Goal: Task Accomplishment & Management: Complete application form

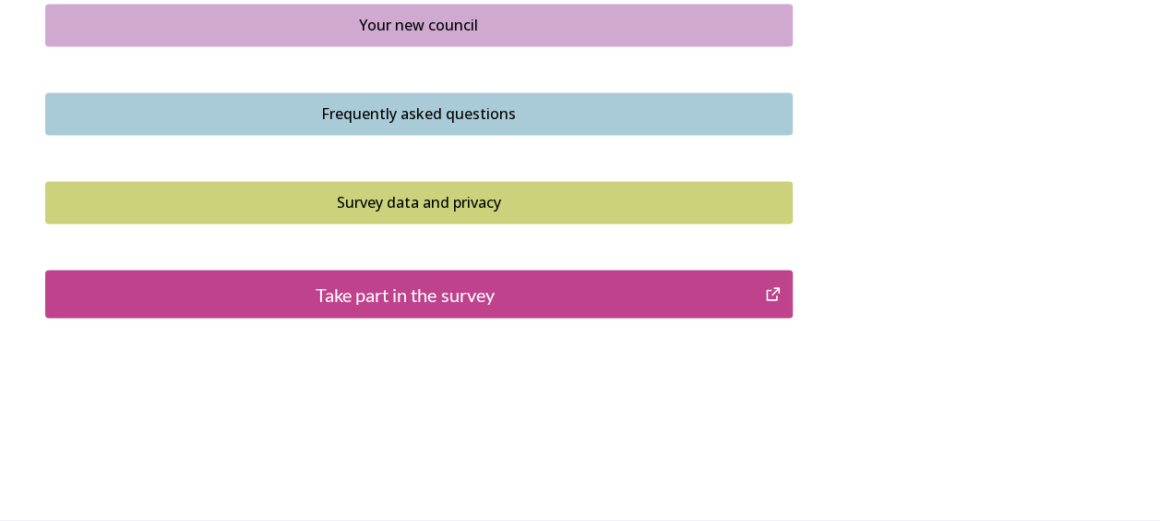
scroll to position [1460, 0]
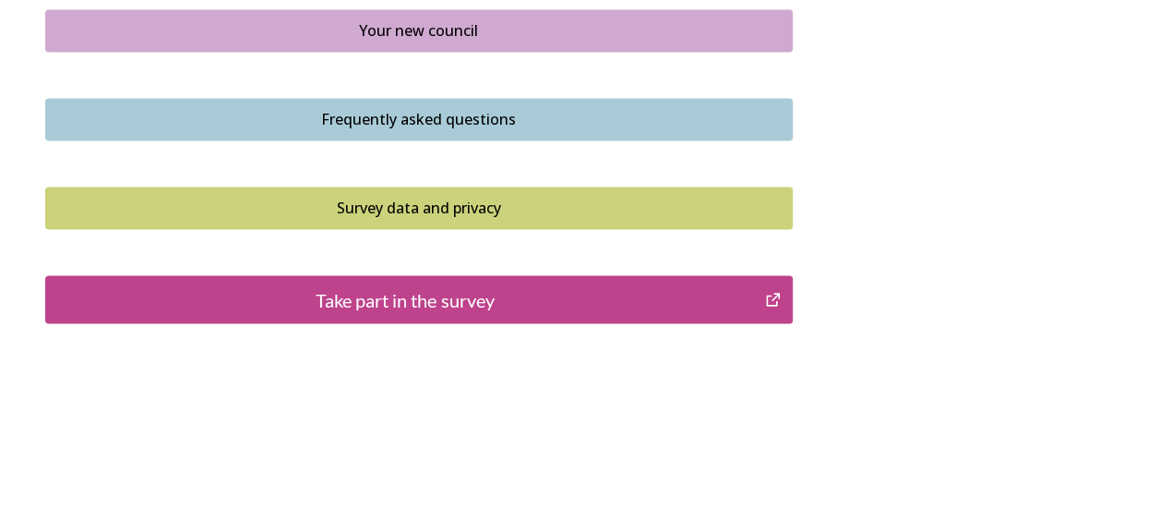
click at [483, 293] on div "Take part in the survey" at bounding box center [405, 299] width 701 height 28
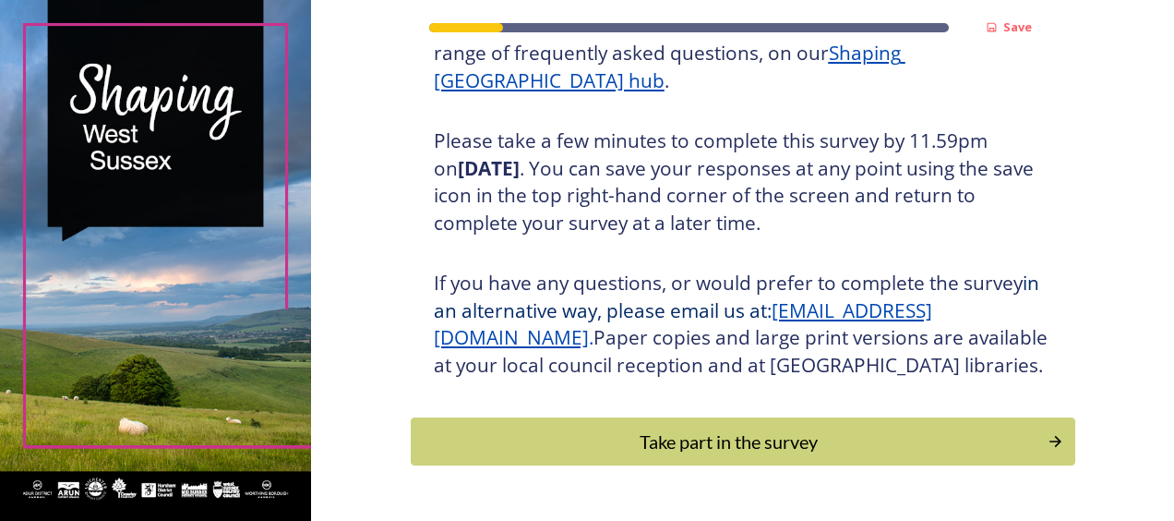
scroll to position [365, 0]
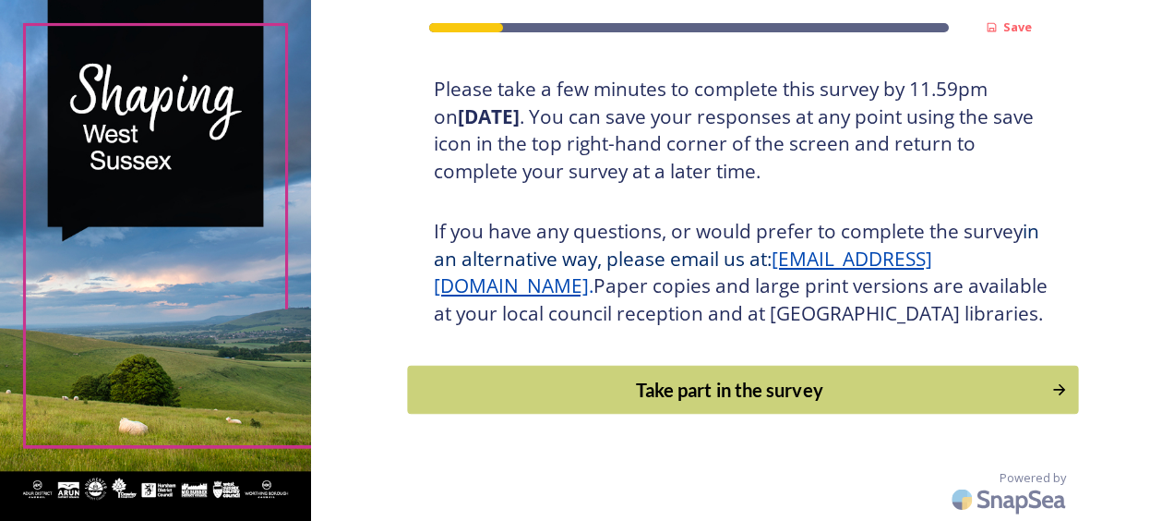
click at [716, 382] on div "Take part in the survey" at bounding box center [729, 390] width 624 height 28
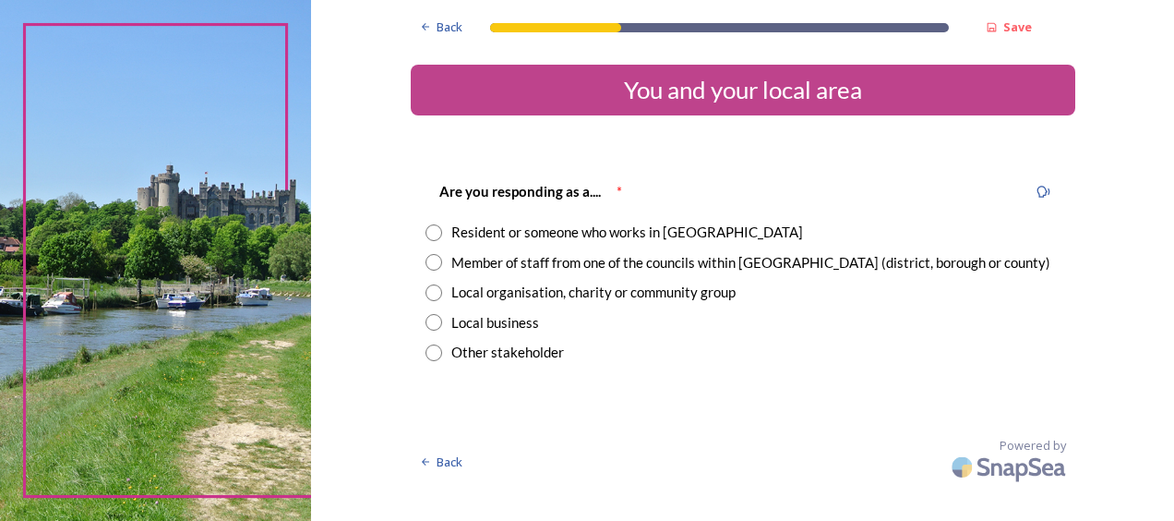
click at [431, 231] on input "radio" at bounding box center [433, 232] width 17 height 17
radio input "true"
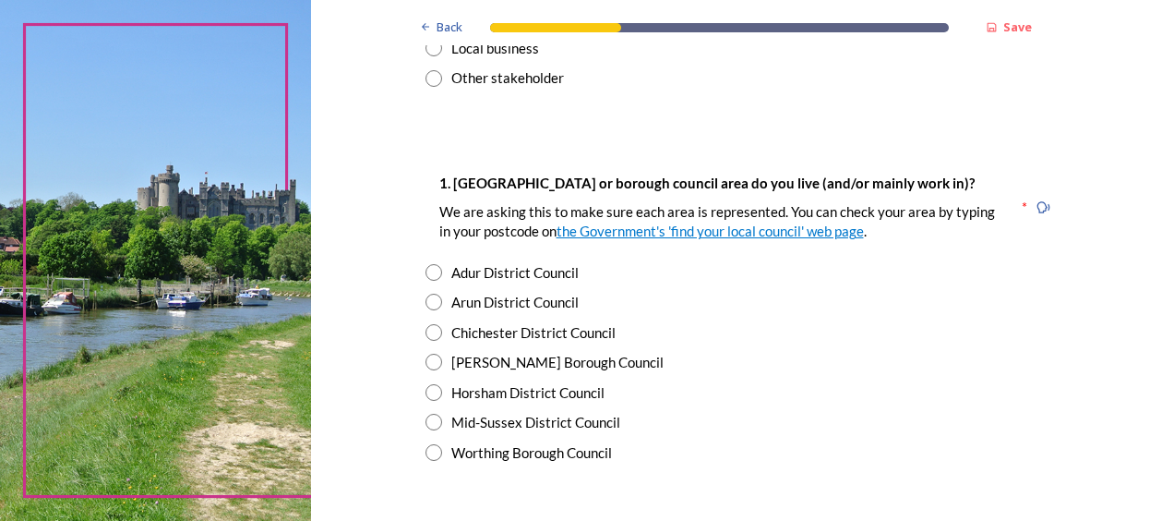
scroll to position [277, 0]
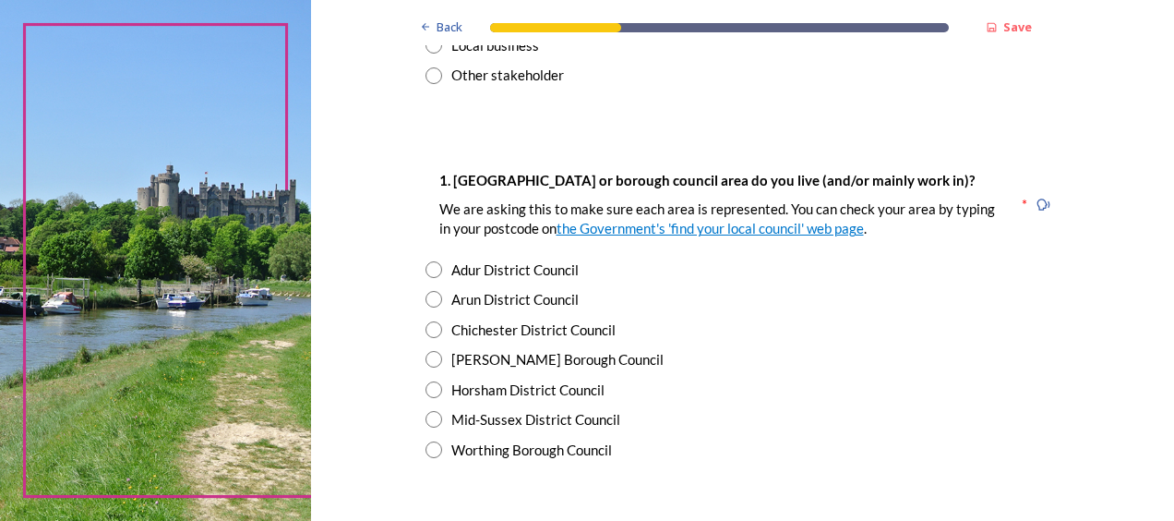
click at [425, 325] on input "radio" at bounding box center [433, 329] width 17 height 17
radio input "true"
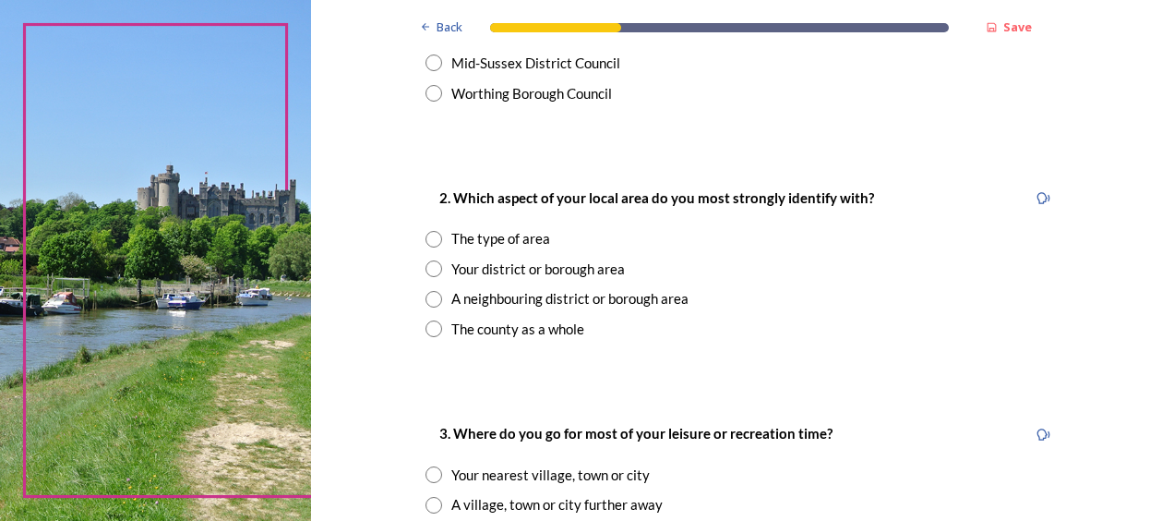
scroll to position [646, 0]
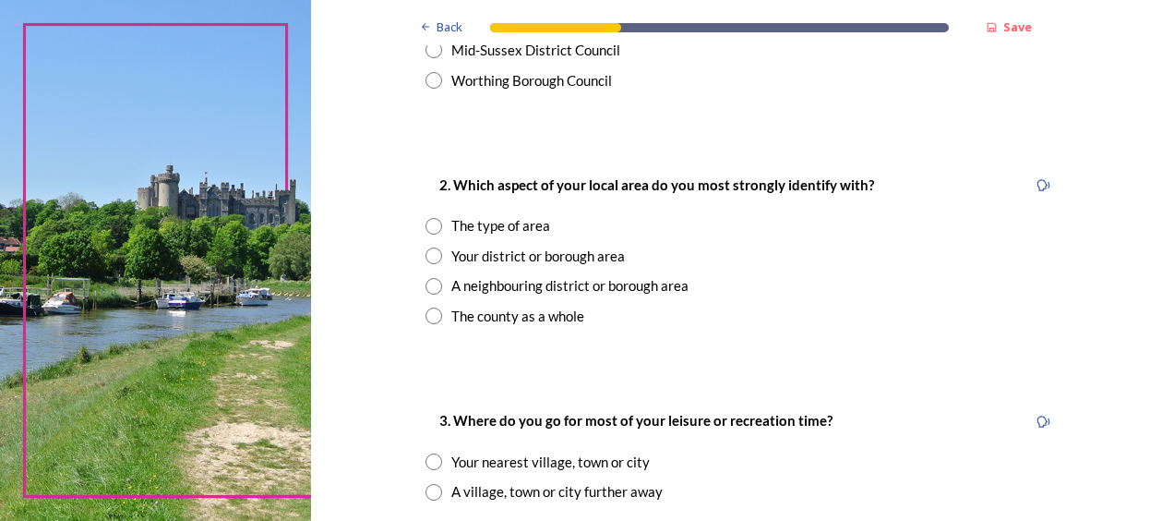
click at [425, 252] on input "radio" at bounding box center [433, 255] width 17 height 17
radio input "true"
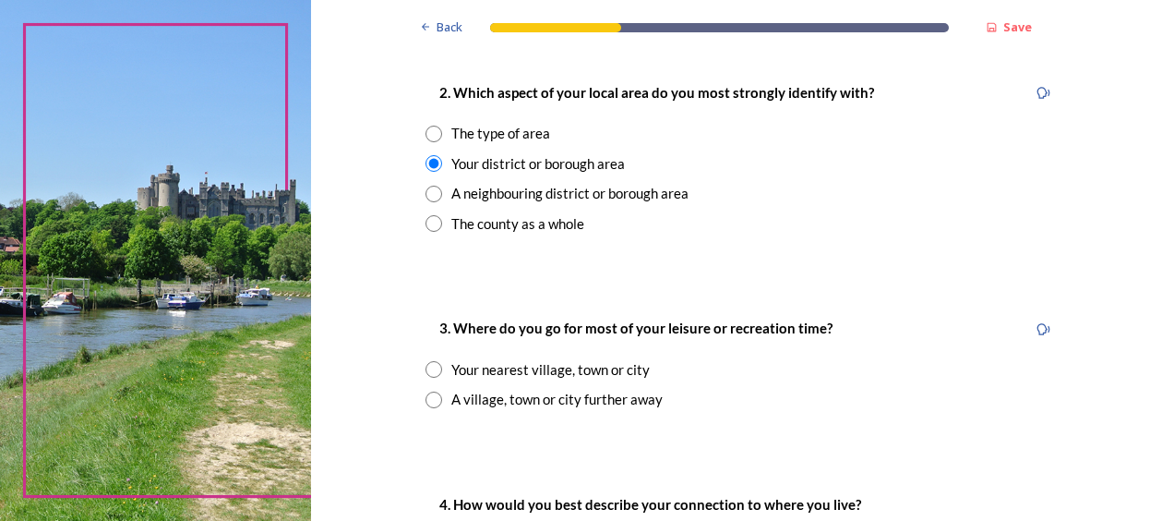
click at [427, 368] on input "radio" at bounding box center [433, 369] width 17 height 17
radio input "true"
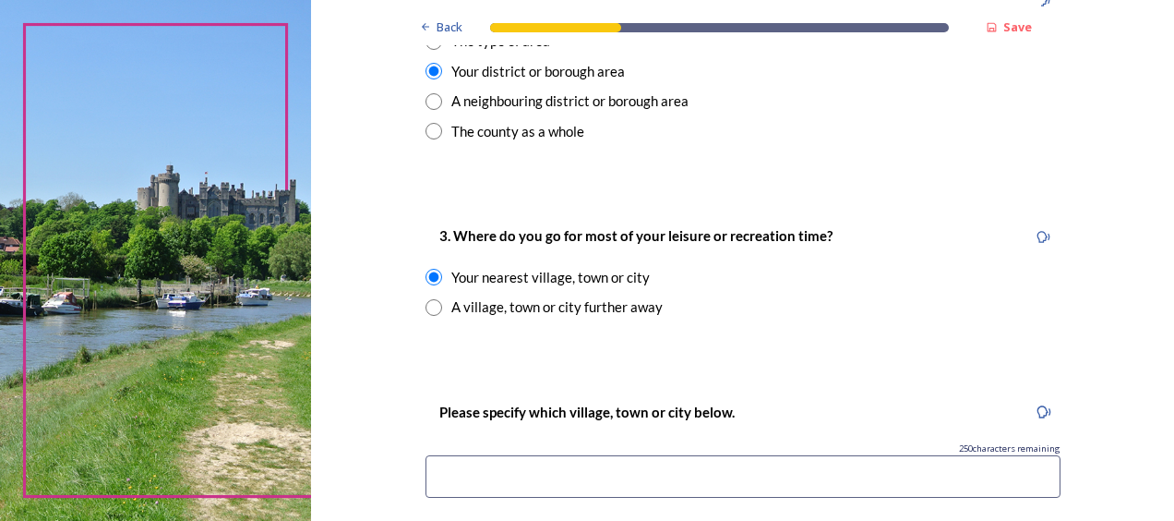
scroll to position [923, 0]
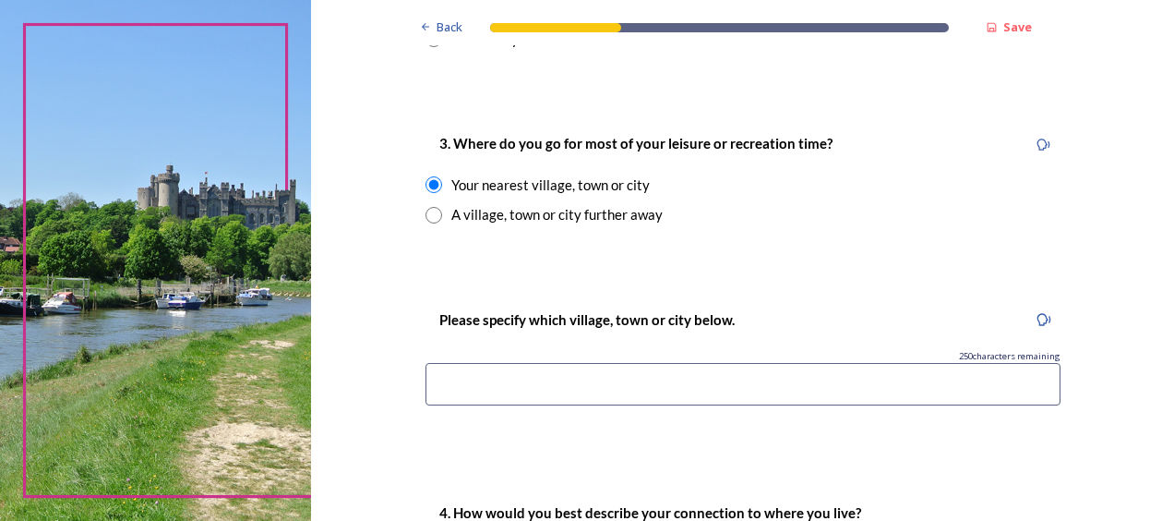
click at [461, 391] on input at bounding box center [742, 384] width 635 height 42
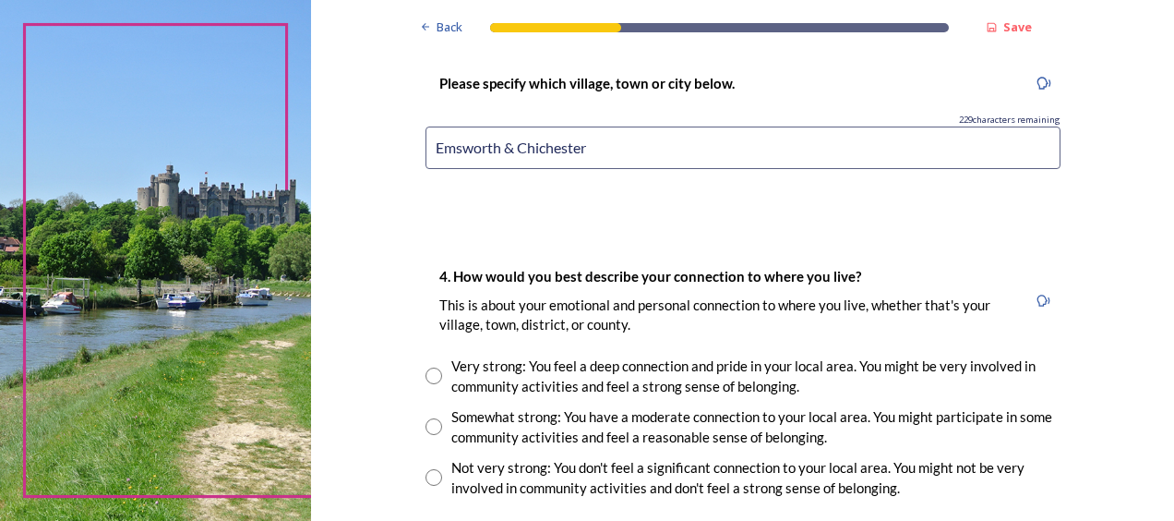
scroll to position [1200, 0]
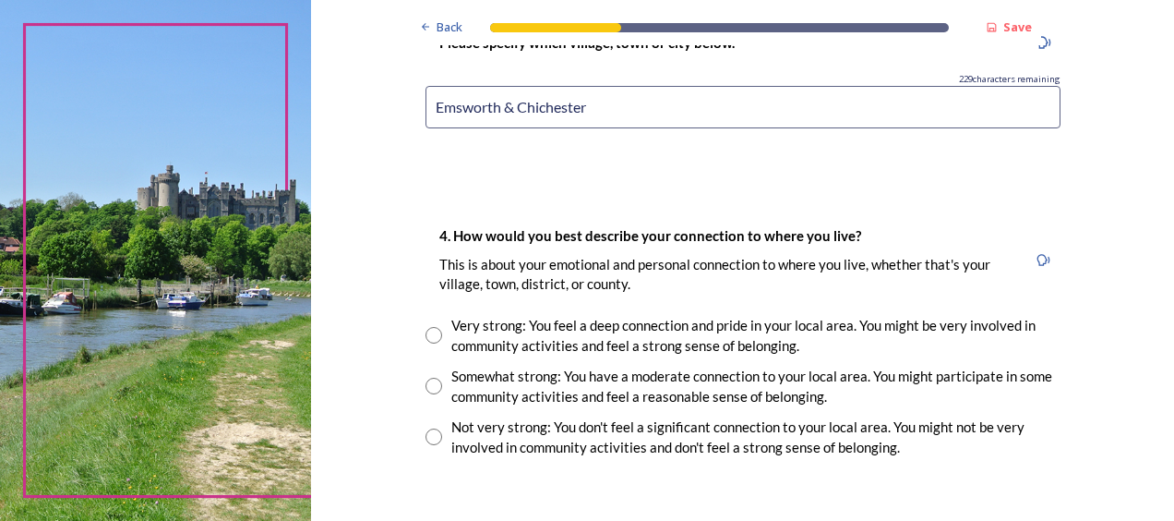
type input "Emsworth & Chichester"
click at [429, 383] on input "radio" at bounding box center [433, 385] width 17 height 17
radio input "true"
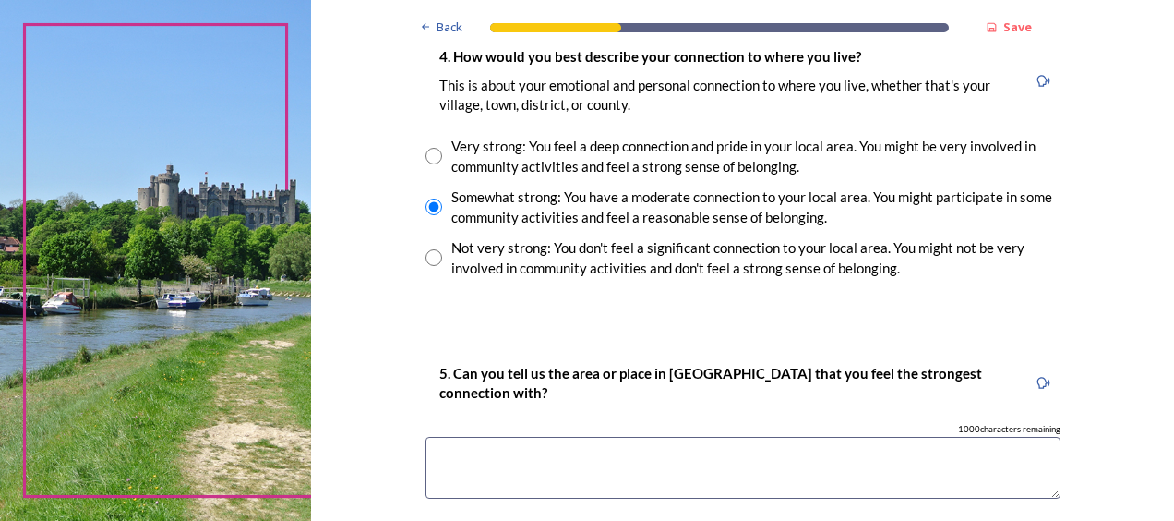
scroll to position [1384, 0]
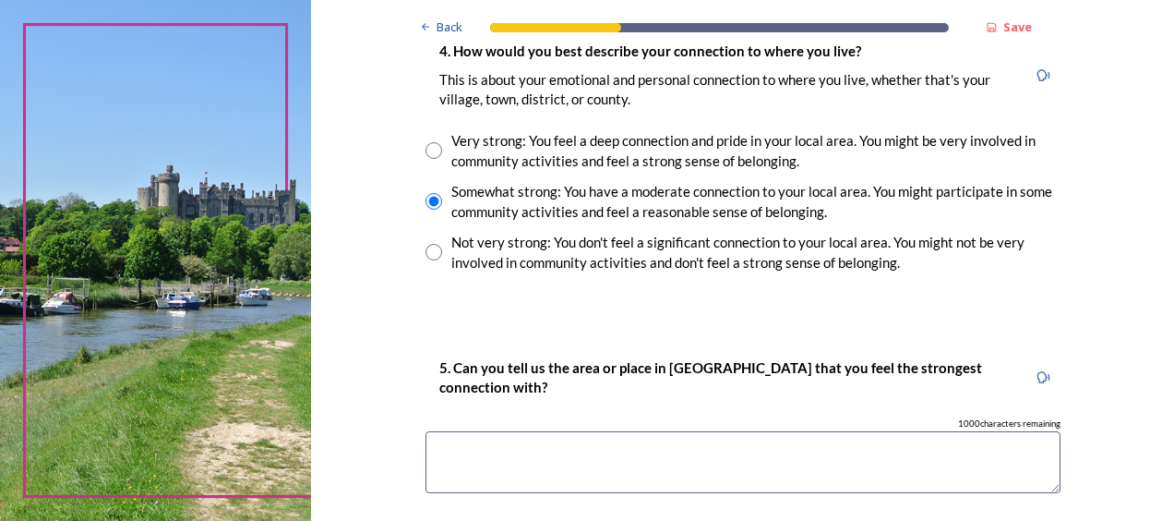
click at [462, 451] on textarea at bounding box center [742, 462] width 635 height 62
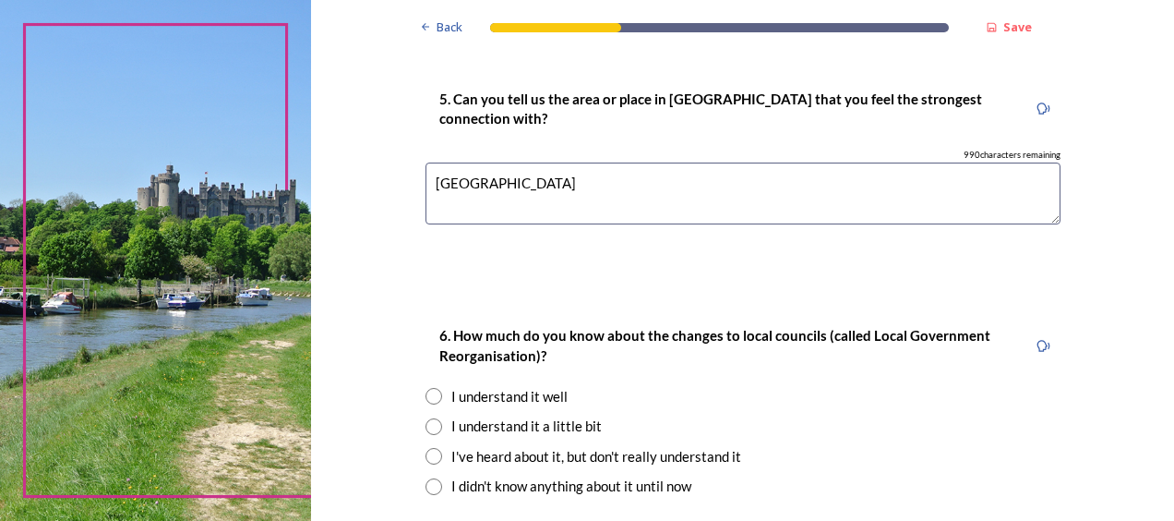
scroll to position [1661, 0]
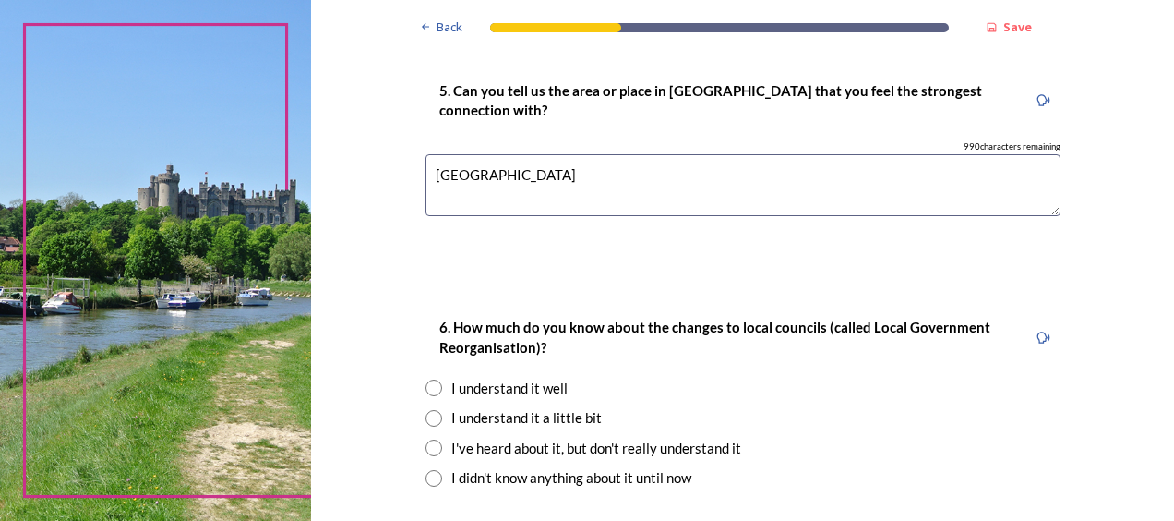
type textarea "Westbourne"
click at [428, 386] on input "radio" at bounding box center [433, 387] width 17 height 17
radio input "true"
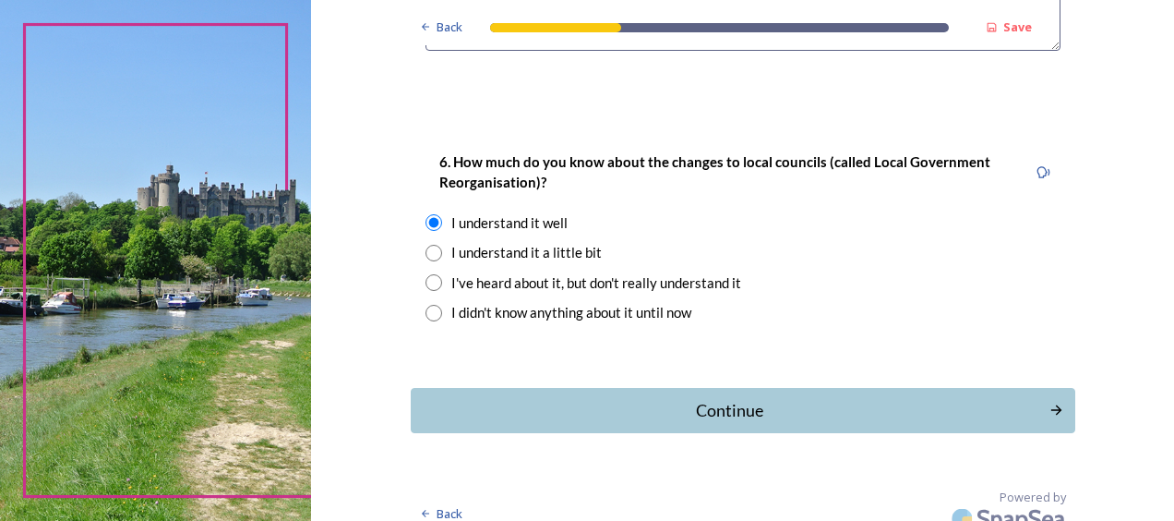
scroll to position [1844, 0]
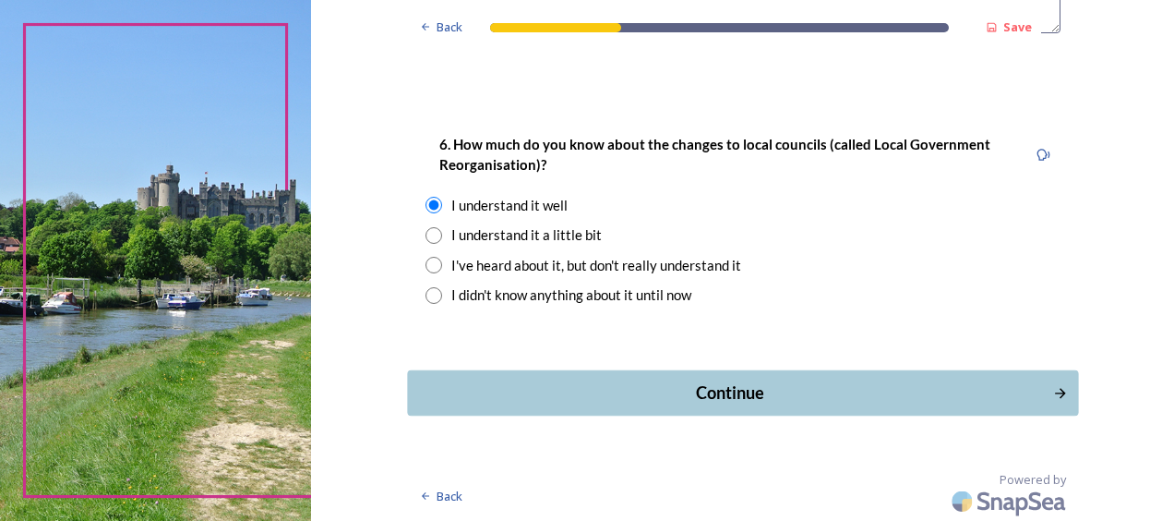
click at [714, 389] on div "Continue" at bounding box center [729, 392] width 625 height 25
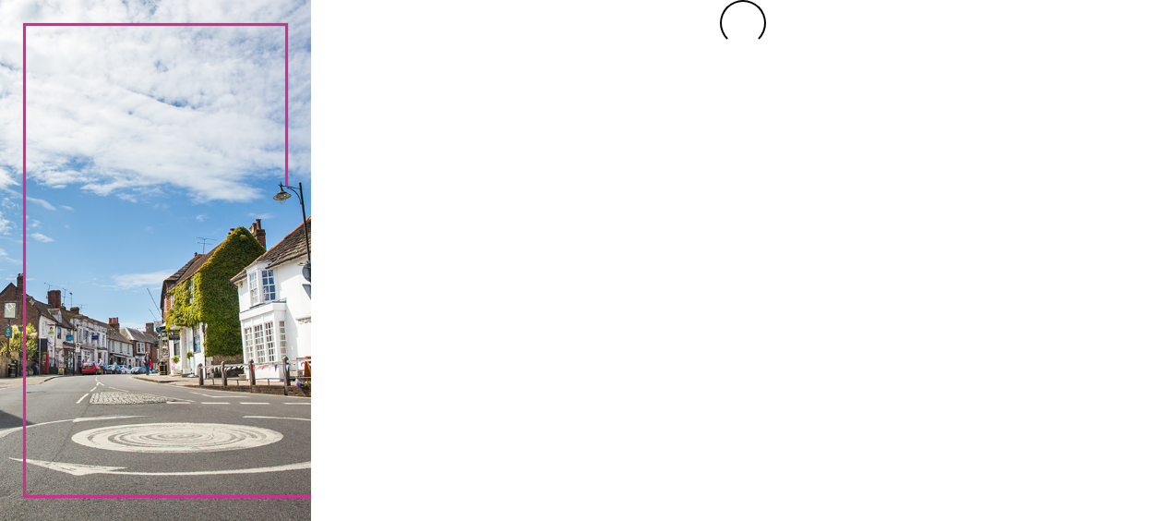
scroll to position [0, 0]
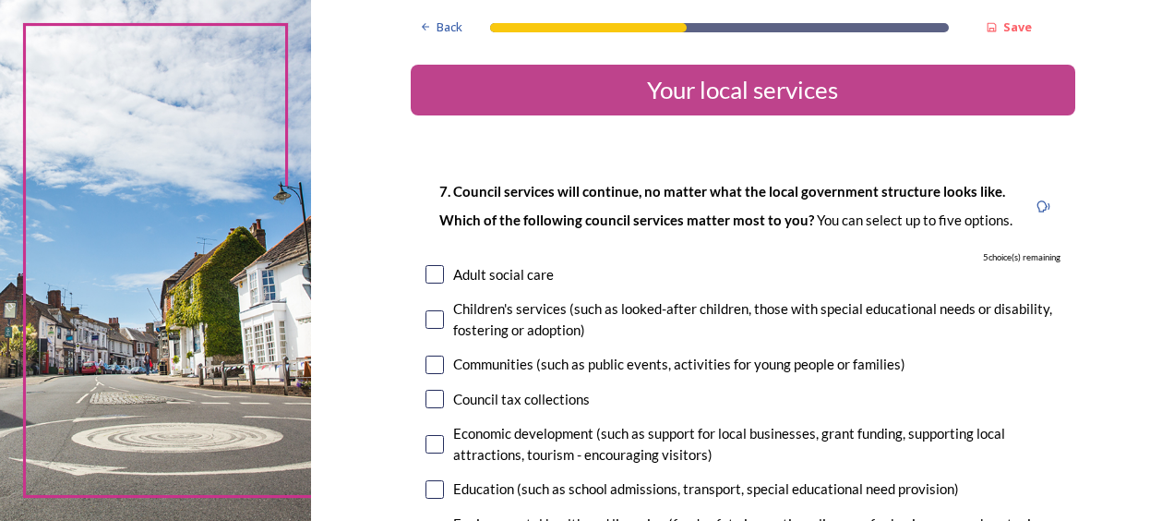
click at [426, 360] on input "checkbox" at bounding box center [434, 364] width 18 height 18
checkbox input "true"
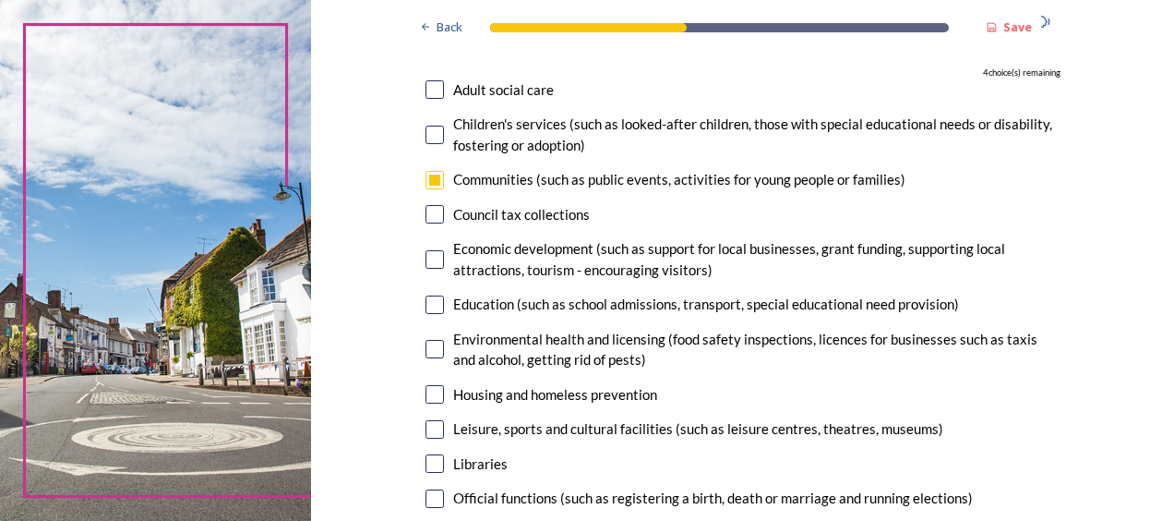
scroll to position [277, 0]
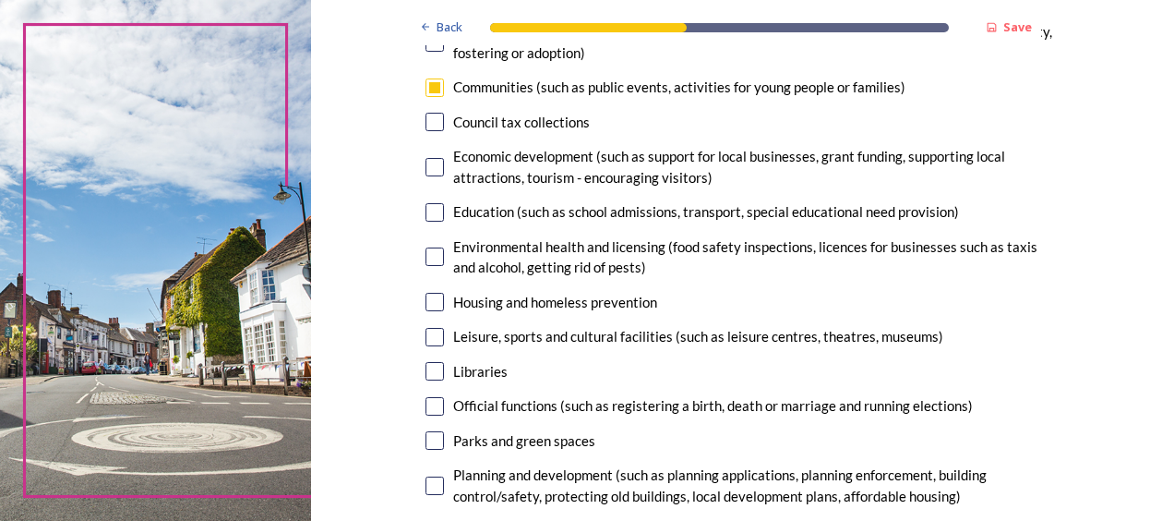
click at [425, 440] on input "checkbox" at bounding box center [434, 440] width 18 height 18
checkbox input "true"
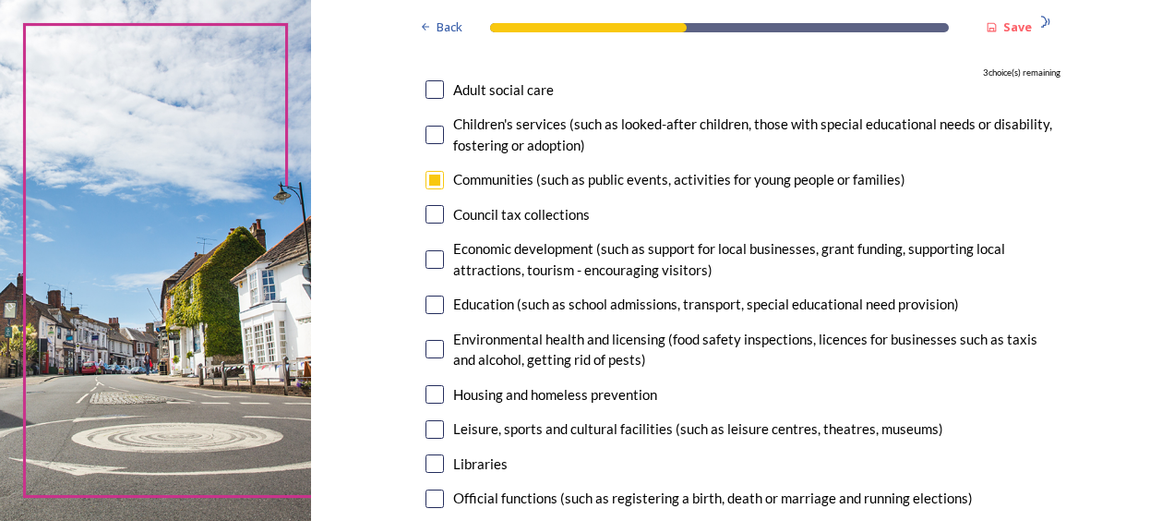
scroll to position [0, 0]
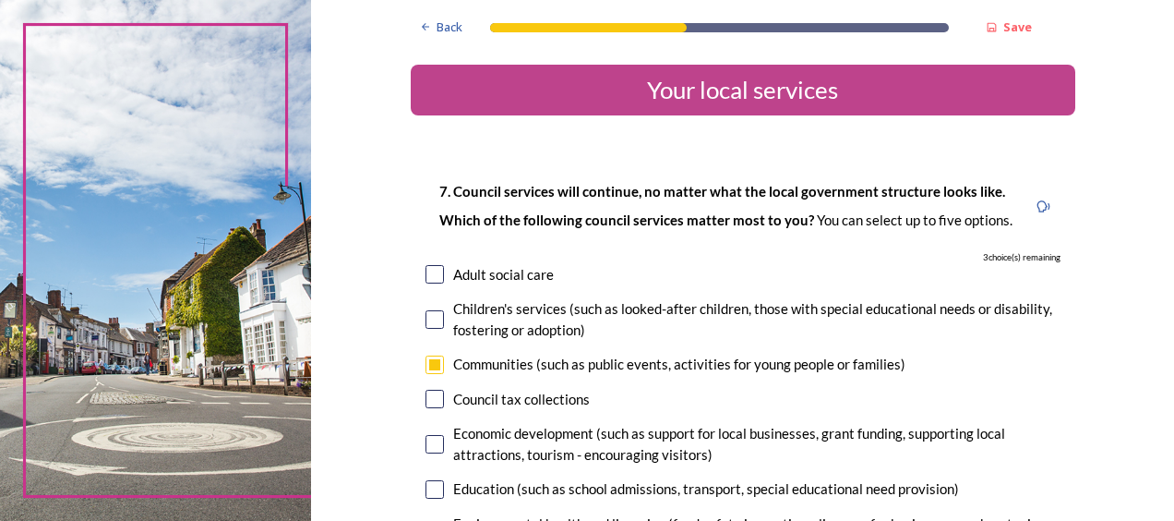
click at [425, 366] on input "checkbox" at bounding box center [434, 364] width 18 height 18
checkbox input "false"
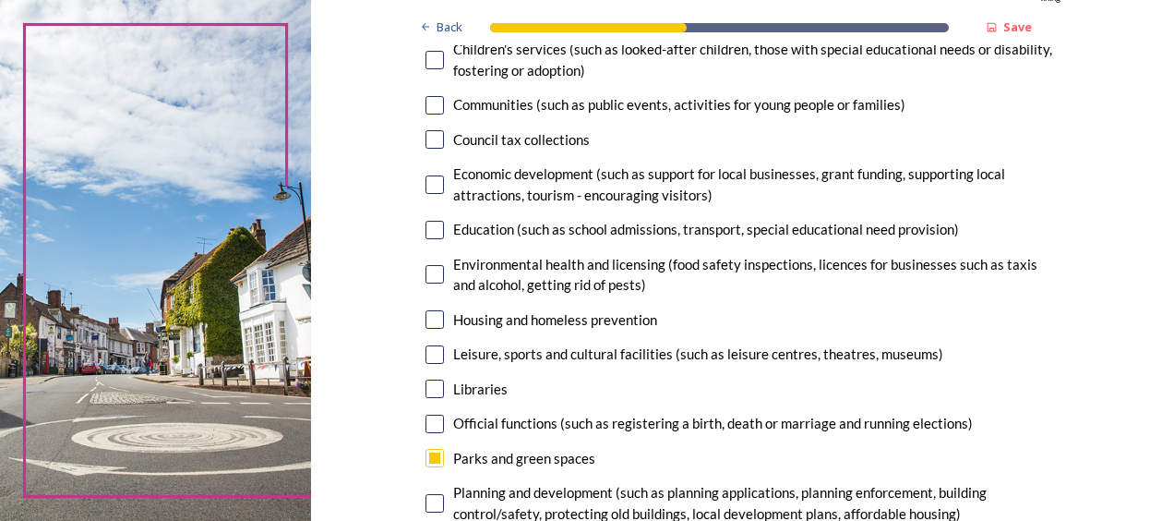
scroll to position [277, 0]
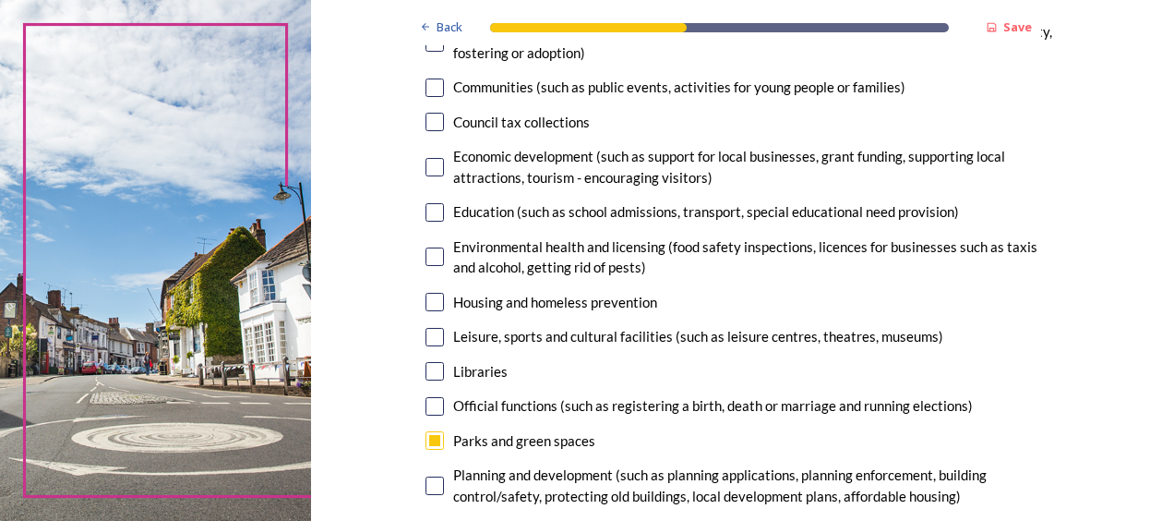
click at [425, 255] on input "checkbox" at bounding box center [434, 256] width 18 height 18
checkbox input "true"
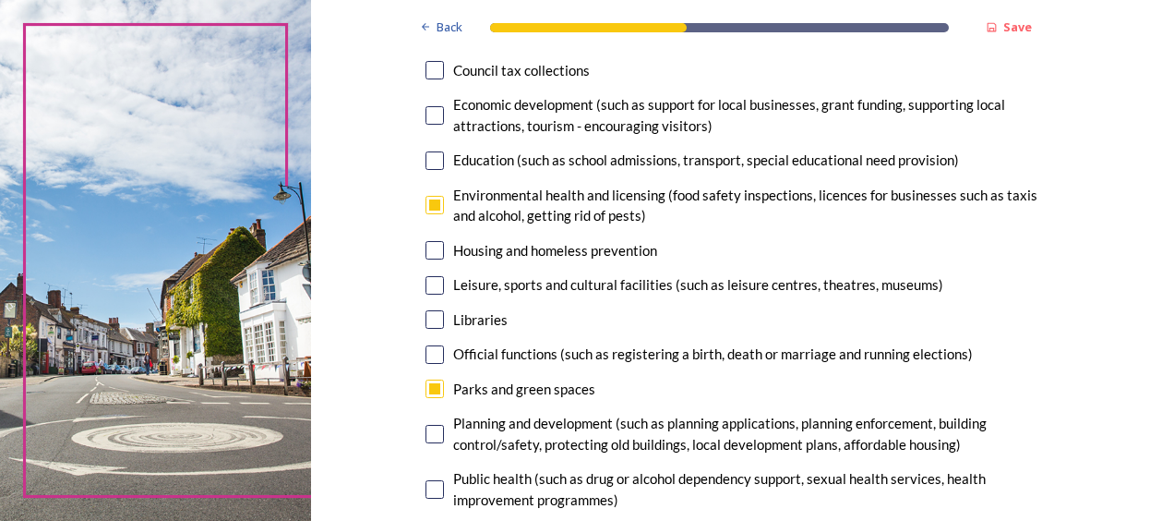
scroll to position [369, 0]
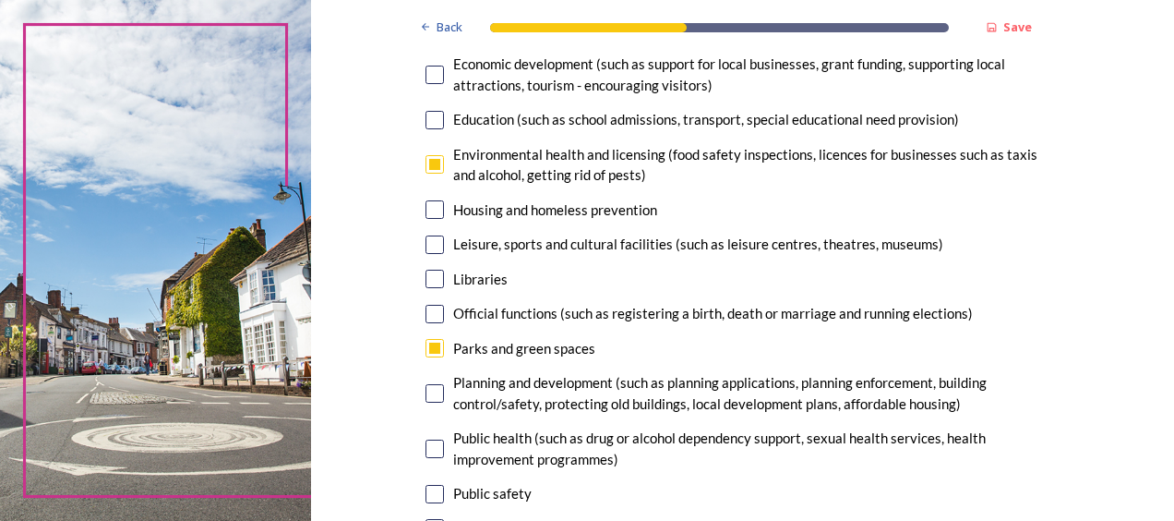
drag, startPoint x: 425, startPoint y: 243, endPoint x: 949, endPoint y: 258, distance: 523.5
click at [426, 242] on input "checkbox" at bounding box center [434, 244] width 18 height 18
checkbox input "true"
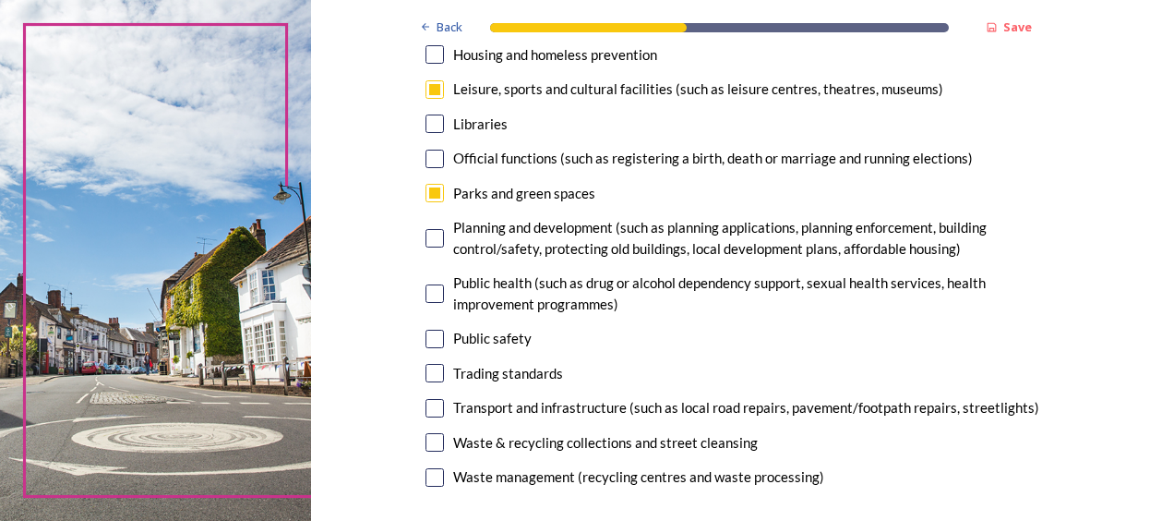
scroll to position [554, 0]
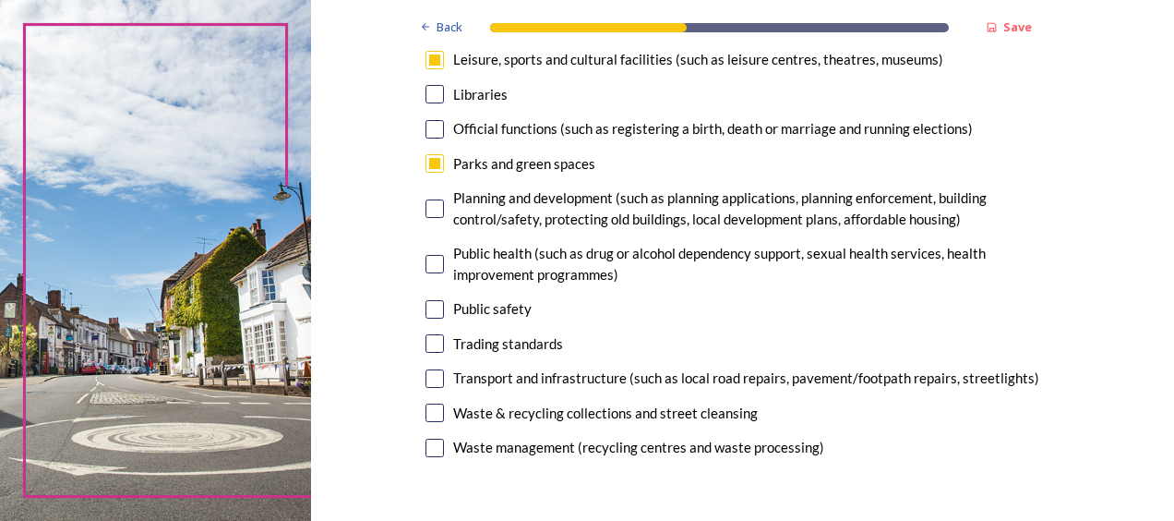
click at [426, 380] on input "checkbox" at bounding box center [434, 378] width 18 height 18
checkbox input "true"
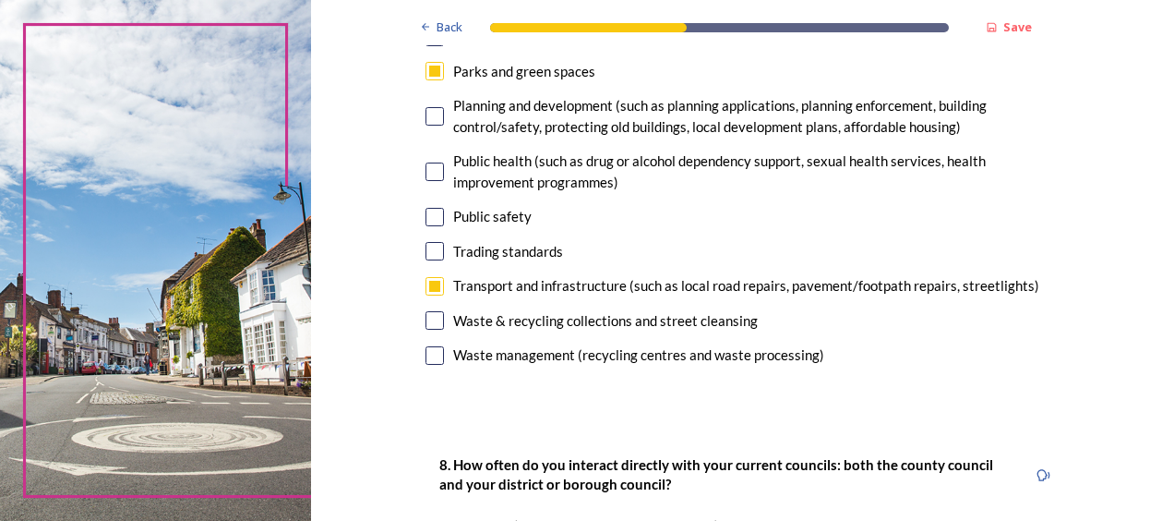
click at [431, 114] on input "checkbox" at bounding box center [434, 116] width 18 height 18
checkbox input "true"
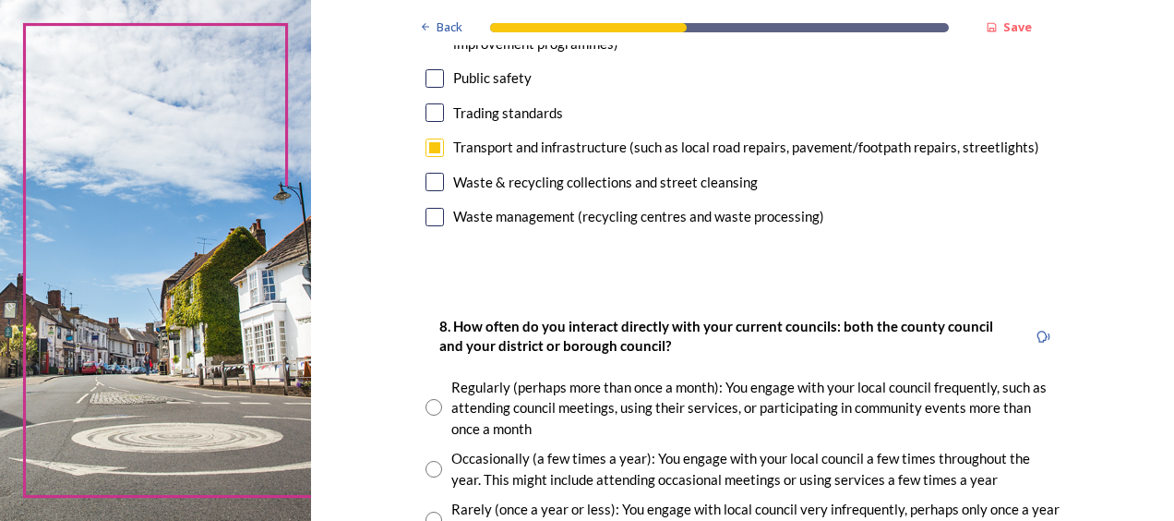
scroll to position [831, 0]
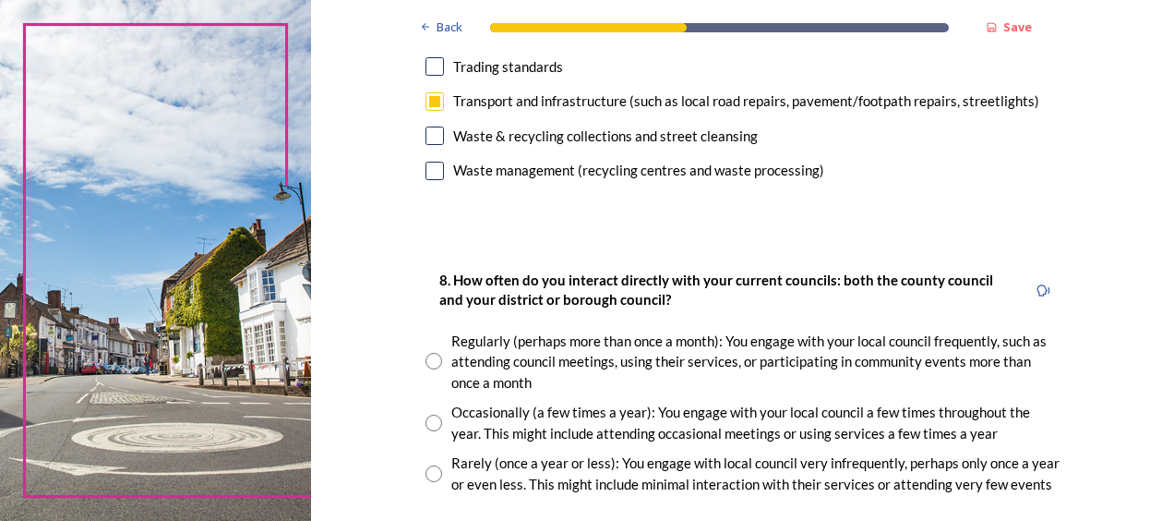
drag, startPoint x: 421, startPoint y: 473, endPoint x: 564, endPoint y: 450, distance: 144.9
click at [425, 473] on input "radio" at bounding box center [433, 473] width 17 height 17
radio input "true"
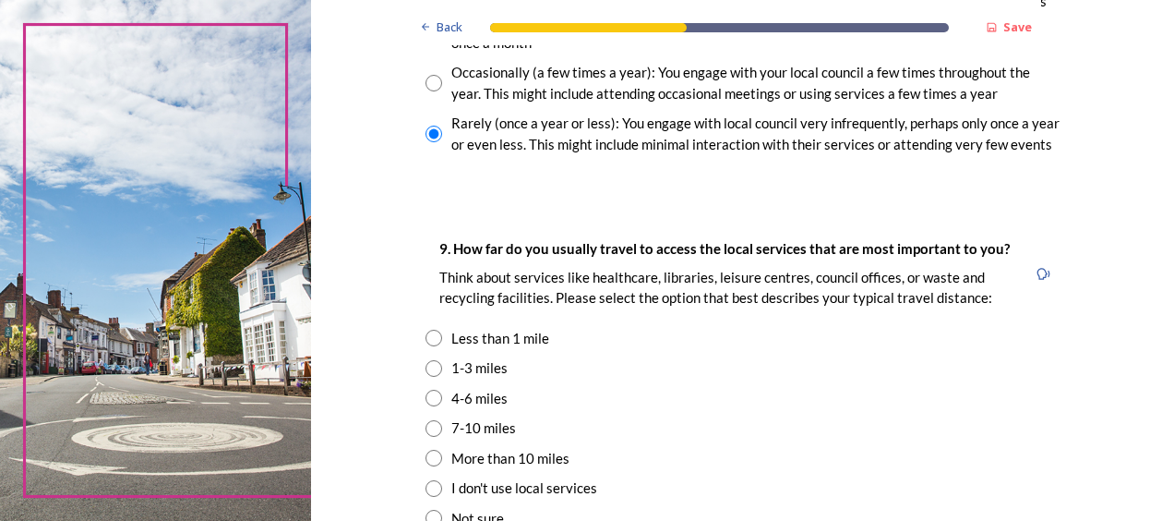
scroll to position [1200, 0]
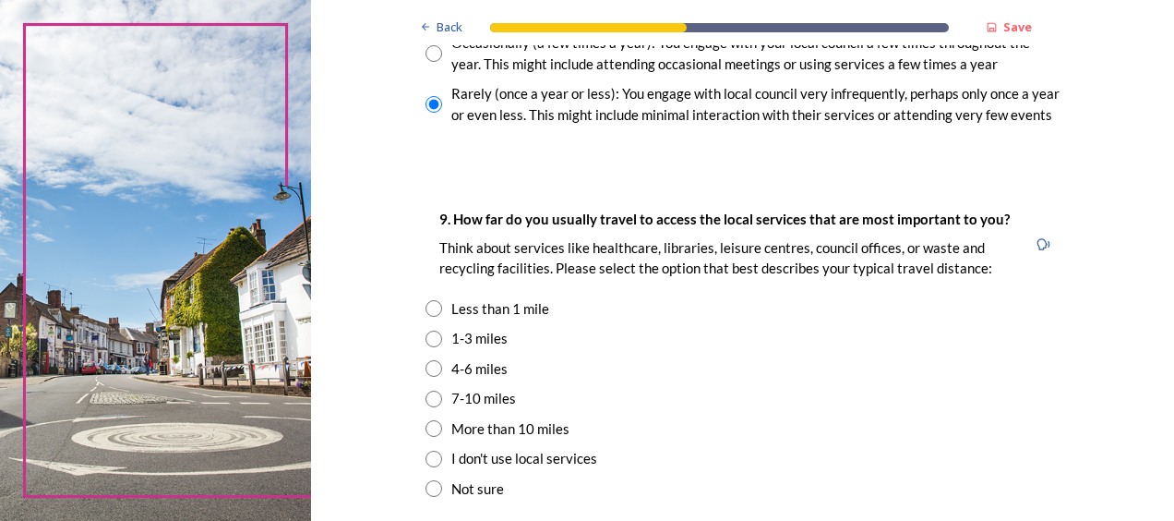
drag, startPoint x: 421, startPoint y: 339, endPoint x: 629, endPoint y: 332, distance: 207.8
click at [425, 339] on input "radio" at bounding box center [433, 338] width 17 height 17
radio input "true"
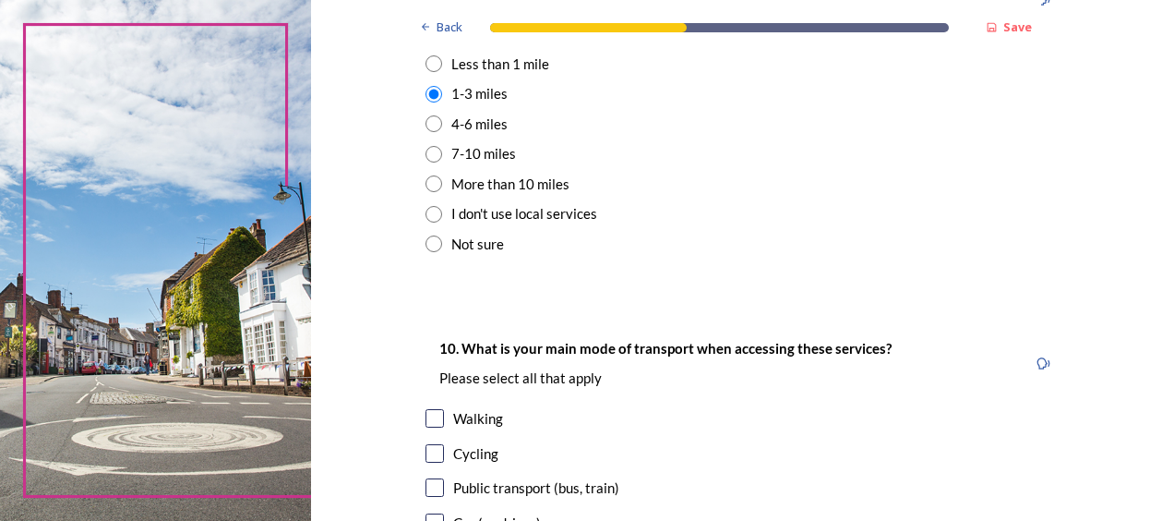
scroll to position [1477, 0]
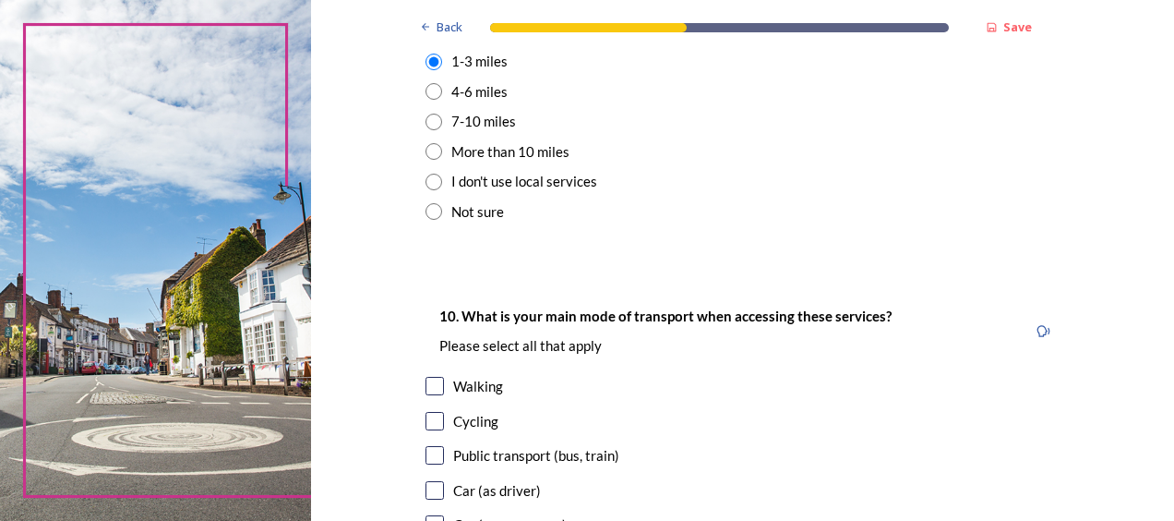
click at [425, 384] on input "checkbox" at bounding box center [434, 386] width 18 height 18
checkbox input "true"
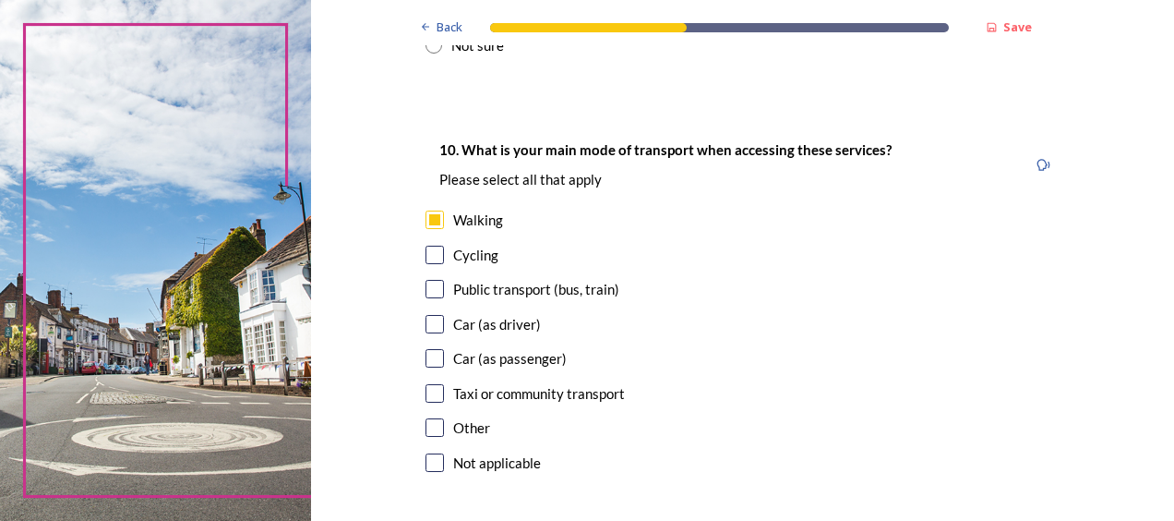
scroll to position [1661, 0]
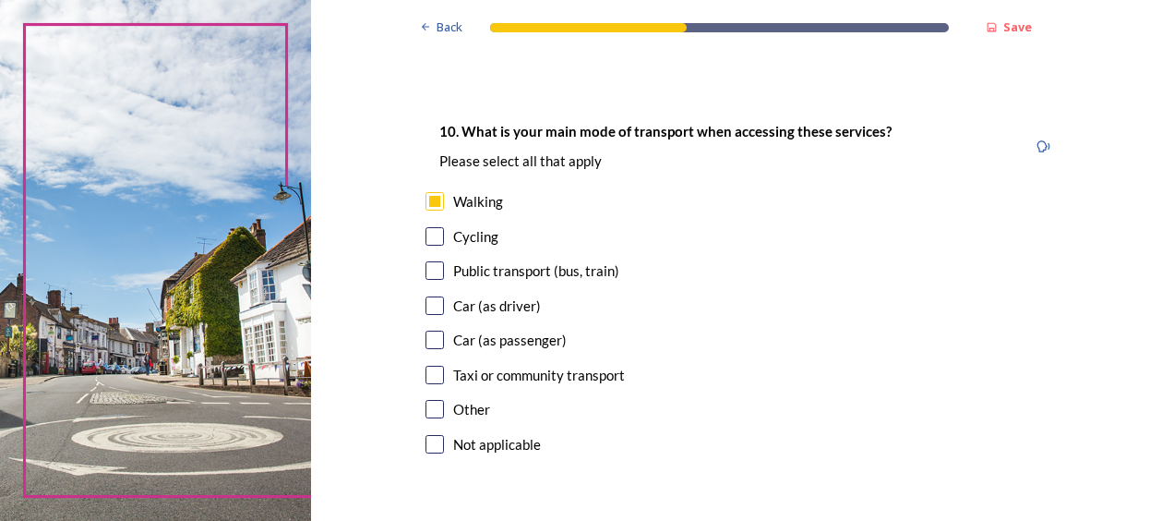
click at [425, 306] on input "checkbox" at bounding box center [434, 305] width 18 height 18
checkbox input "true"
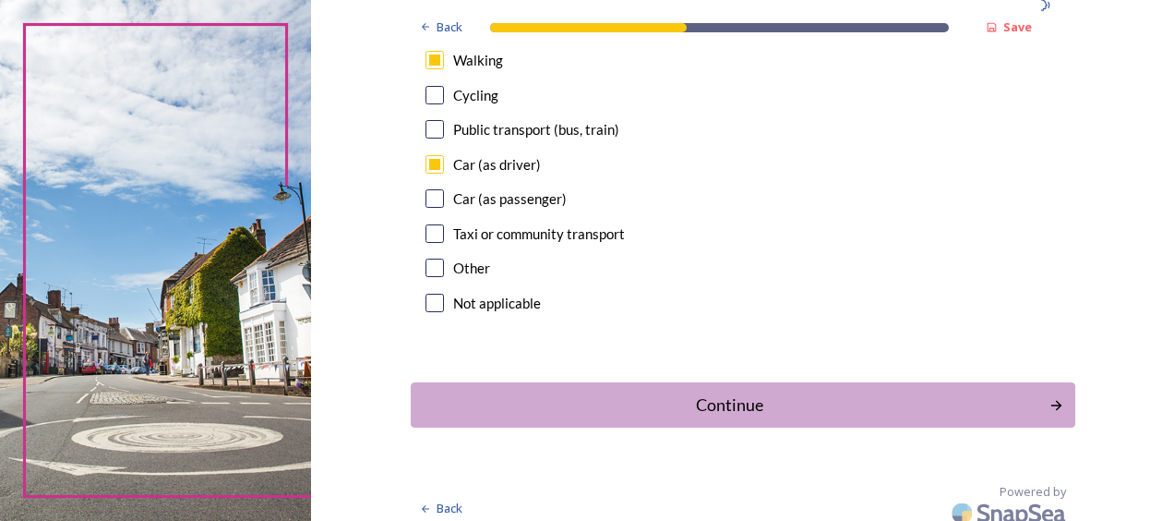
scroll to position [1815, 0]
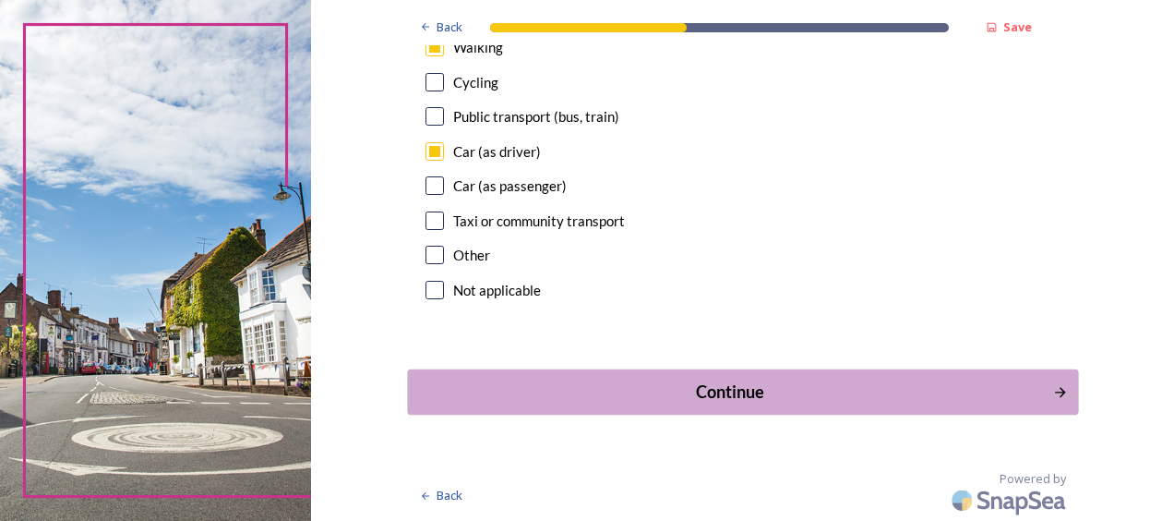
click at [735, 393] on div "Continue" at bounding box center [729, 391] width 625 height 25
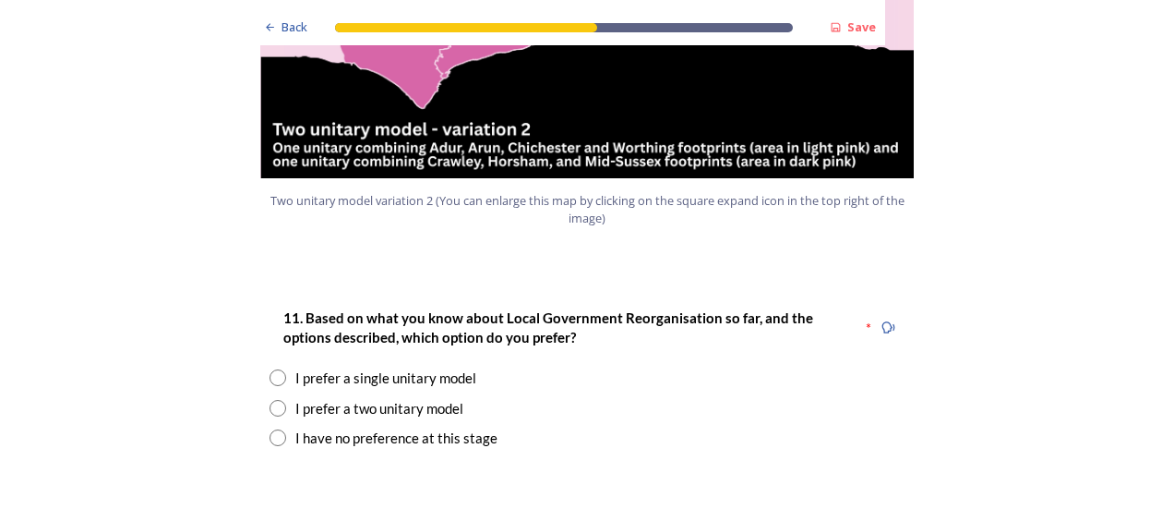
scroll to position [2307, 0]
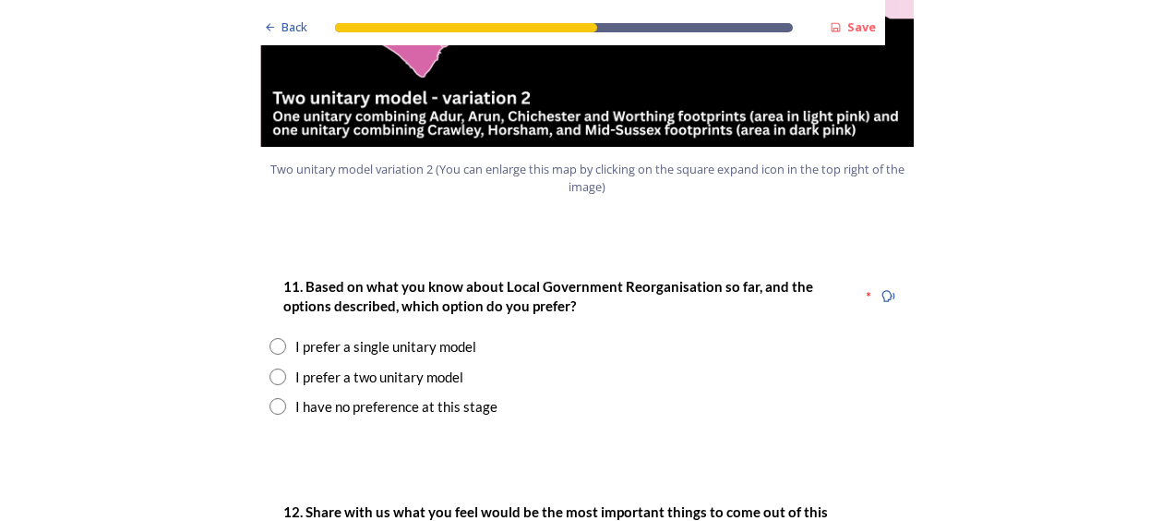
click at [271, 368] on input "radio" at bounding box center [277, 376] width 17 height 17
radio input "true"
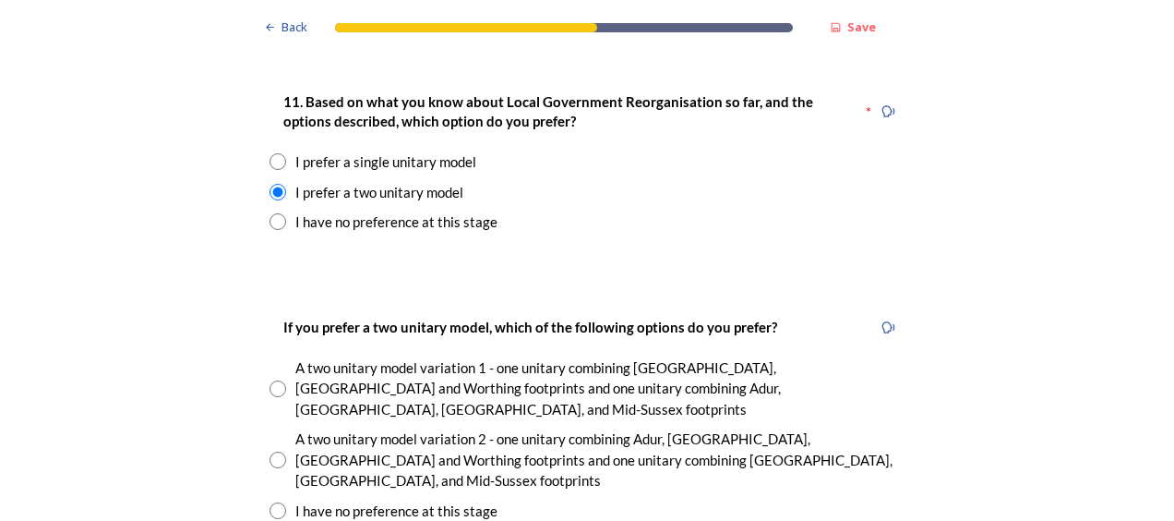
click at [269, 380] on input "radio" at bounding box center [277, 388] width 17 height 17
radio input "true"
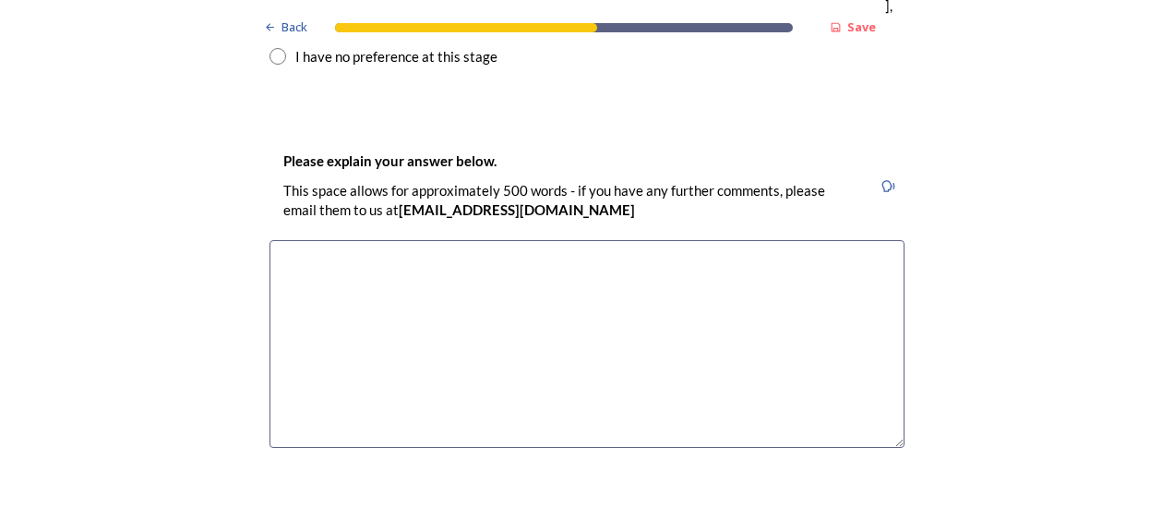
scroll to position [3138, 0]
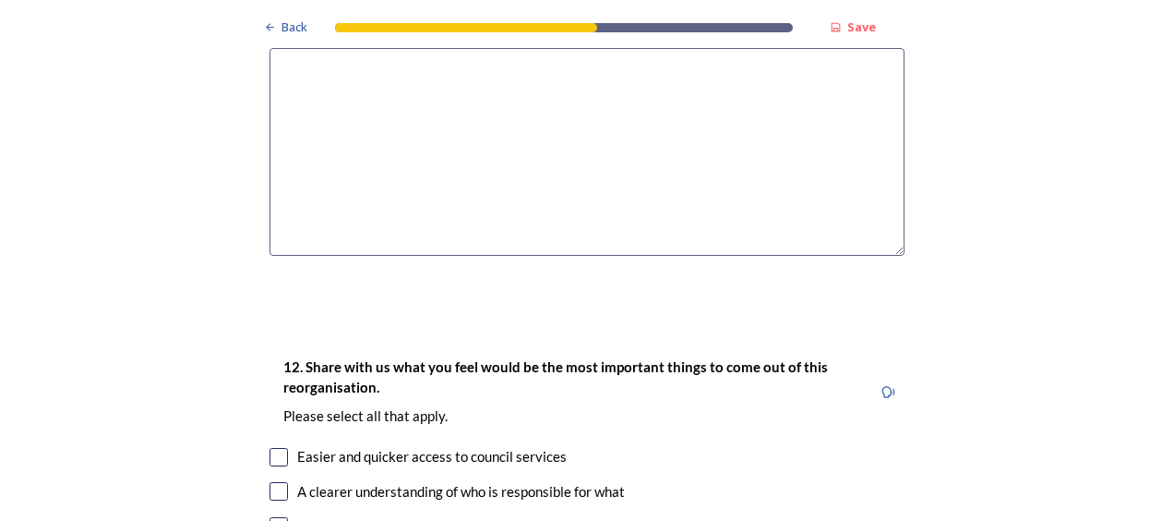
click at [269, 482] on input "checkbox" at bounding box center [278, 491] width 18 height 18
checkbox input "true"
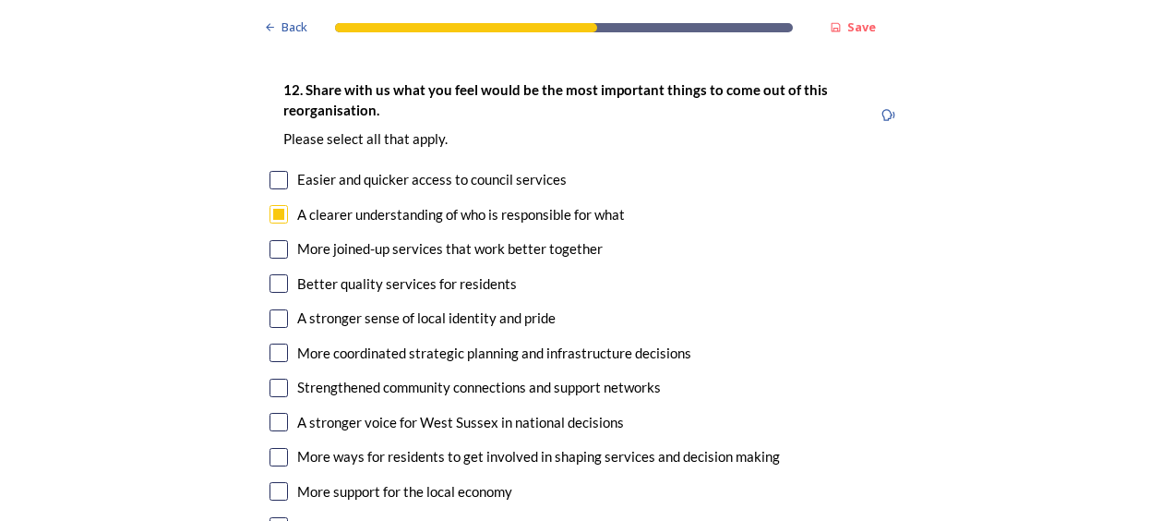
scroll to position [3323, 0]
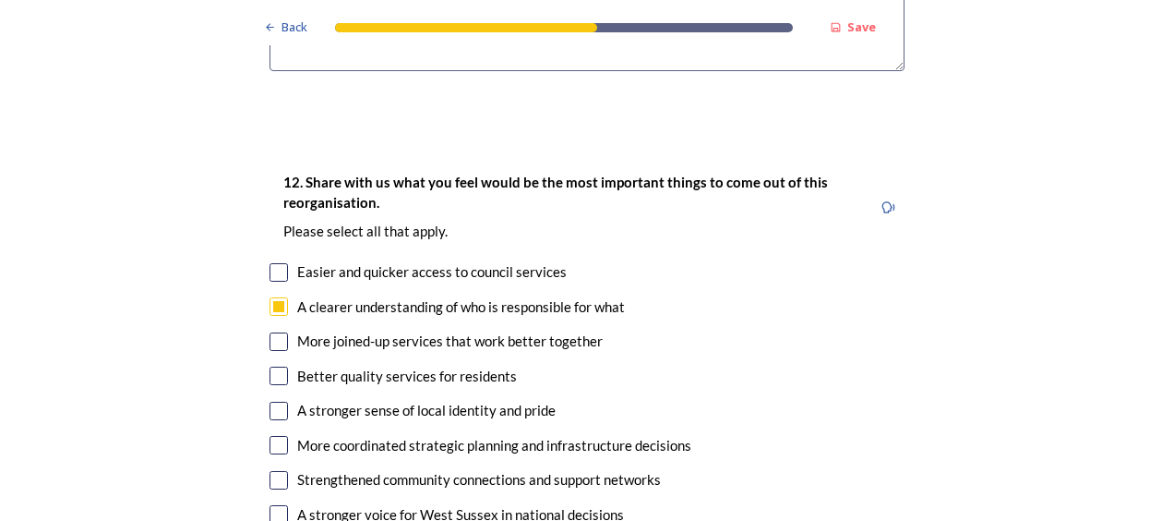
click at [269, 332] on input "checkbox" at bounding box center [278, 341] width 18 height 18
checkbox input "true"
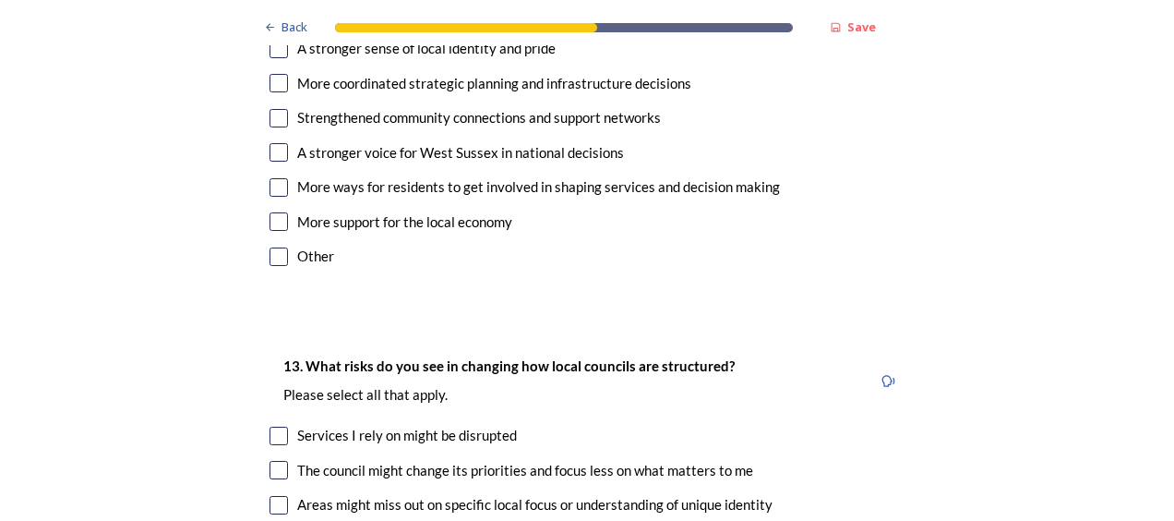
scroll to position [3692, 0]
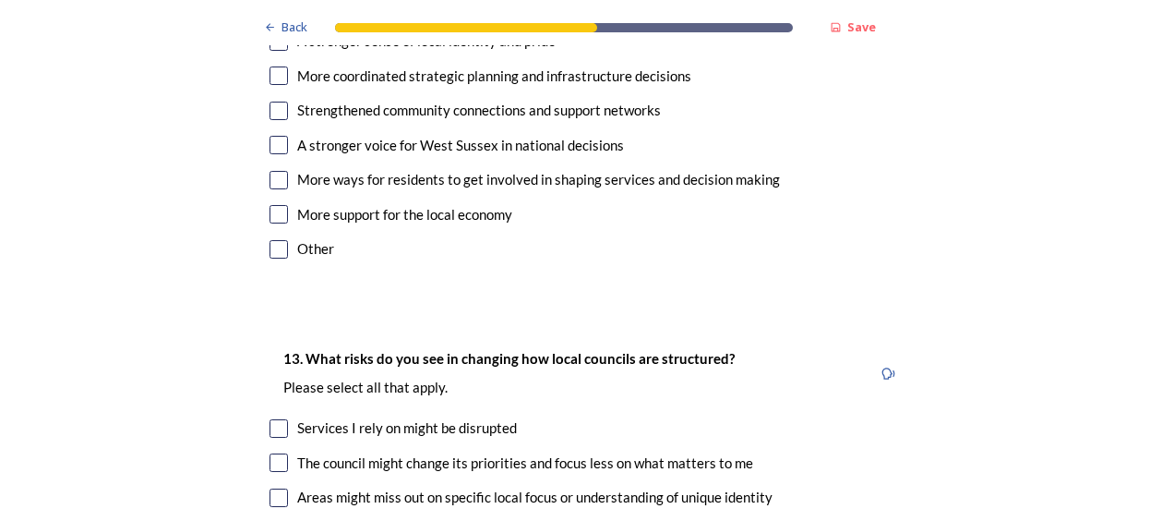
click at [270, 488] on input "checkbox" at bounding box center [278, 497] width 18 height 18
checkbox input "true"
drag, startPoint x: 272, startPoint y: 434, endPoint x: 404, endPoint y: 403, distance: 135.4
checkbox input "true"
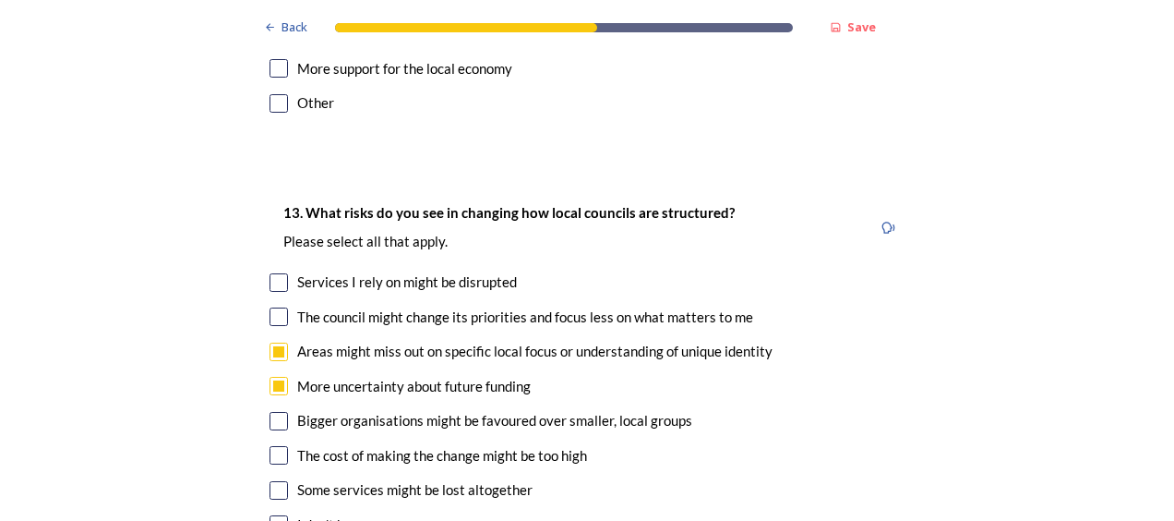
scroll to position [3876, 0]
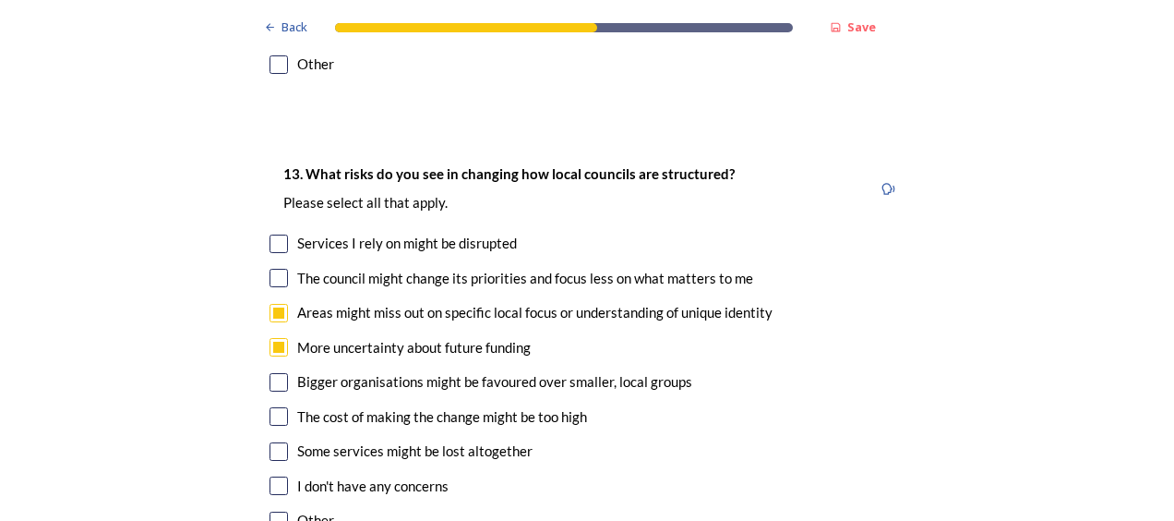
click at [272, 407] on input "checkbox" at bounding box center [278, 416] width 18 height 18
checkbox input "true"
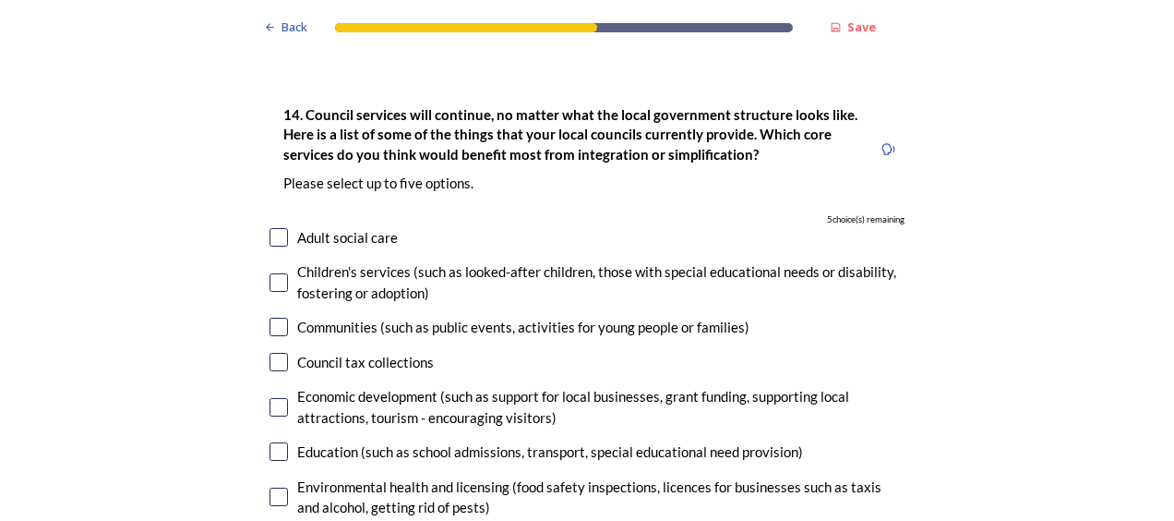
scroll to position [4430, 0]
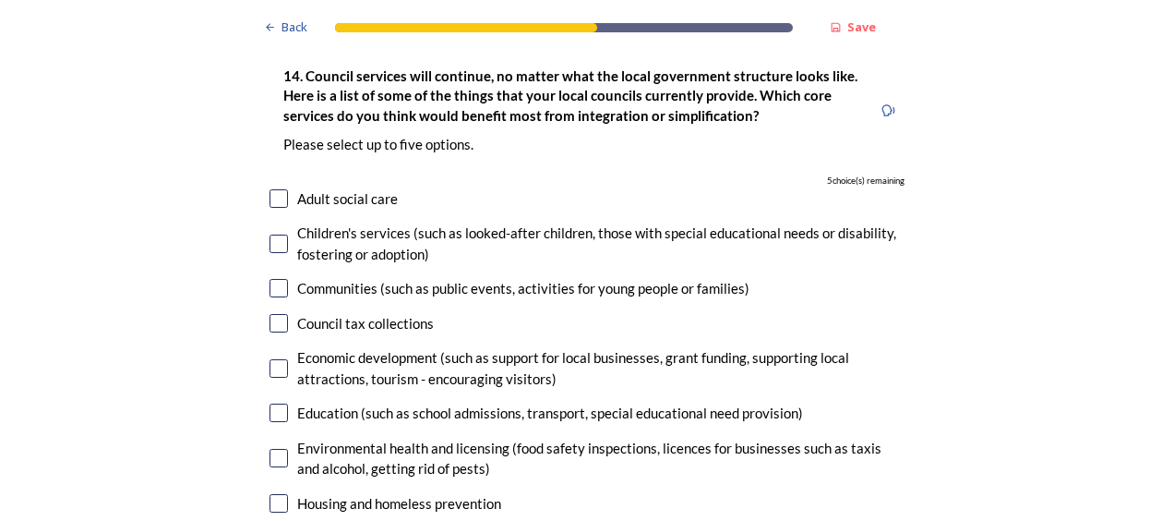
click at [279, 403] on input "checkbox" at bounding box center [278, 412] width 18 height 18
checkbox input "true"
click at [275, 449] on input "checkbox" at bounding box center [278, 458] width 18 height 18
checkbox input "true"
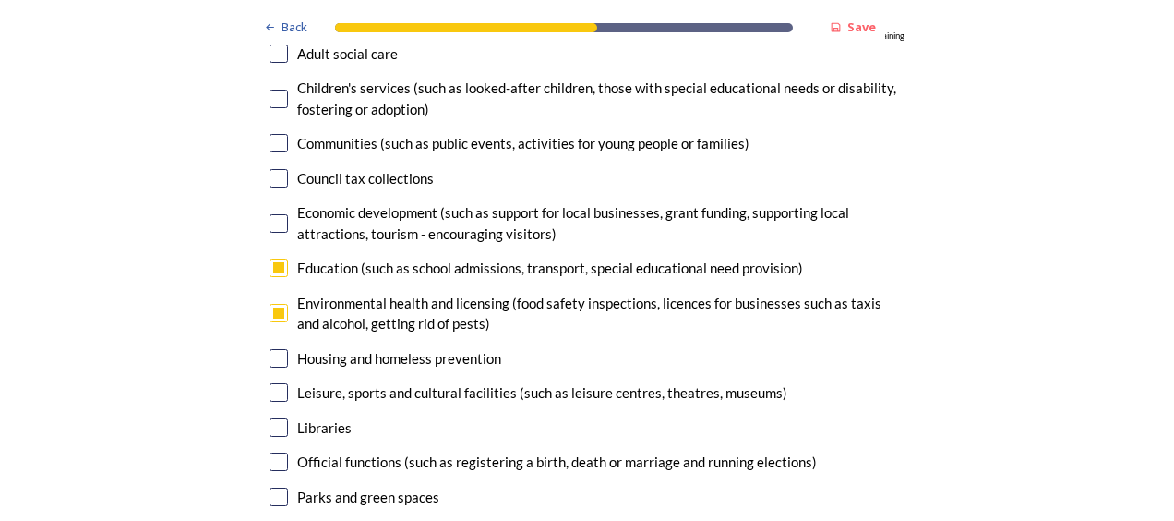
scroll to position [4615, 0]
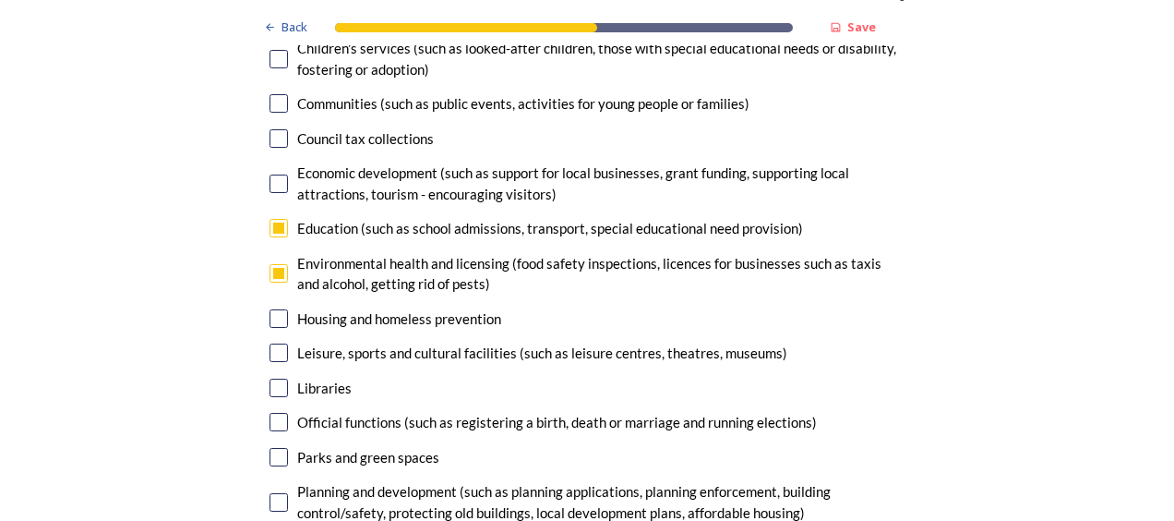
click at [273, 343] on input "checkbox" at bounding box center [278, 352] width 18 height 18
checkbox input "true"
drag, startPoint x: 275, startPoint y: 357, endPoint x: 567, endPoint y: 352, distance: 291.7
click at [275, 448] on input "checkbox" at bounding box center [278, 457] width 18 height 18
checkbox input "true"
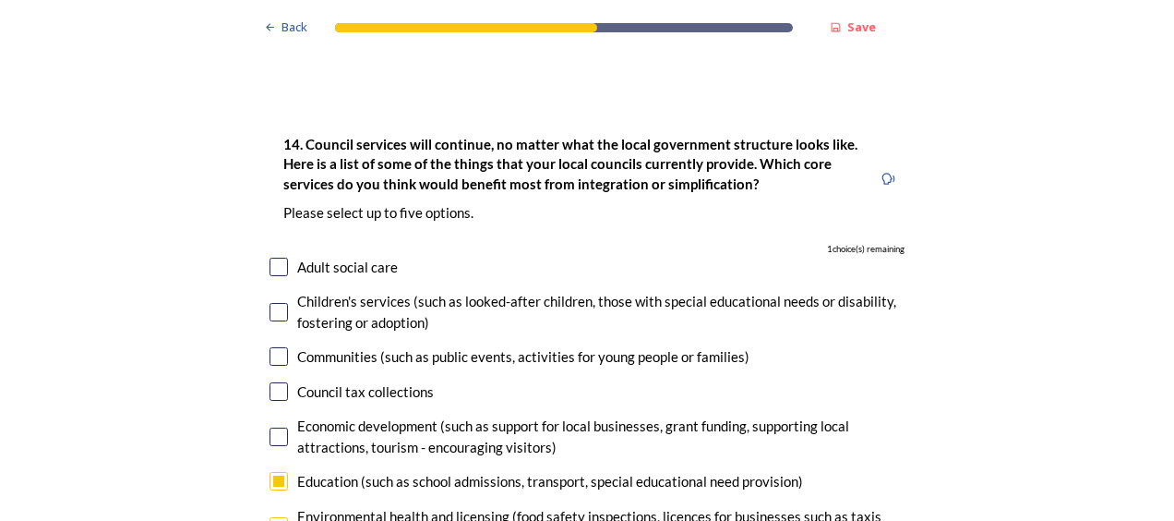
scroll to position [4338, 0]
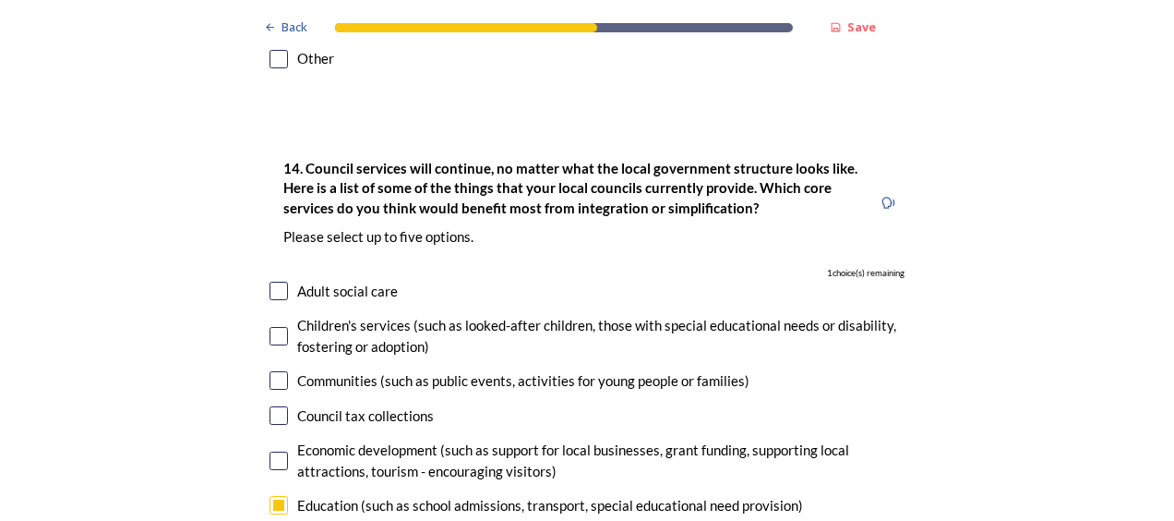
click at [271, 281] on input "checkbox" at bounding box center [278, 290] width 18 height 18
checkbox input "true"
drag, startPoint x: 271, startPoint y: 454, endPoint x: 373, endPoint y: 450, distance: 101.6
checkbox input "false"
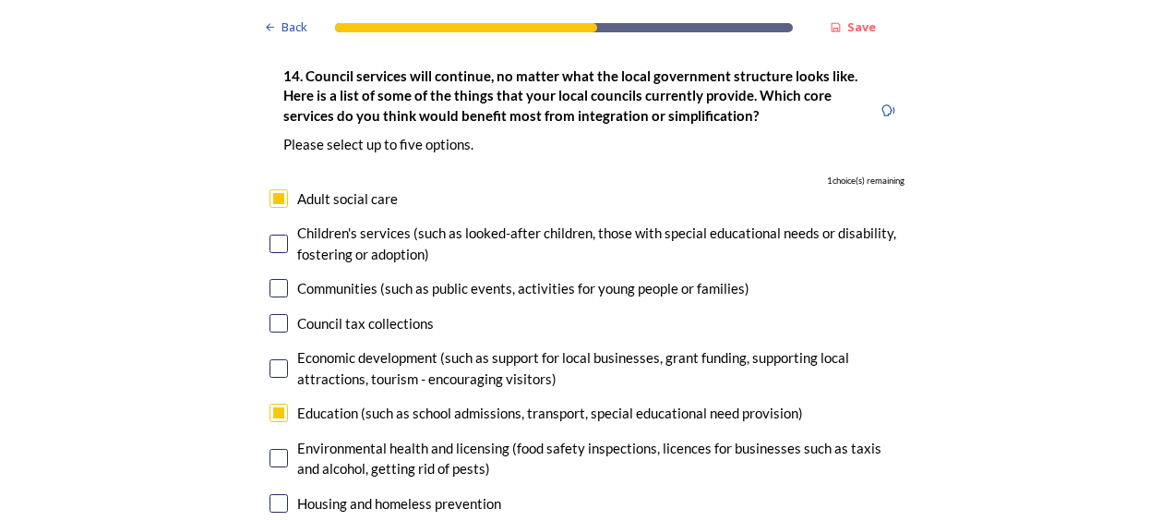
scroll to position [4522, 0]
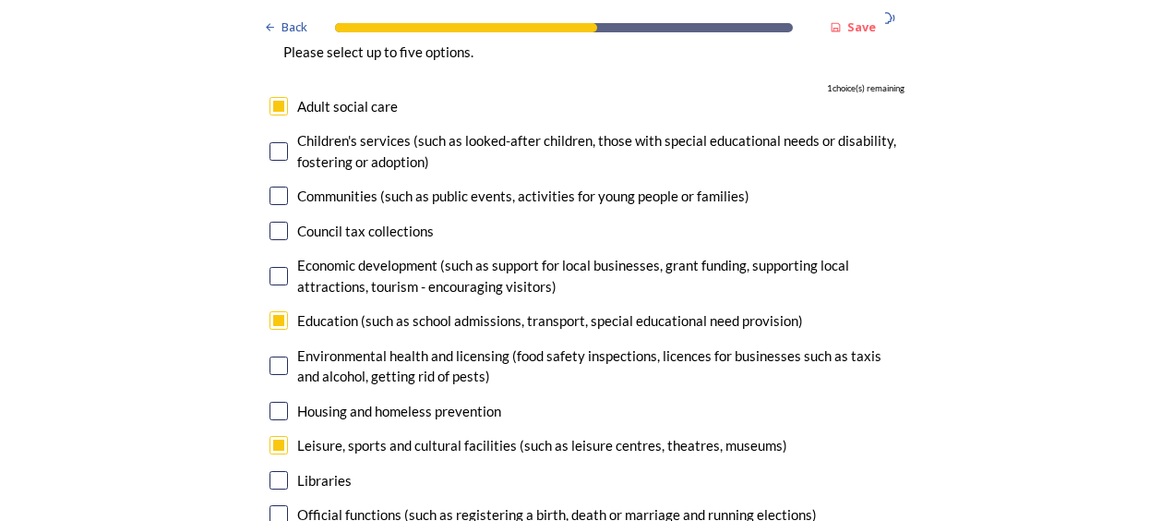
click at [273, 436] on input "checkbox" at bounding box center [278, 445] width 18 height 18
checkbox input "false"
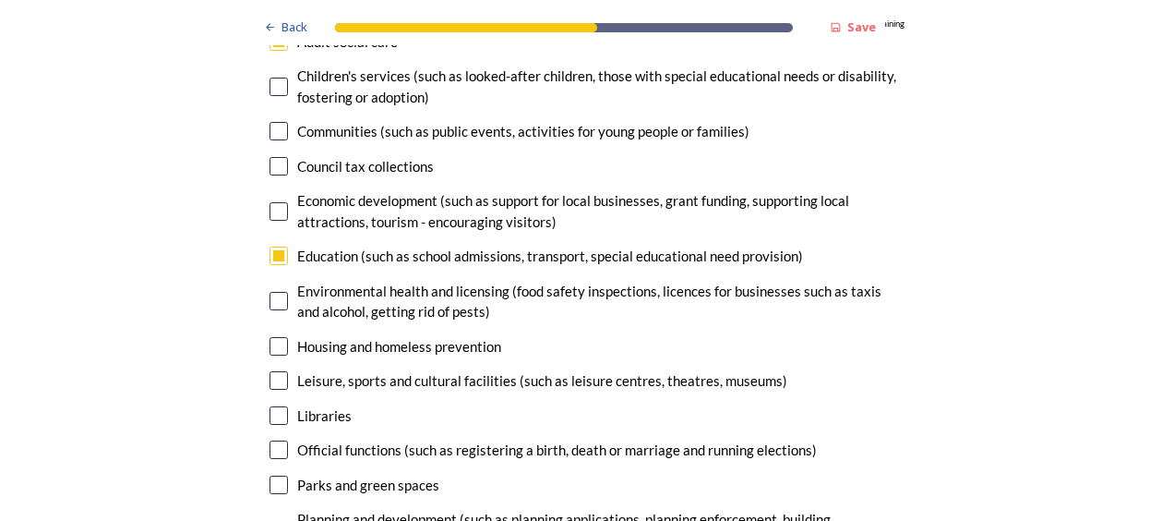
scroll to position [4615, 0]
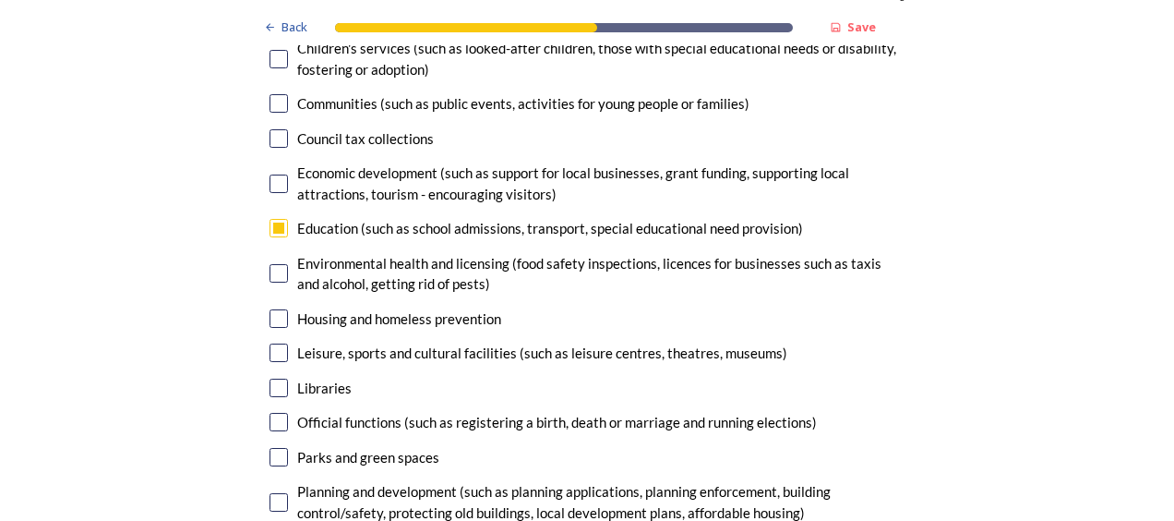
click at [270, 413] on input "checkbox" at bounding box center [278, 422] width 18 height 18
checkbox input "true"
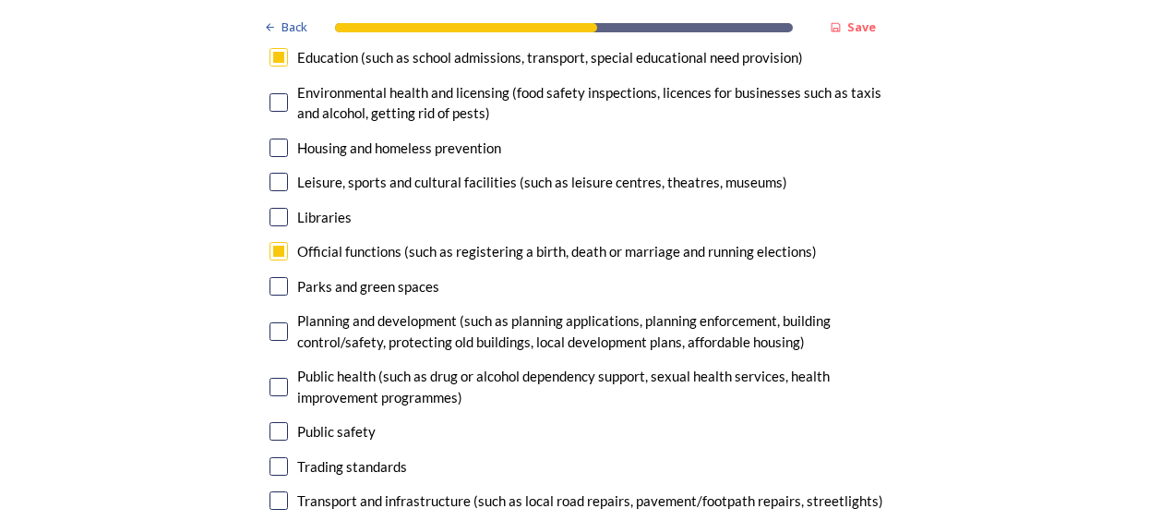
scroll to position [4799, 0]
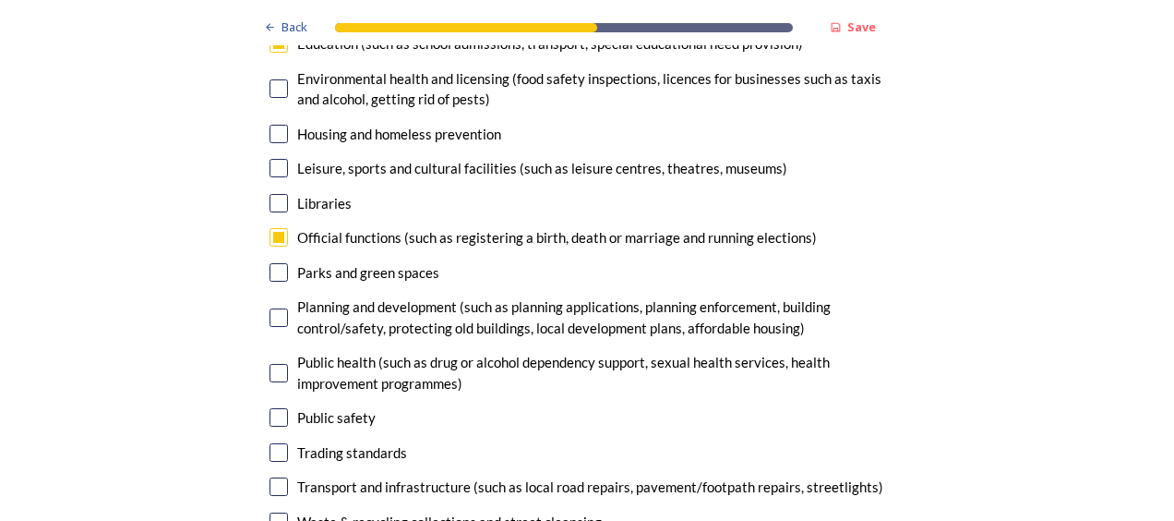
click at [269, 308] on input "checkbox" at bounding box center [278, 317] width 18 height 18
checkbox input "true"
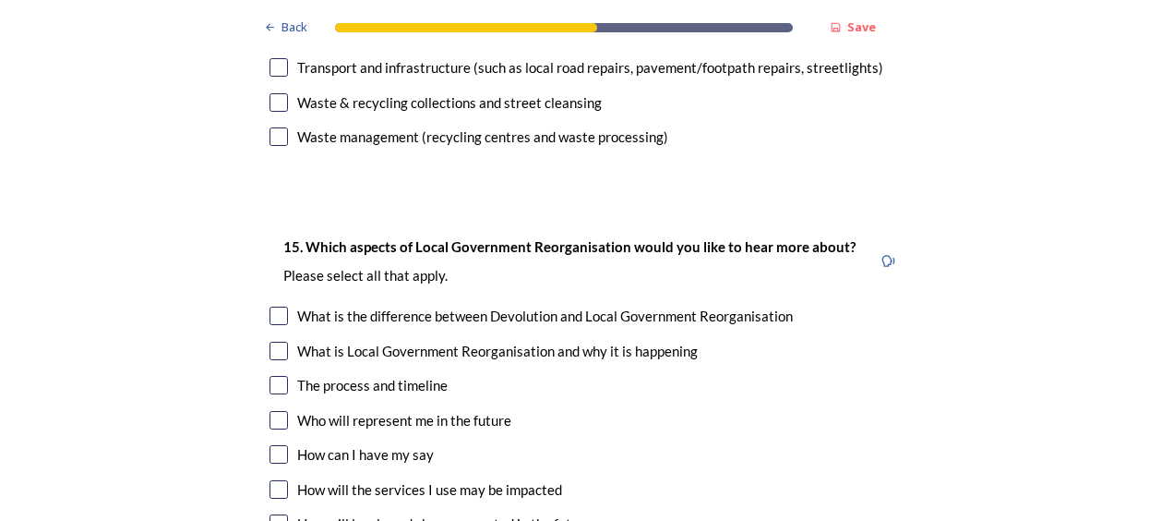
scroll to position [5261, 0]
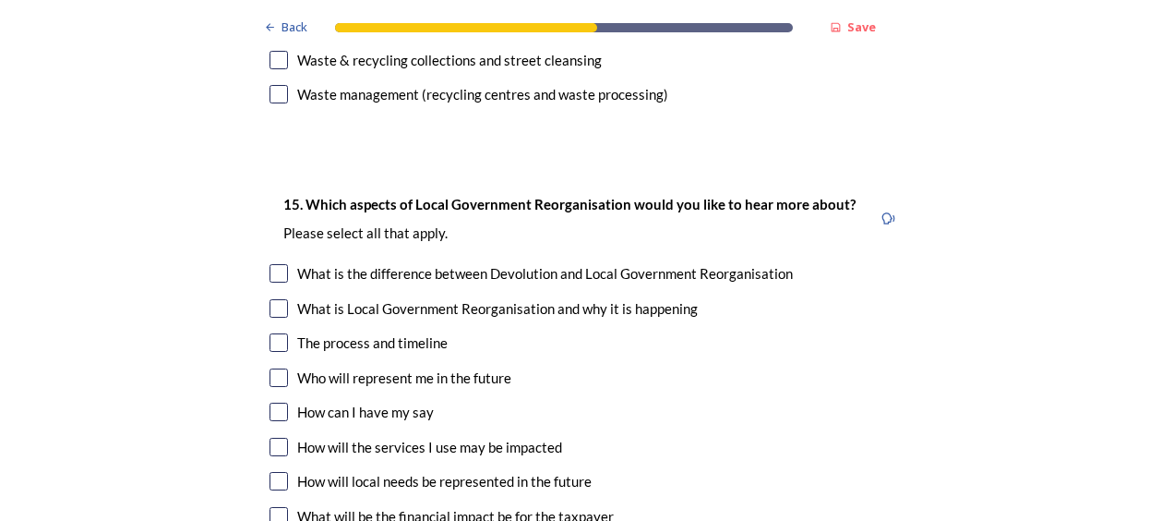
click at [271, 368] on input "checkbox" at bounding box center [278, 377] width 18 height 18
checkbox input "true"
click at [261, 351] on div "15. Which aspects of Local Government Reorganisation would you like to hear mor…" at bounding box center [587, 396] width 665 height 445
click at [269, 437] on input "checkbox" at bounding box center [278, 446] width 18 height 18
checkbox input "true"
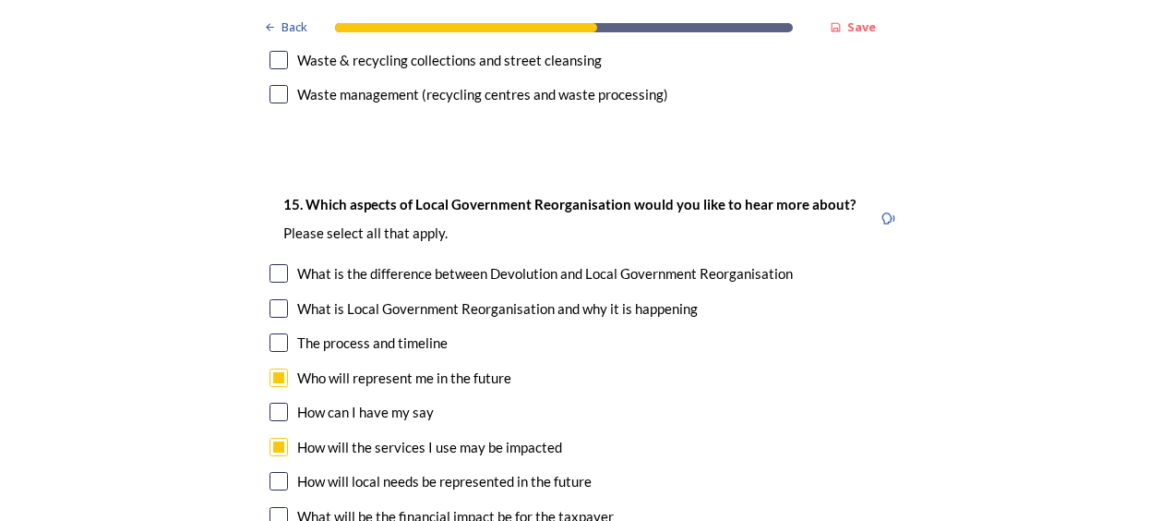
drag, startPoint x: 271, startPoint y: 424, endPoint x: 374, endPoint y: 416, distance: 102.7
click at [271, 507] on input "checkbox" at bounding box center [278, 516] width 18 height 18
checkbox input "true"
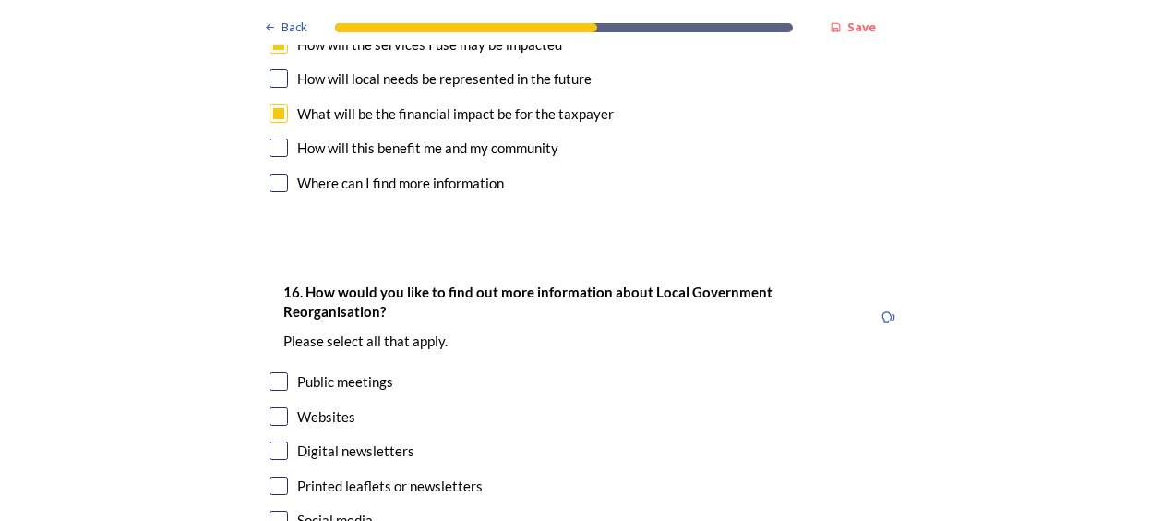
scroll to position [5722, 0]
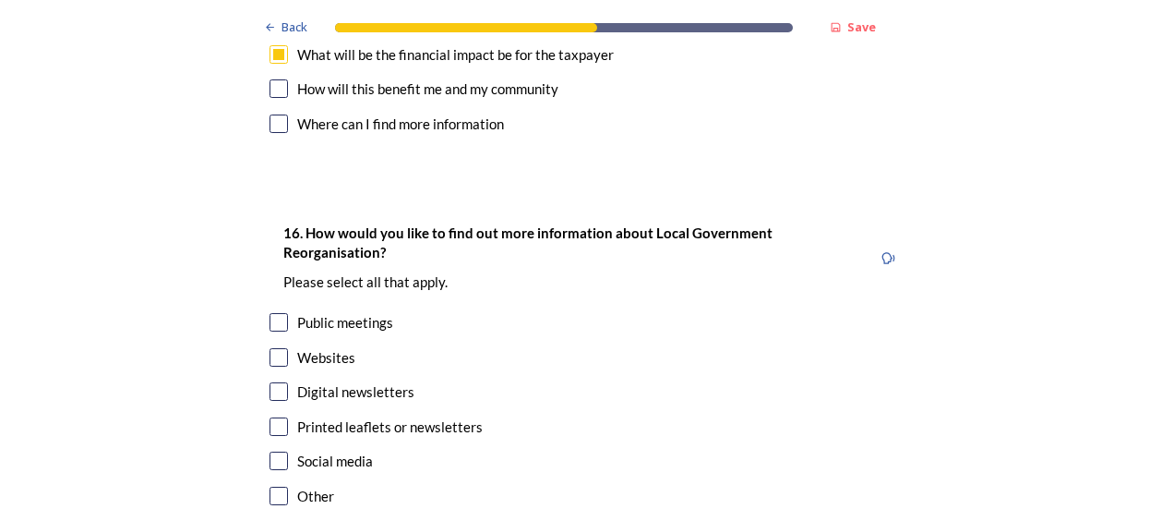
click at [277, 348] on input "checkbox" at bounding box center [278, 357] width 18 height 18
checkbox input "true"
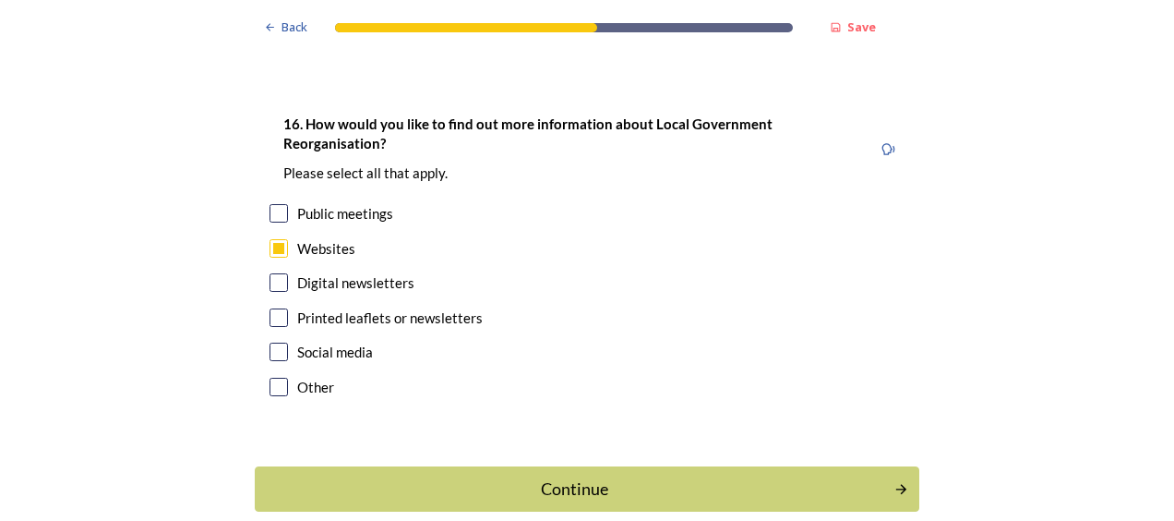
scroll to position [5832, 0]
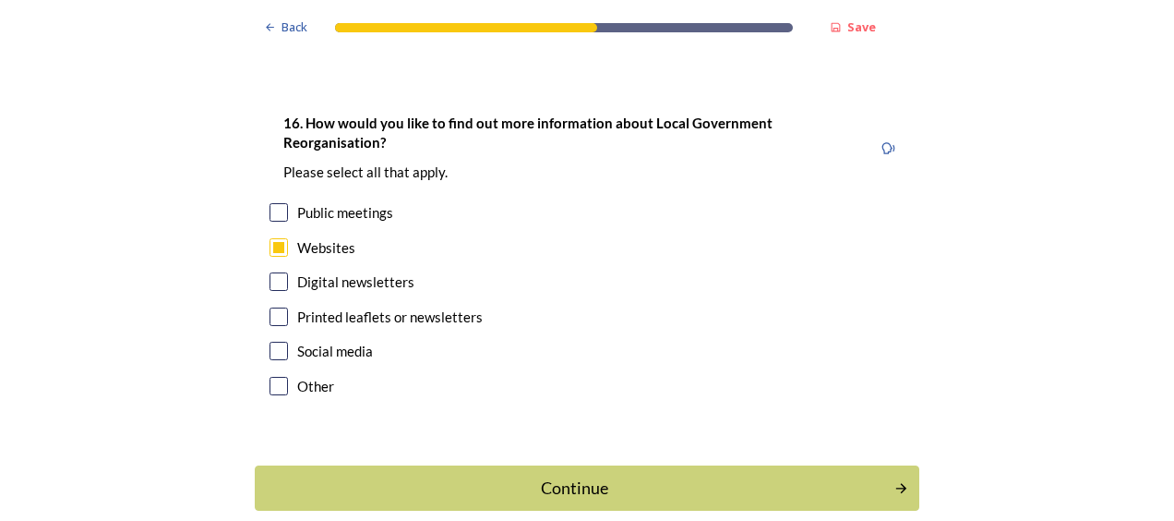
click at [587, 475] on div "Continue" at bounding box center [574, 487] width 619 height 25
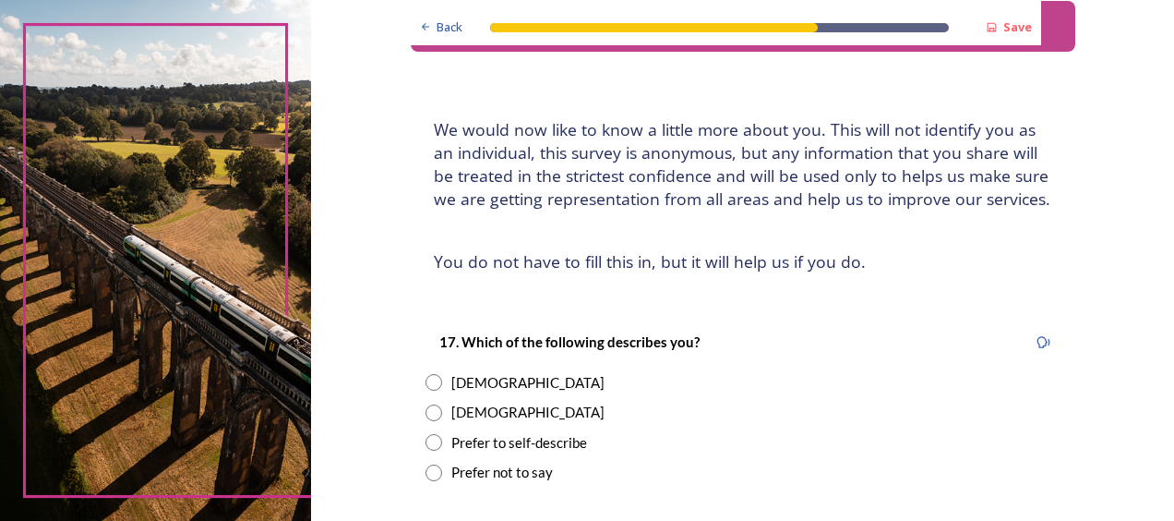
scroll to position [92, 0]
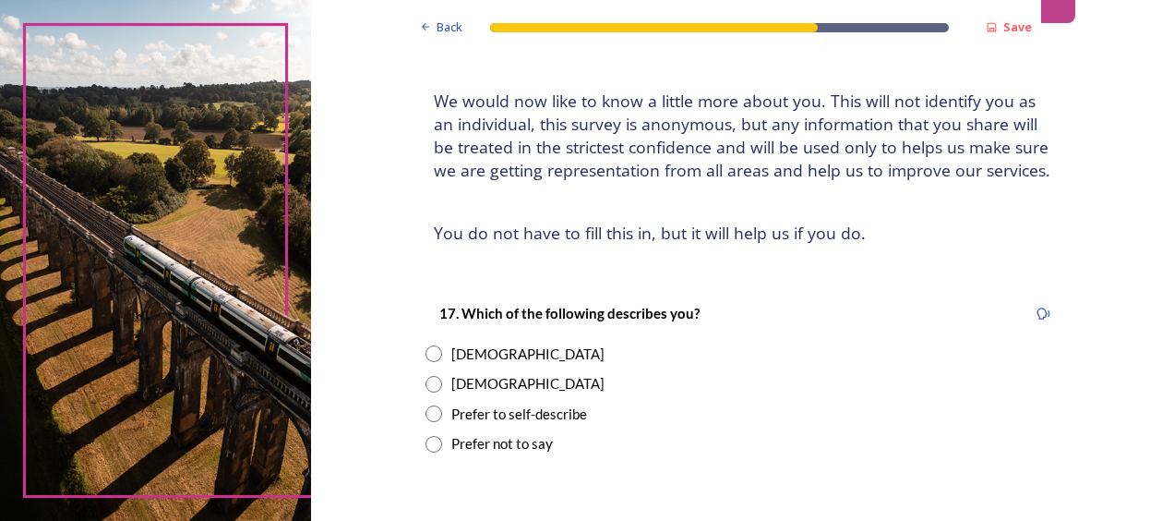
click at [428, 350] on input "radio" at bounding box center [433, 353] width 17 height 17
radio input "true"
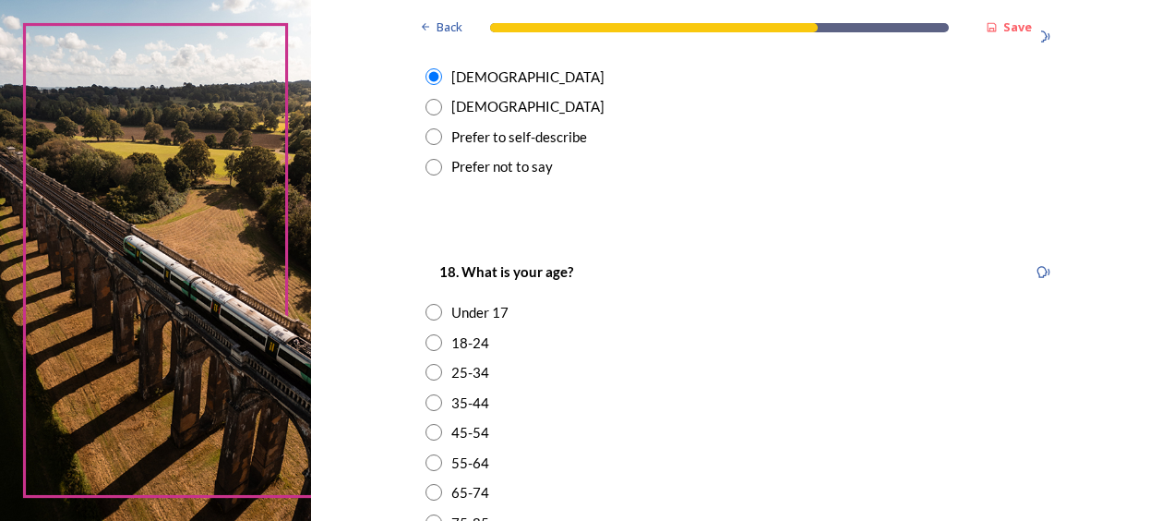
scroll to position [461, 0]
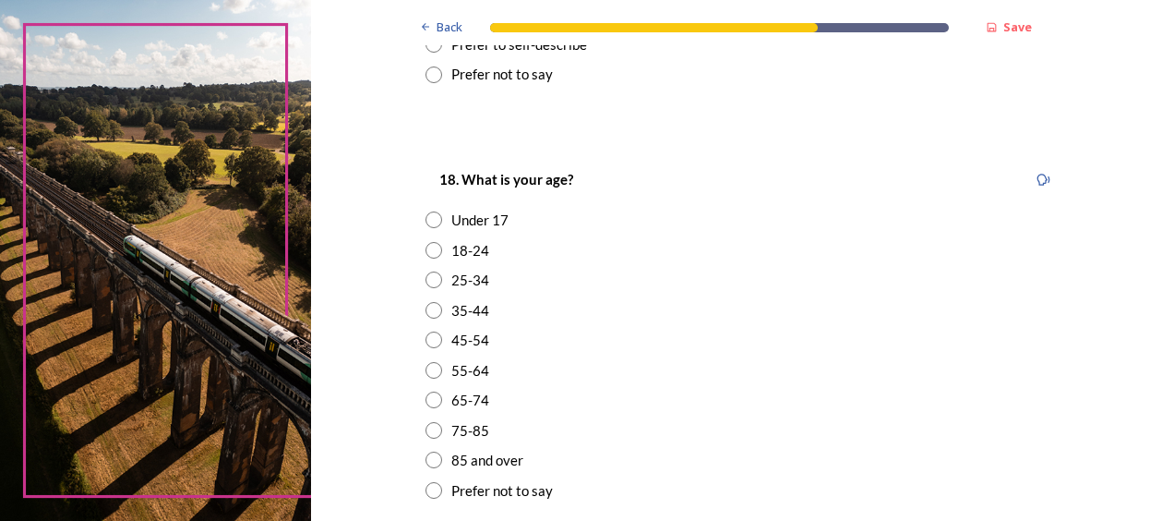
click at [425, 337] on input "radio" at bounding box center [433, 339] width 17 height 17
radio input "true"
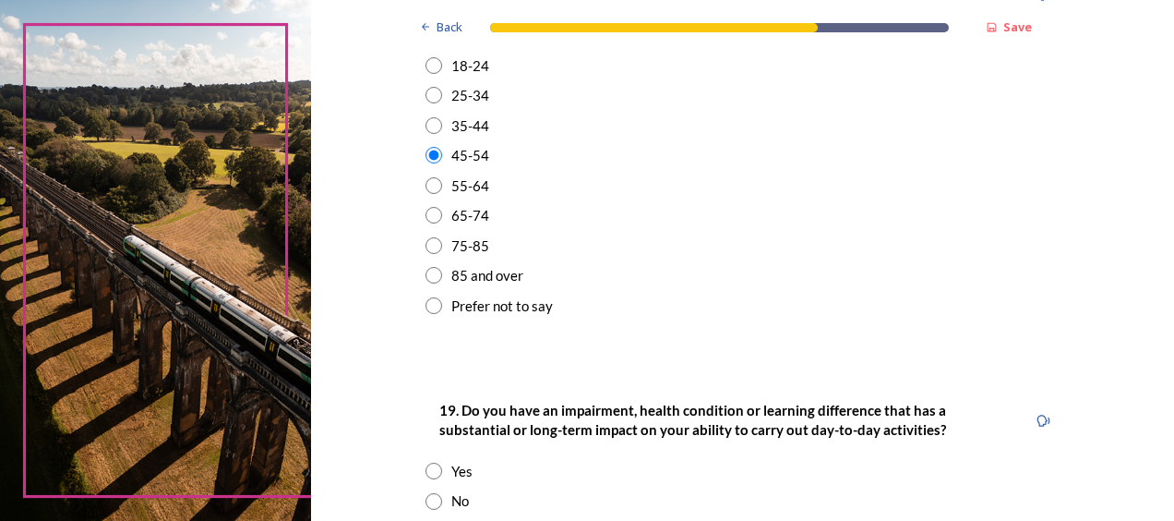
scroll to position [738, 0]
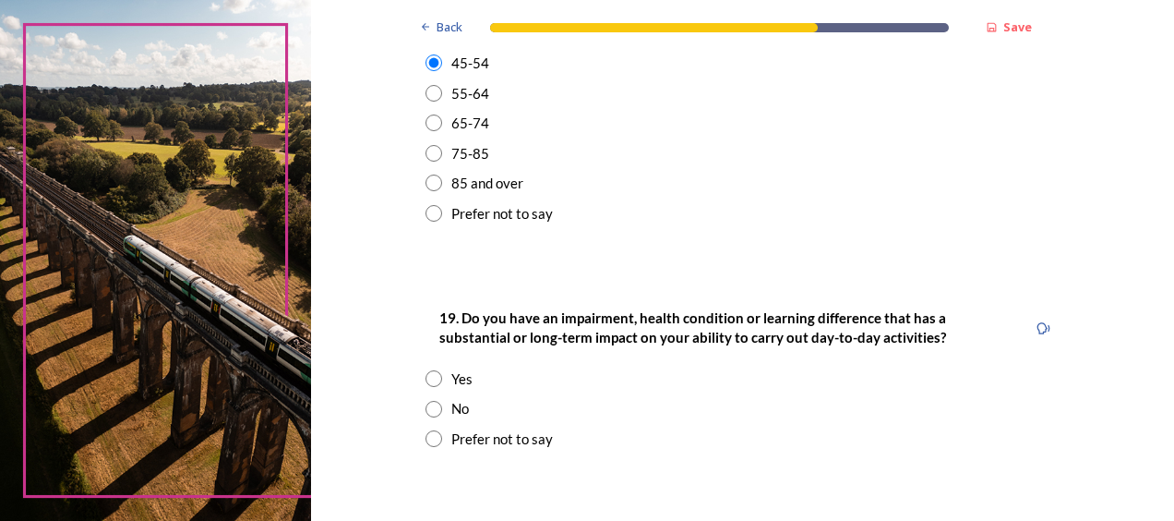
click at [425, 404] on input "radio" at bounding box center [433, 409] width 17 height 17
radio input "true"
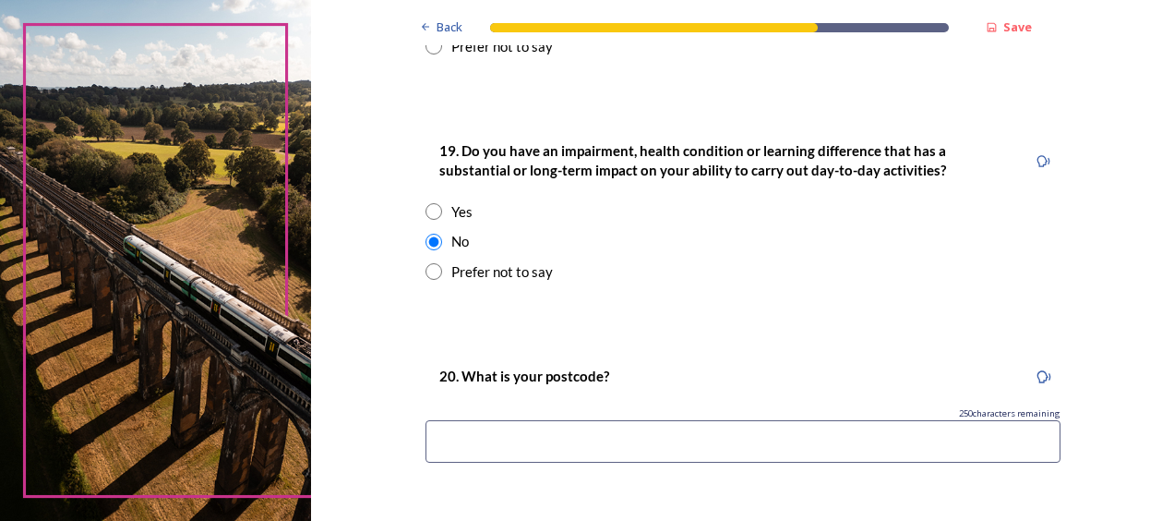
scroll to position [923, 0]
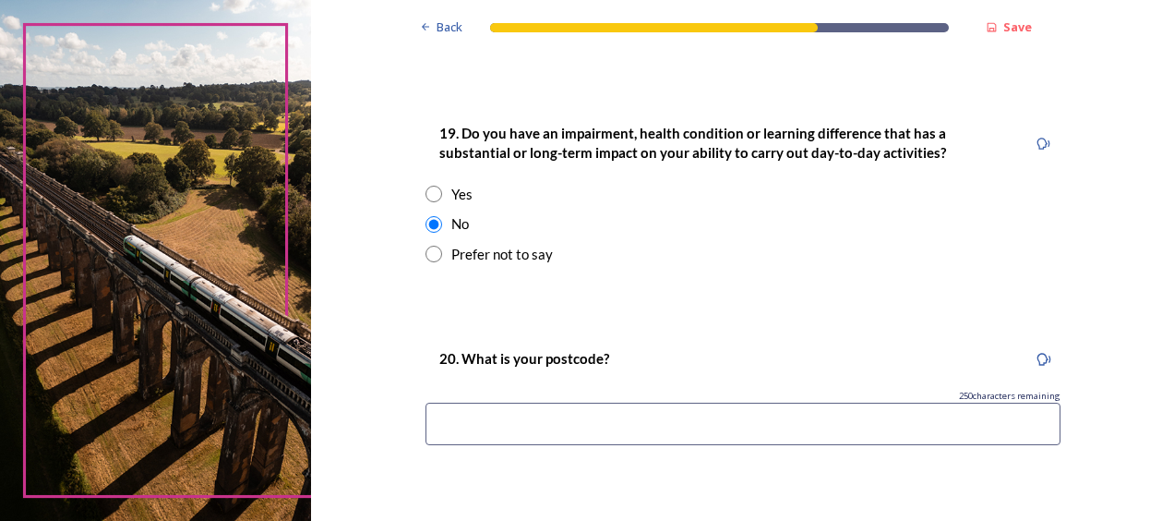
click at [518, 410] on input at bounding box center [742, 423] width 635 height 42
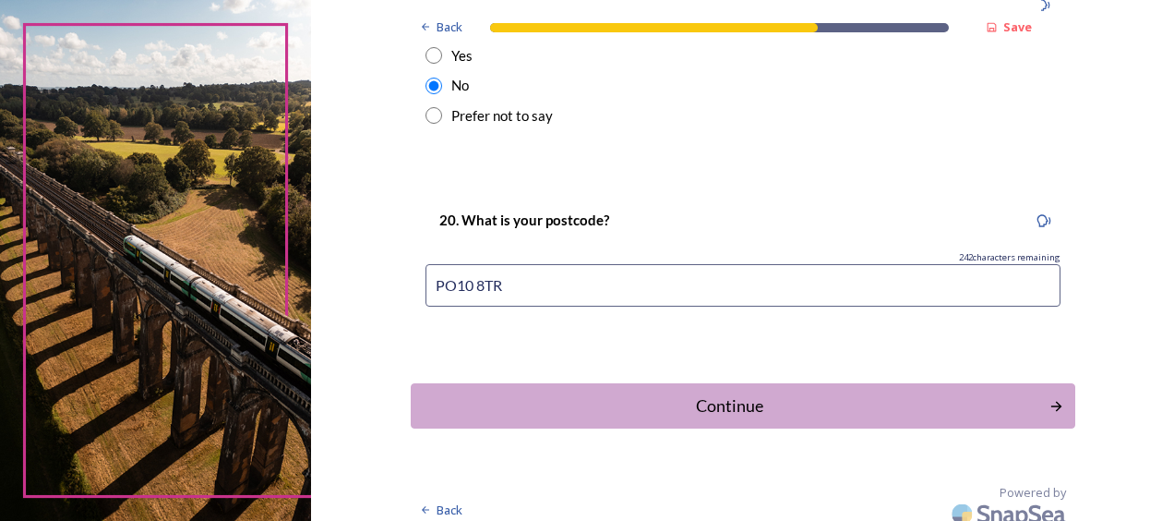
scroll to position [1074, 0]
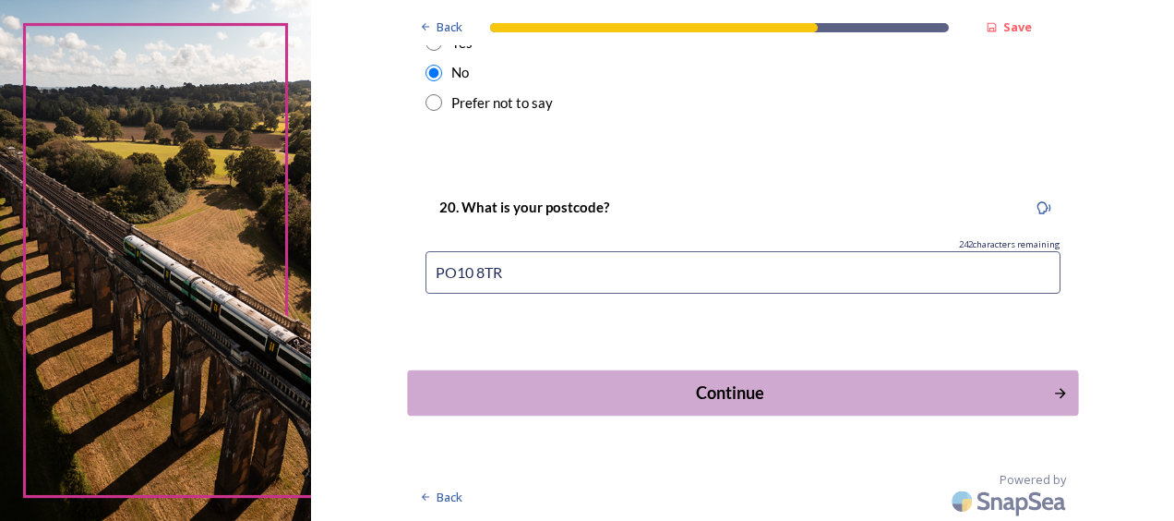
type input "PO10 8TR"
click at [696, 388] on div "Continue" at bounding box center [729, 392] width 625 height 25
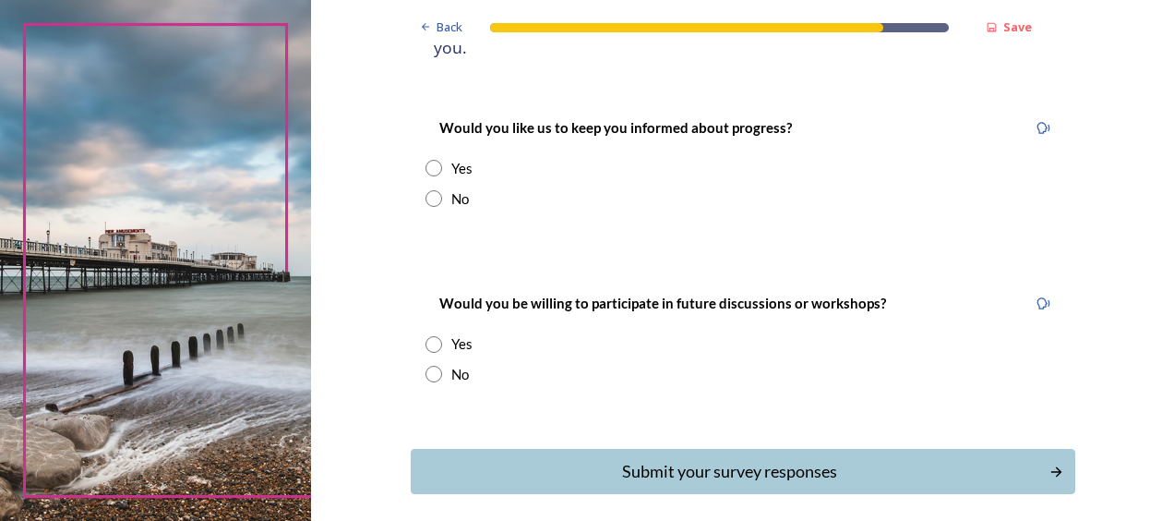
scroll to position [277, 0]
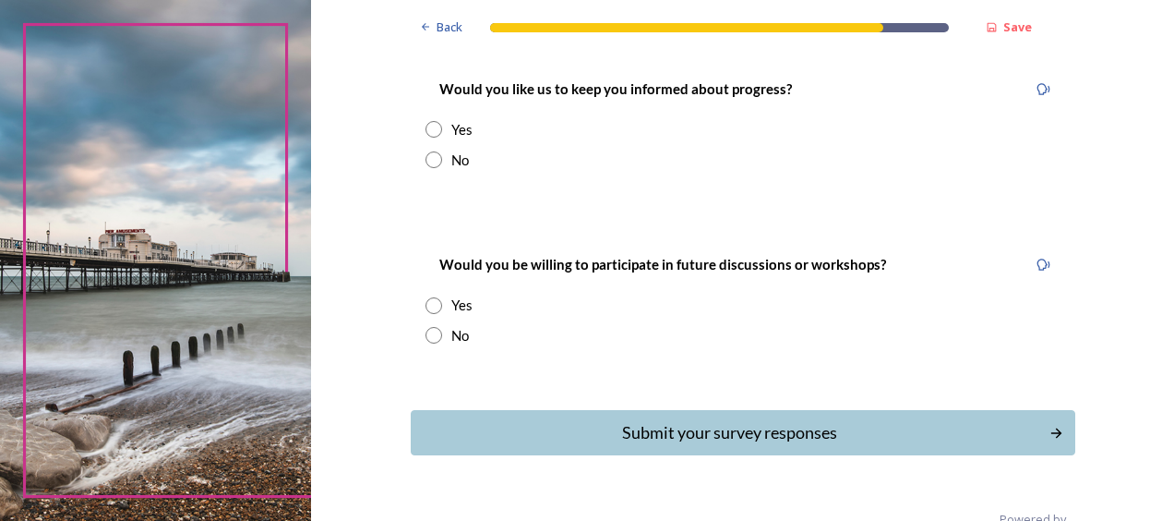
click at [425, 151] on input "radio" at bounding box center [433, 159] width 17 height 17
radio input "true"
click at [425, 327] on input "radio" at bounding box center [433, 335] width 17 height 17
radio input "true"
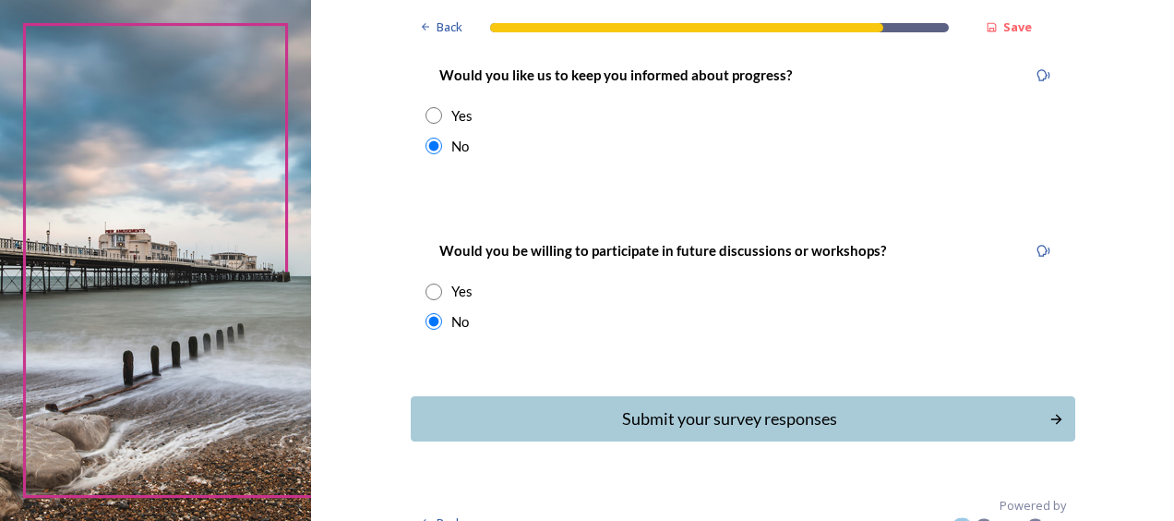
scroll to position [295, 0]
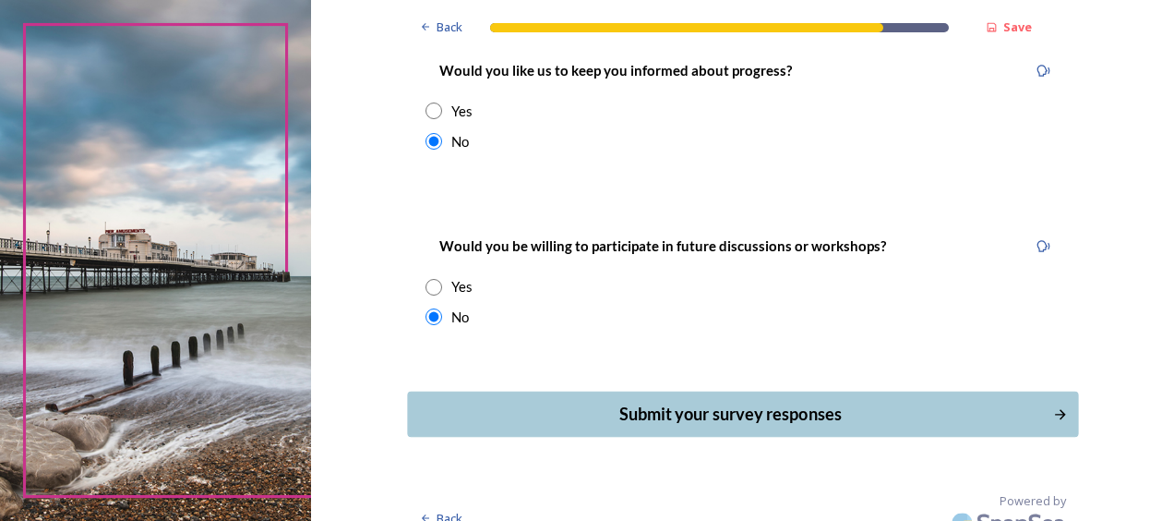
click at [716, 401] on div "Submit your survey responses" at bounding box center [729, 413] width 625 height 25
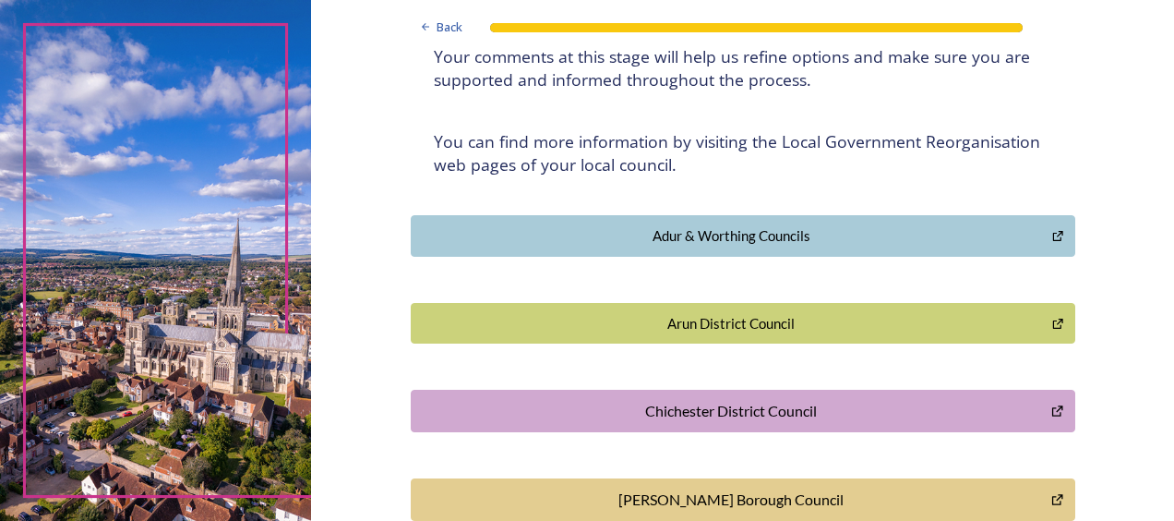
scroll to position [0, 0]
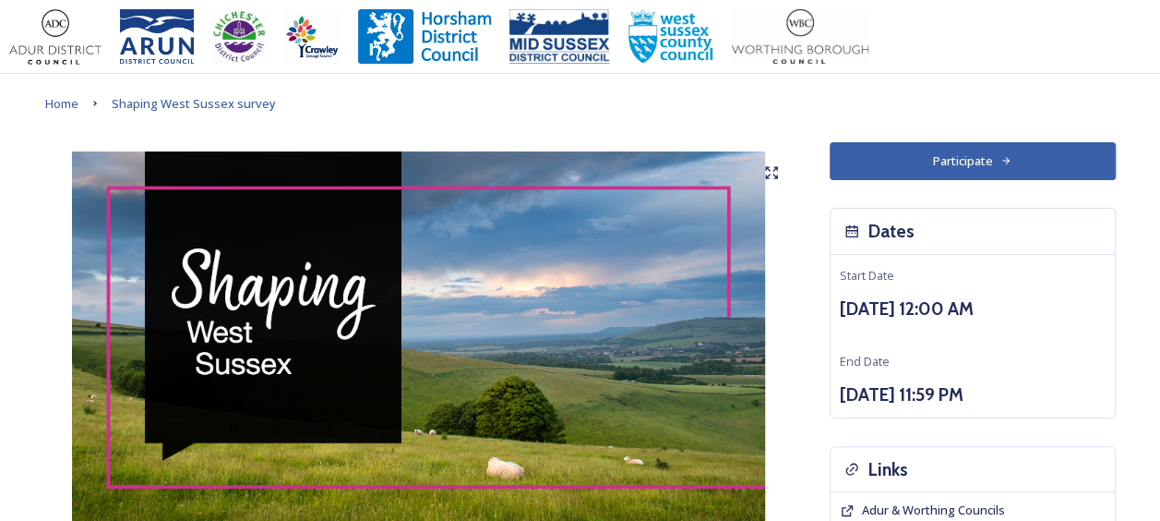
click at [927, 167] on button "Participate" at bounding box center [973, 161] width 286 height 38
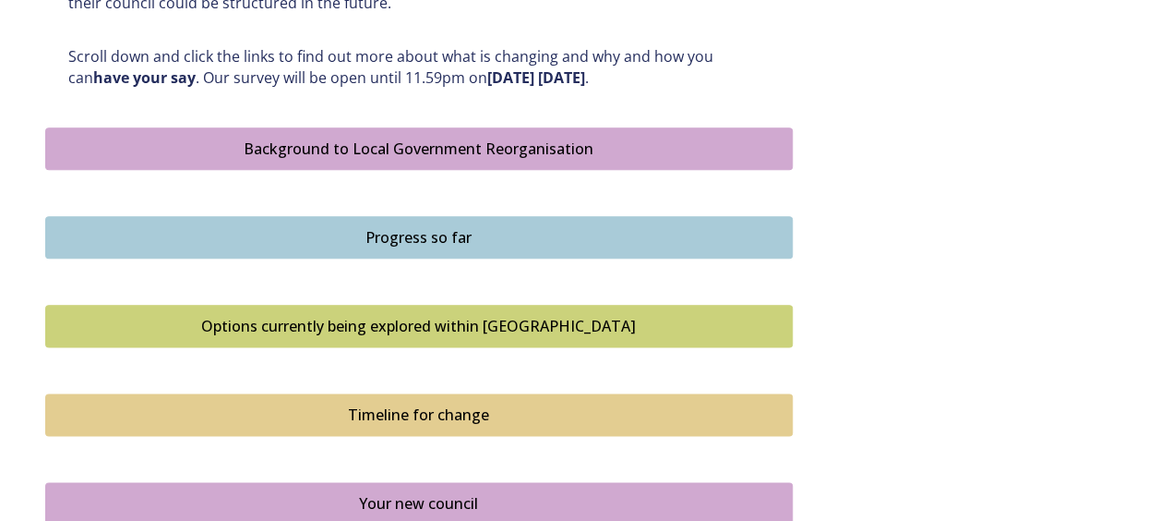
scroll to position [646, 0]
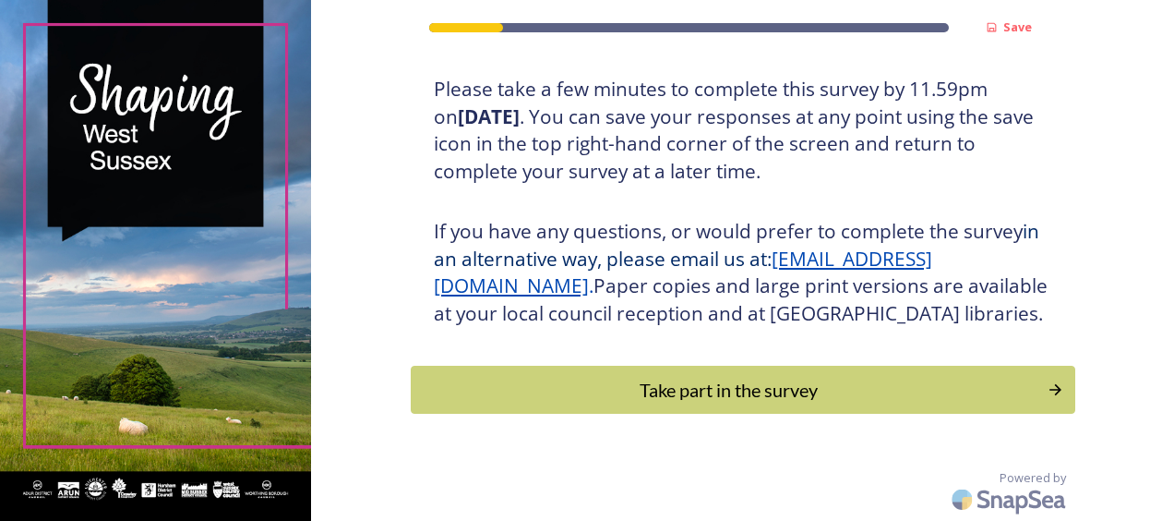
scroll to position [365, 0]
click at [781, 382] on div "Take part in the survey" at bounding box center [729, 390] width 624 height 28
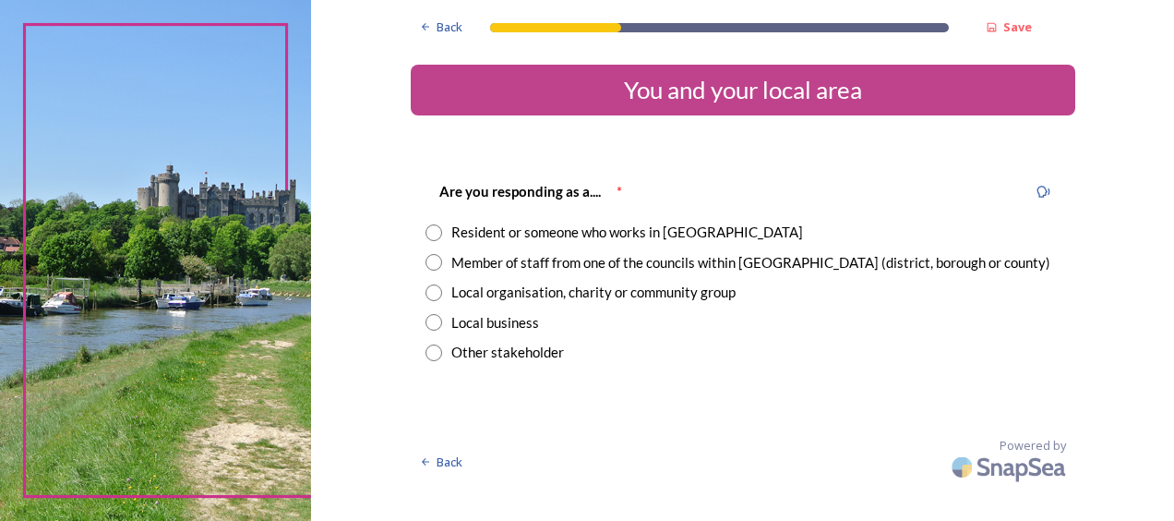
click at [430, 263] on input "radio" at bounding box center [433, 262] width 17 height 17
radio input "true"
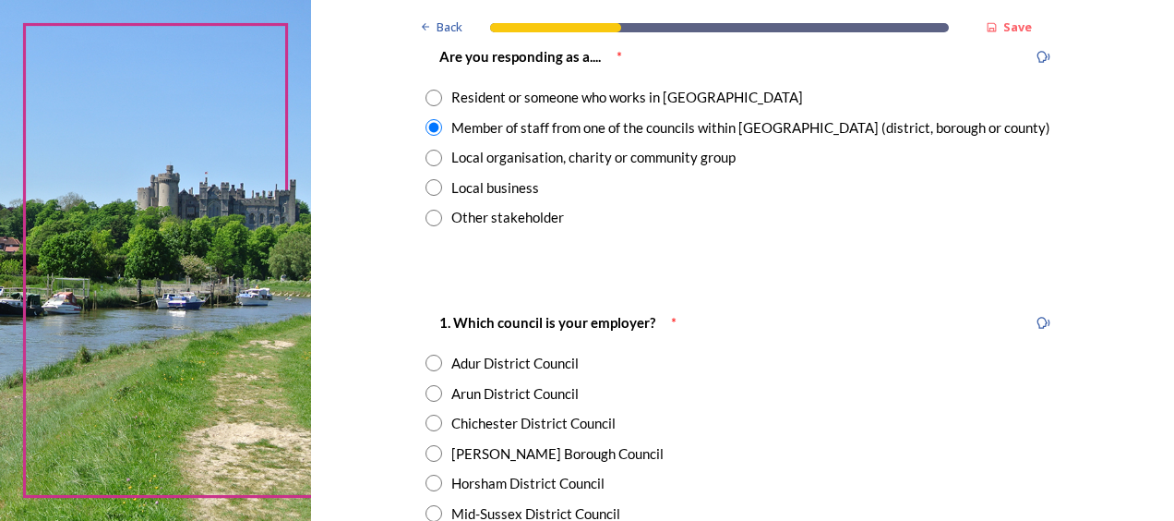
scroll to position [185, 0]
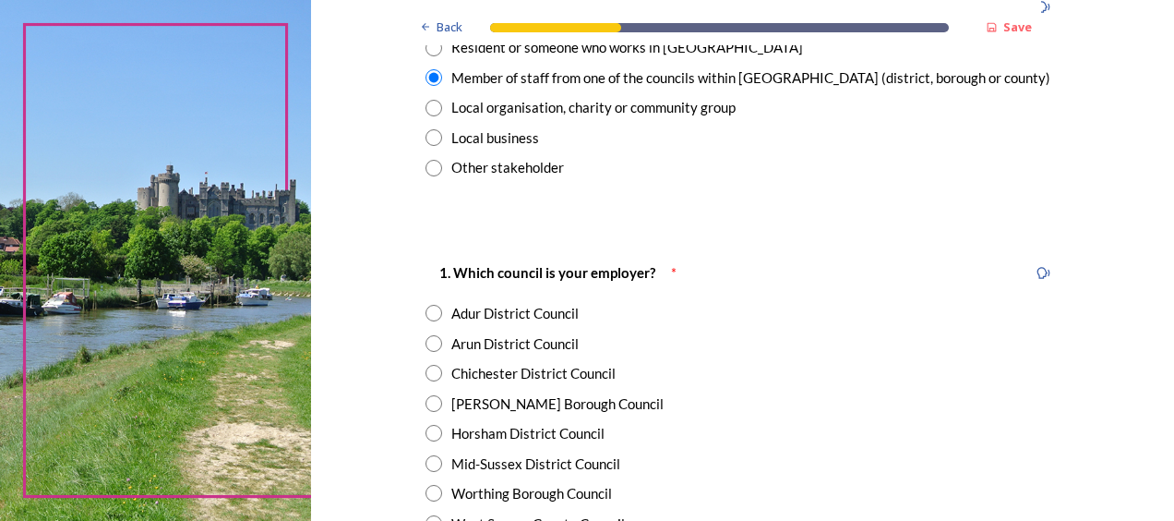
click at [425, 369] on input "radio" at bounding box center [433, 373] width 17 height 17
radio input "true"
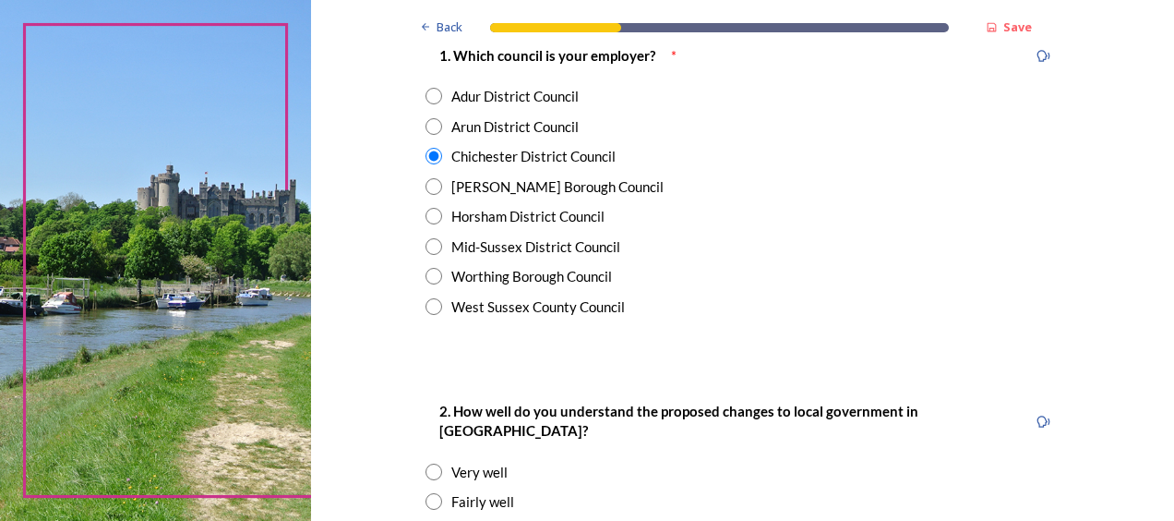
scroll to position [554, 0]
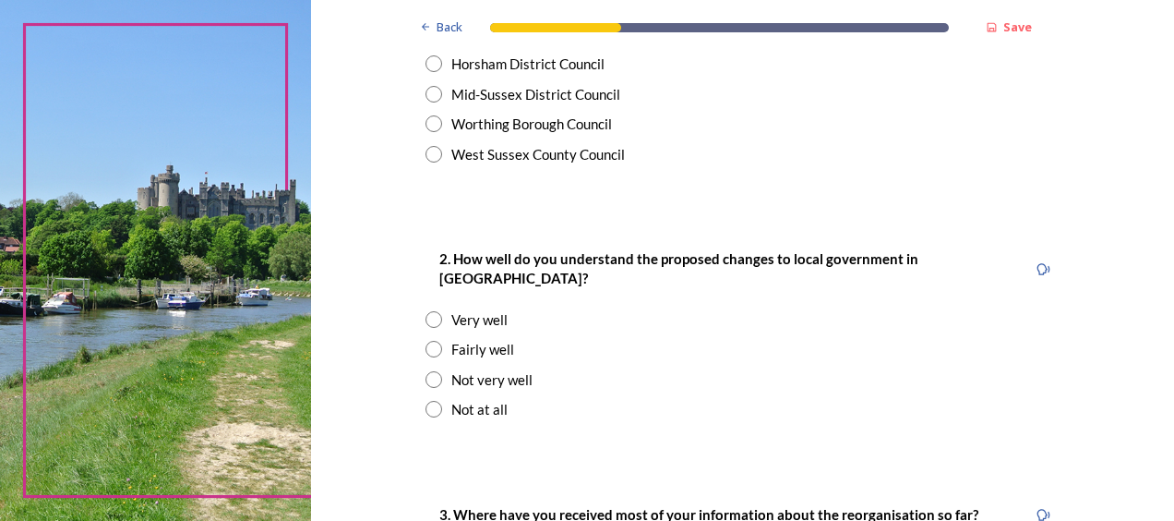
click at [426, 341] on input "radio" at bounding box center [433, 349] width 17 height 17
radio input "true"
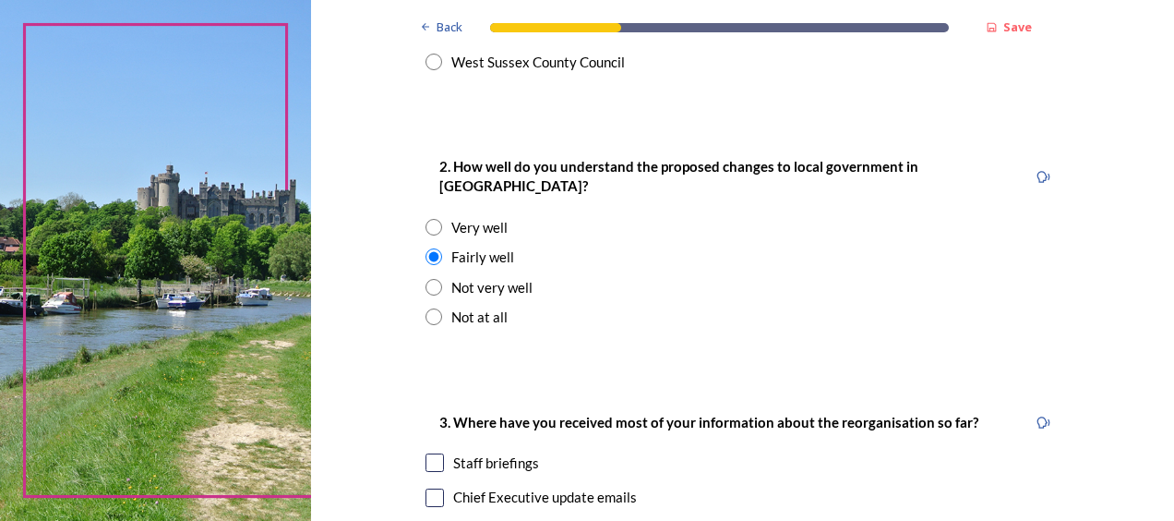
scroll to position [738, 0]
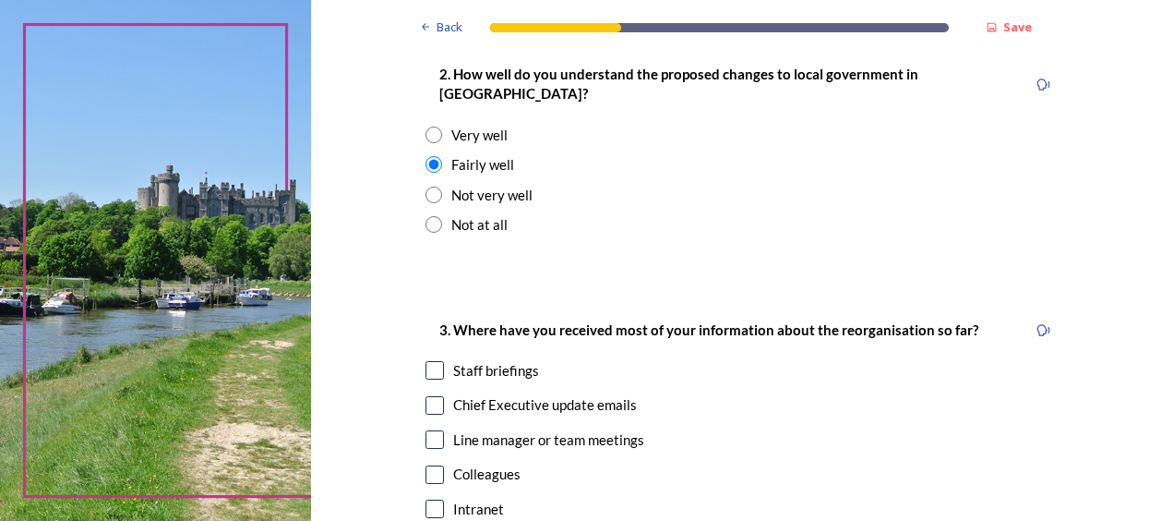
click at [426, 361] on input "checkbox" at bounding box center [434, 370] width 18 height 18
checkbox input "true"
click at [425, 396] on input "checkbox" at bounding box center [434, 405] width 18 height 18
checkbox input "true"
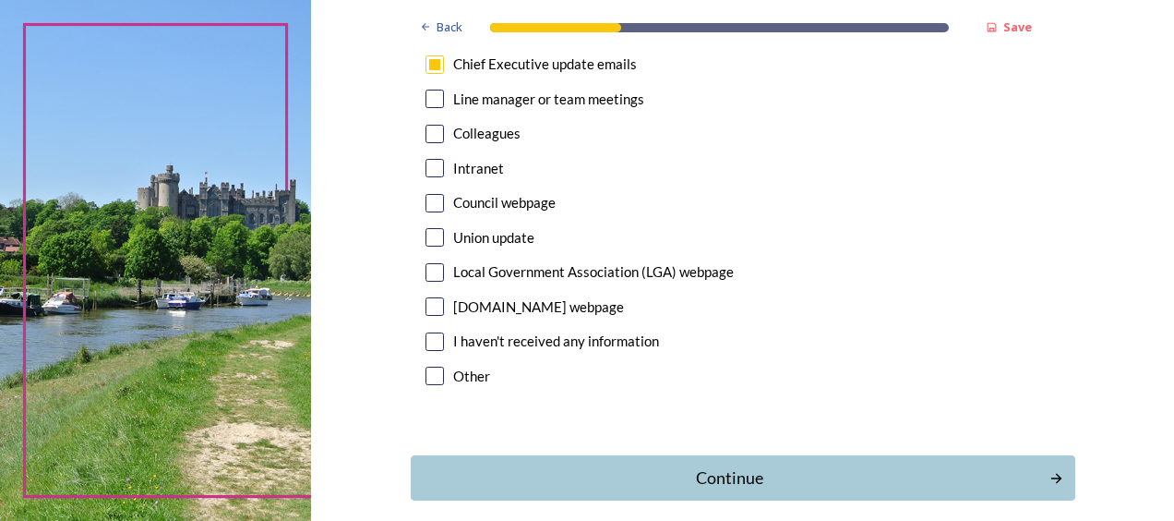
scroll to position [1108, 0]
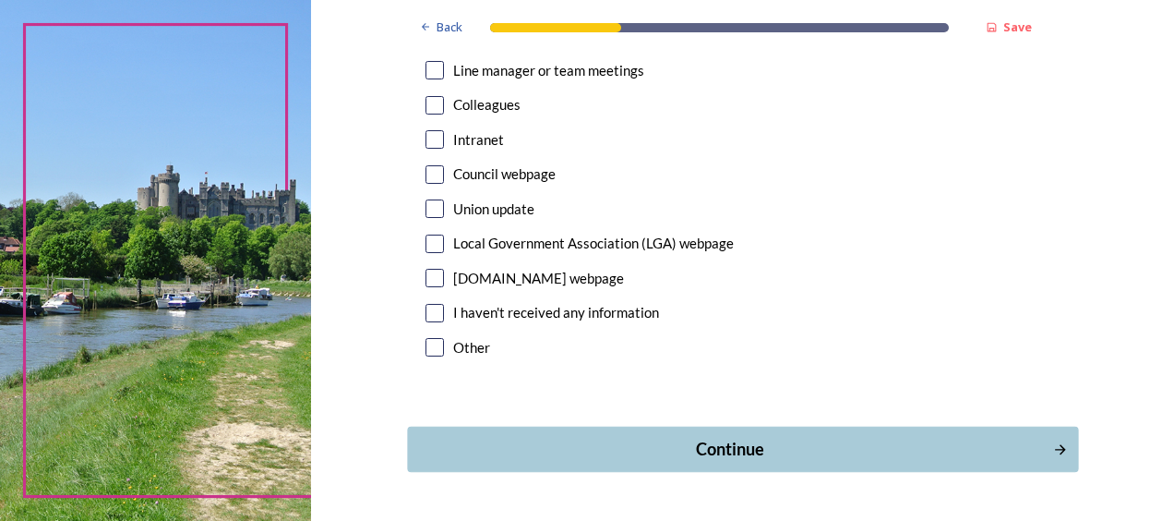
click at [799, 437] on div "Continue" at bounding box center [729, 449] width 625 height 25
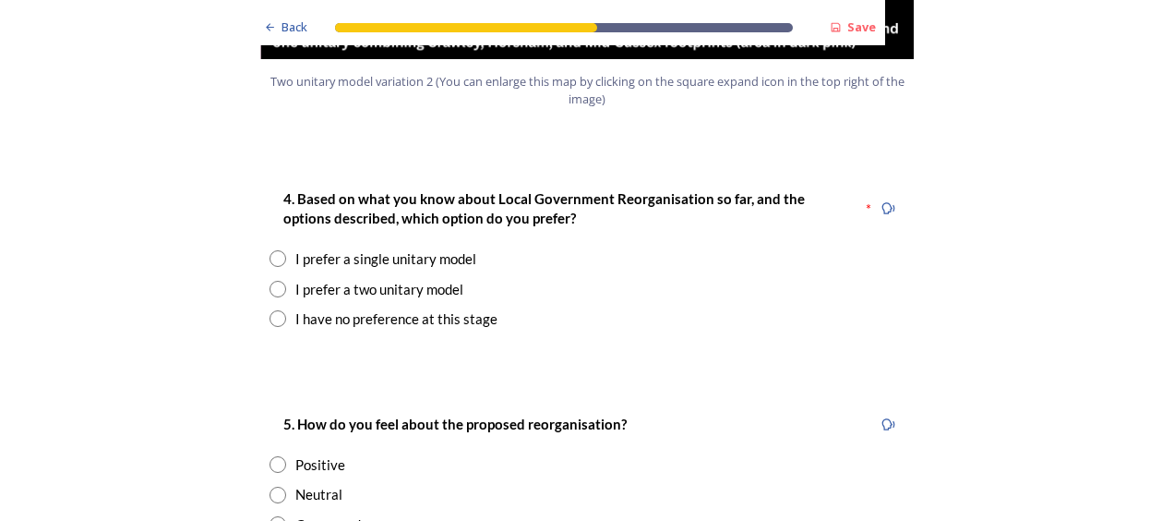
scroll to position [2307, 0]
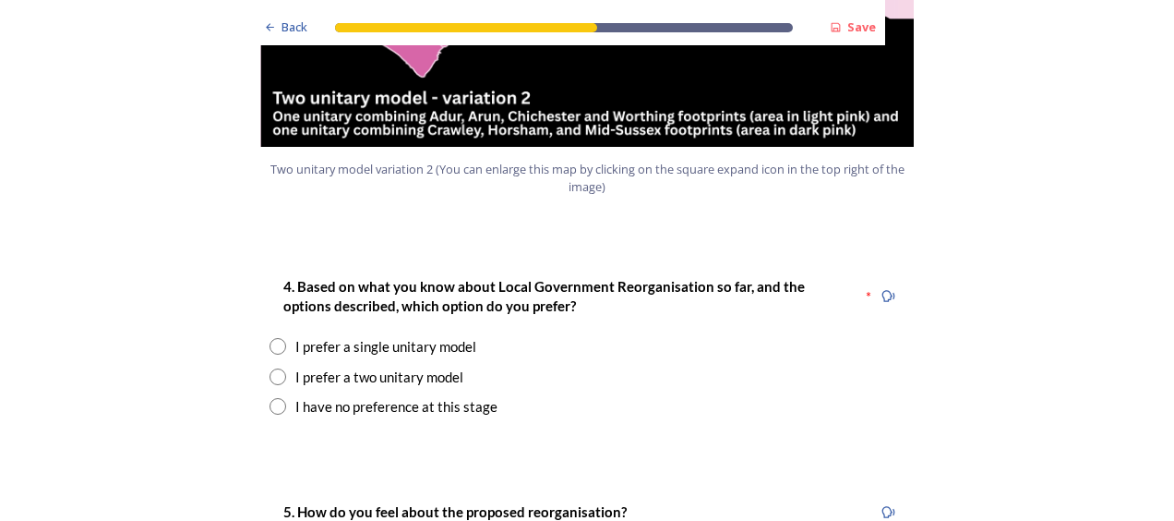
click at [271, 368] on input "radio" at bounding box center [277, 376] width 17 height 17
radio input "true"
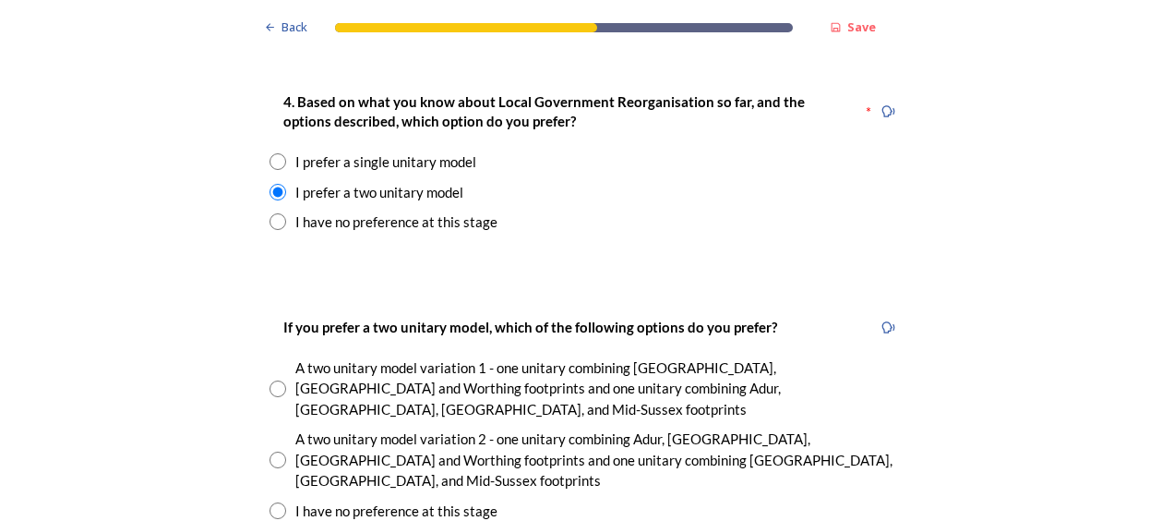
scroll to position [2584, 0]
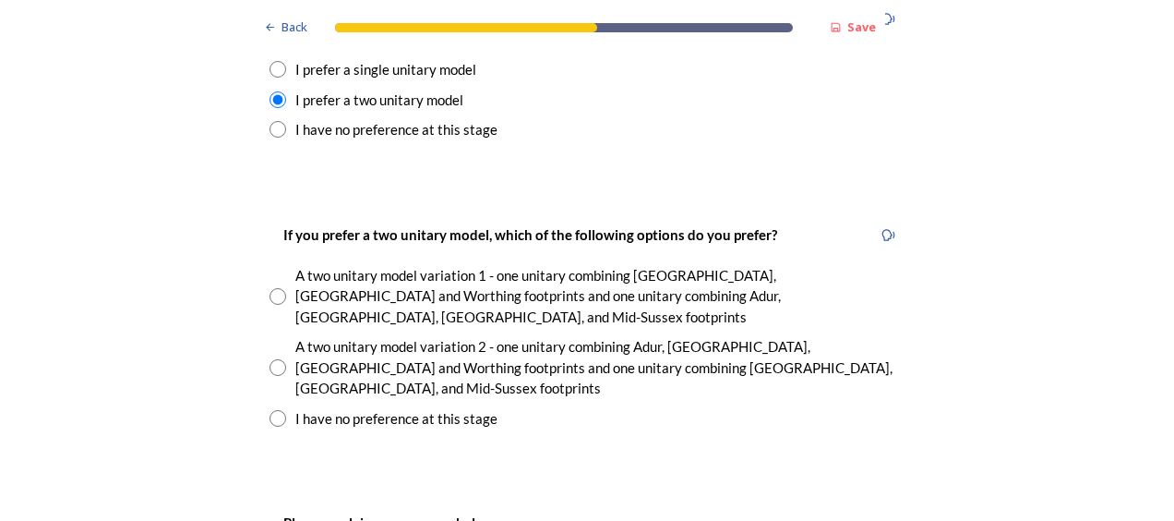
click at [276, 288] on input "radio" at bounding box center [277, 296] width 17 height 17
radio input "true"
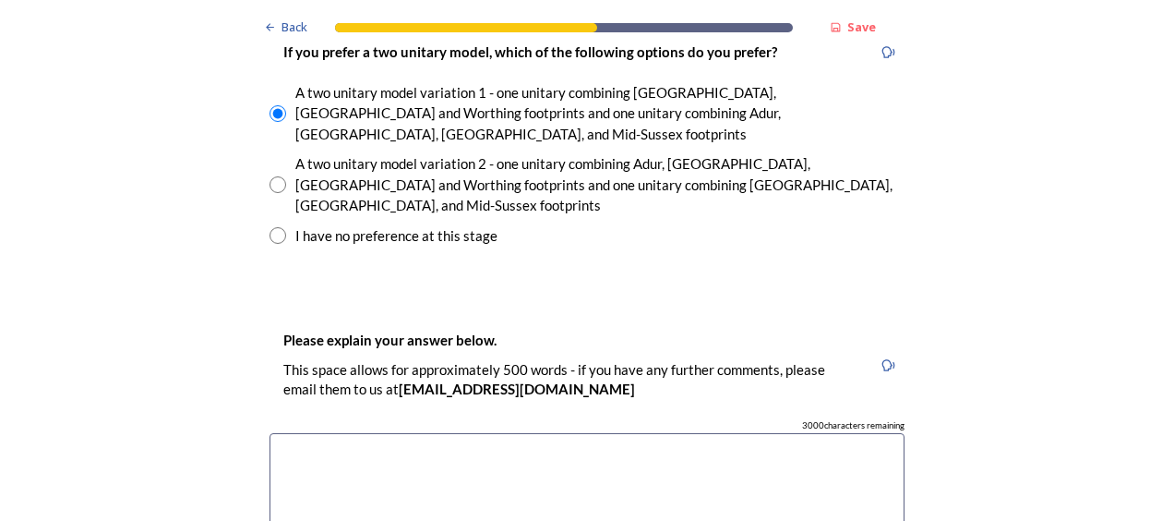
scroll to position [2769, 0]
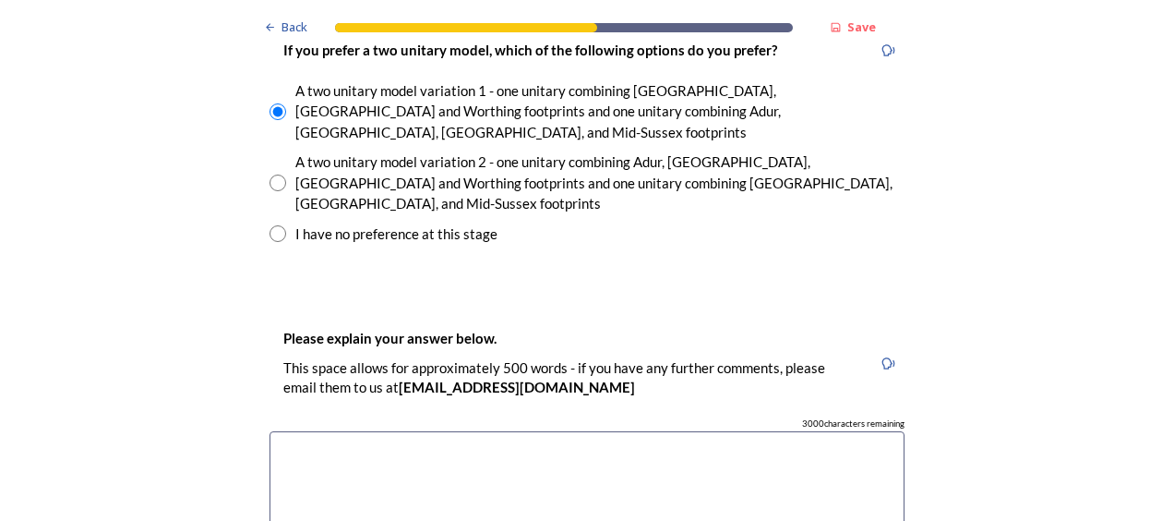
drag, startPoint x: 316, startPoint y: 365, endPoint x: 500, endPoint y: 357, distance: 184.8
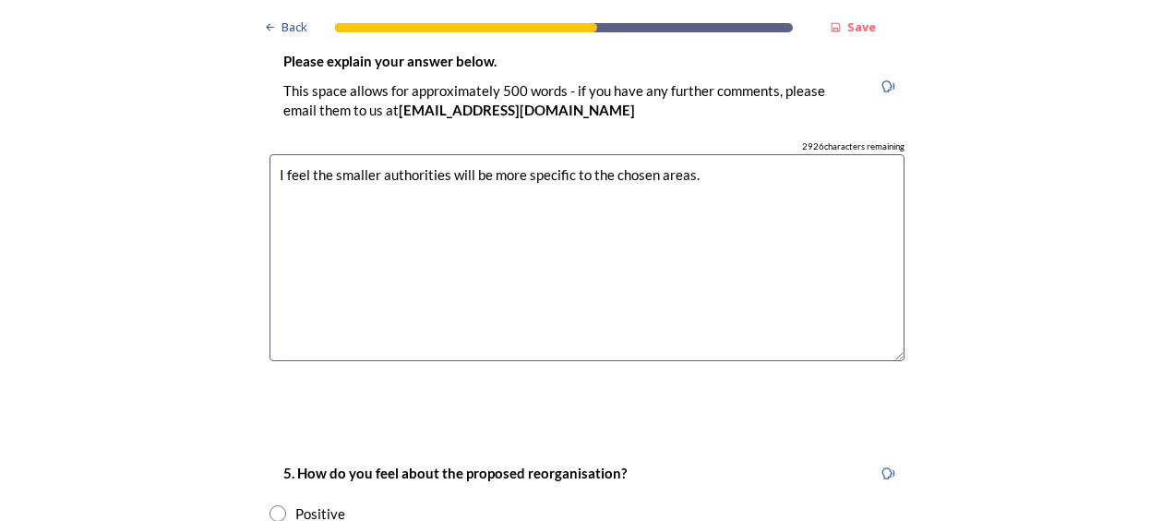
scroll to position [3138, 0]
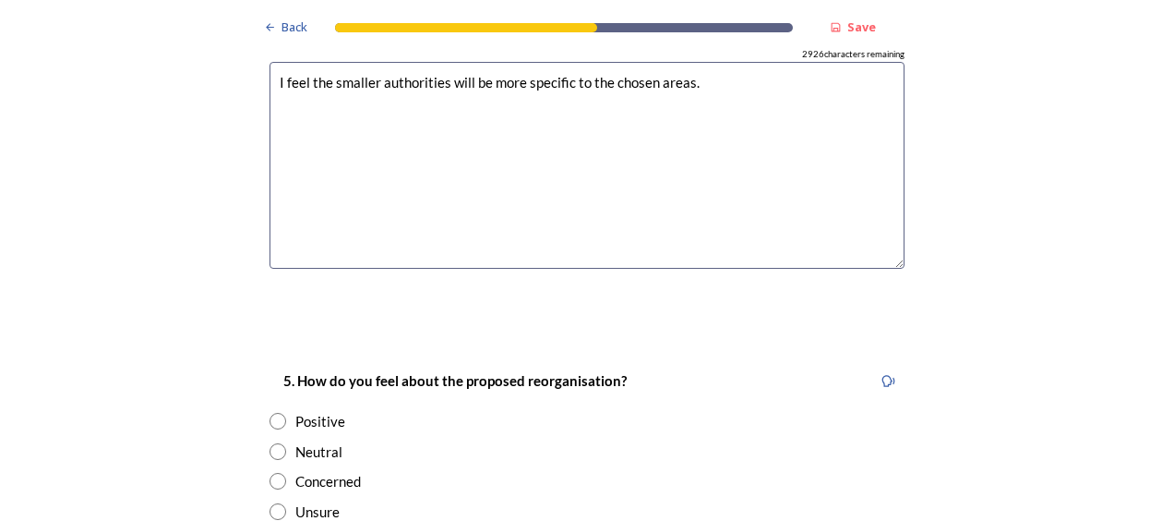
type textarea "I feel the smaller authorities will be more specific to the chosen areas."
click at [270, 443] on input "radio" at bounding box center [277, 451] width 17 height 17
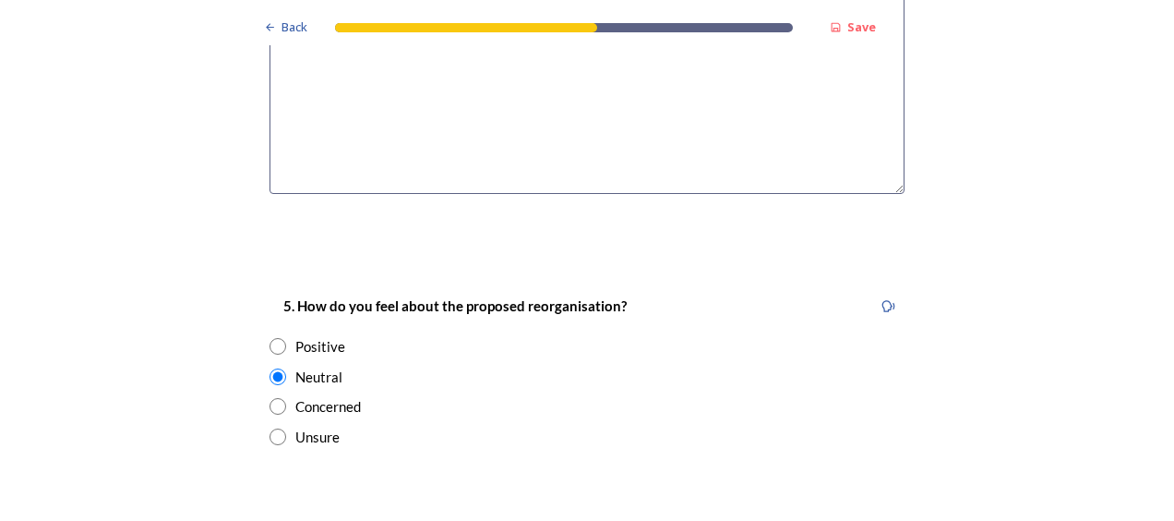
scroll to position [3323, 0]
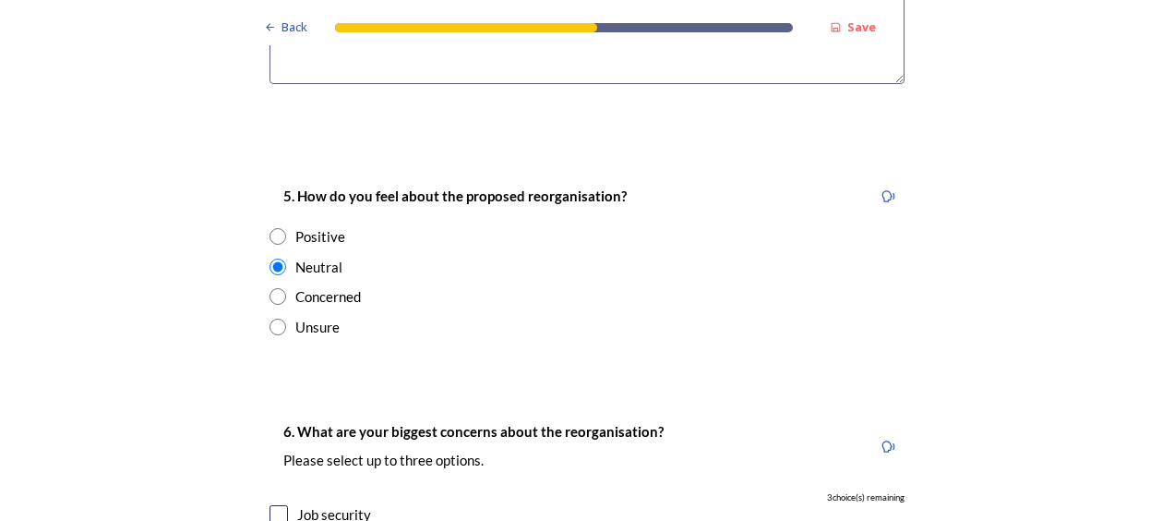
drag, startPoint x: 269, startPoint y: 170, endPoint x: 272, endPoint y: 192, distance: 22.5
click at [269, 258] on input "radio" at bounding box center [277, 266] width 17 height 17
radio input "false"
drag, startPoint x: 273, startPoint y: 203, endPoint x: 321, endPoint y: 209, distance: 48.3
click at [273, 288] on input "radio" at bounding box center [277, 296] width 17 height 17
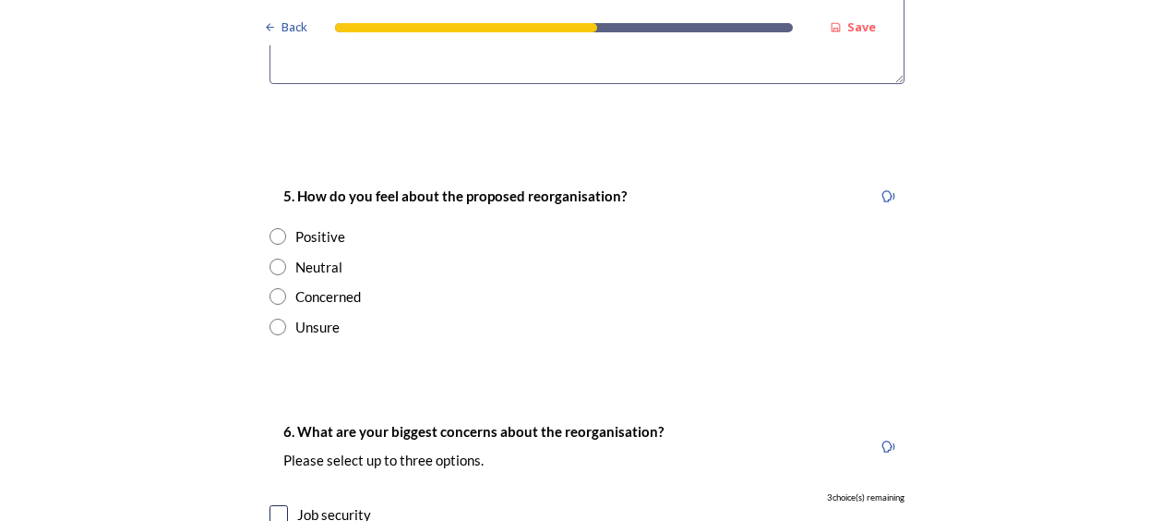
radio input "true"
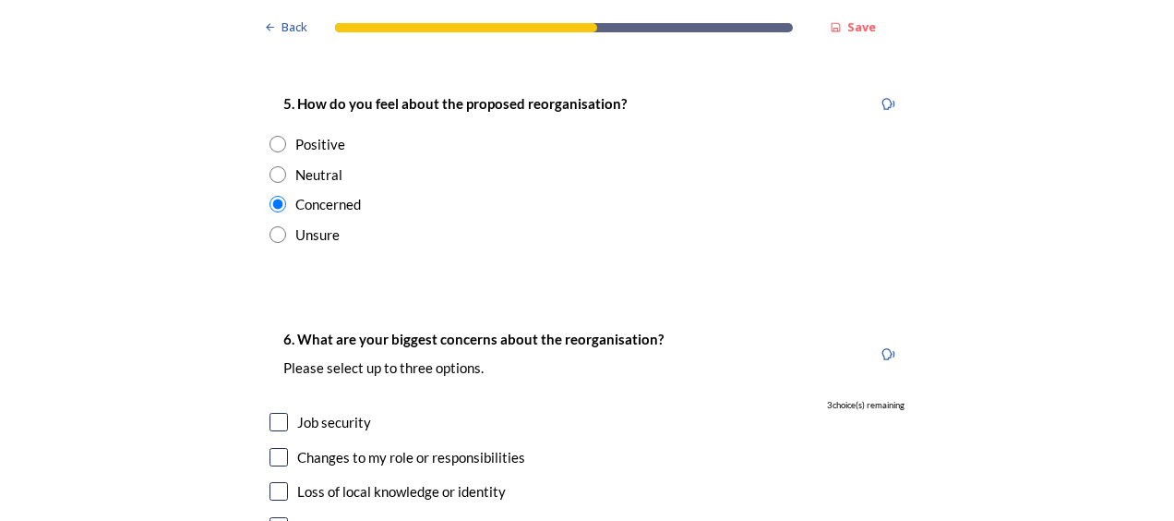
click at [269, 413] on input "checkbox" at bounding box center [278, 422] width 18 height 18
checkbox input "true"
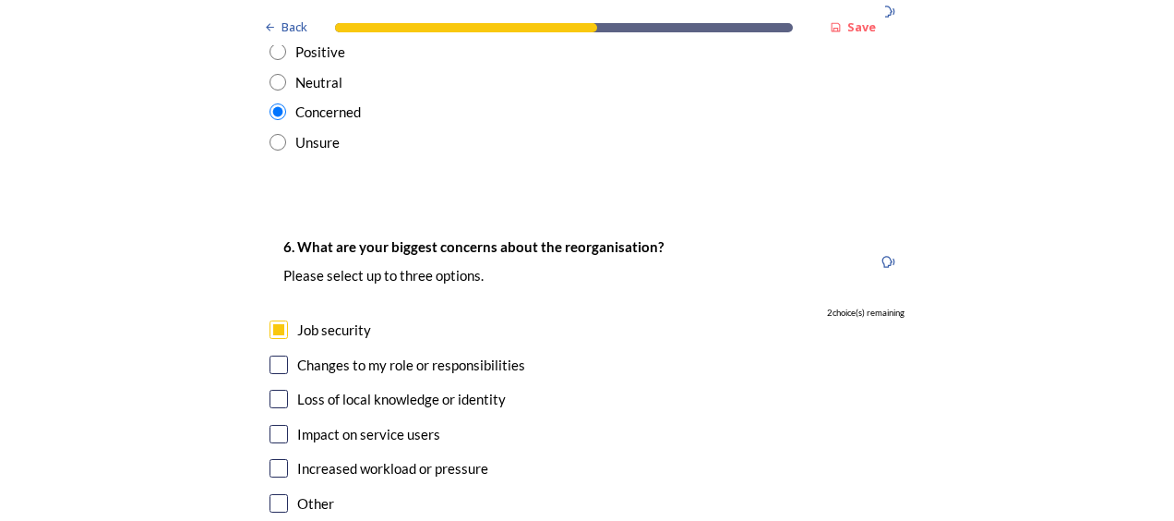
click at [269, 389] on input "checkbox" at bounding box center [278, 398] width 18 height 18
checkbox input "true"
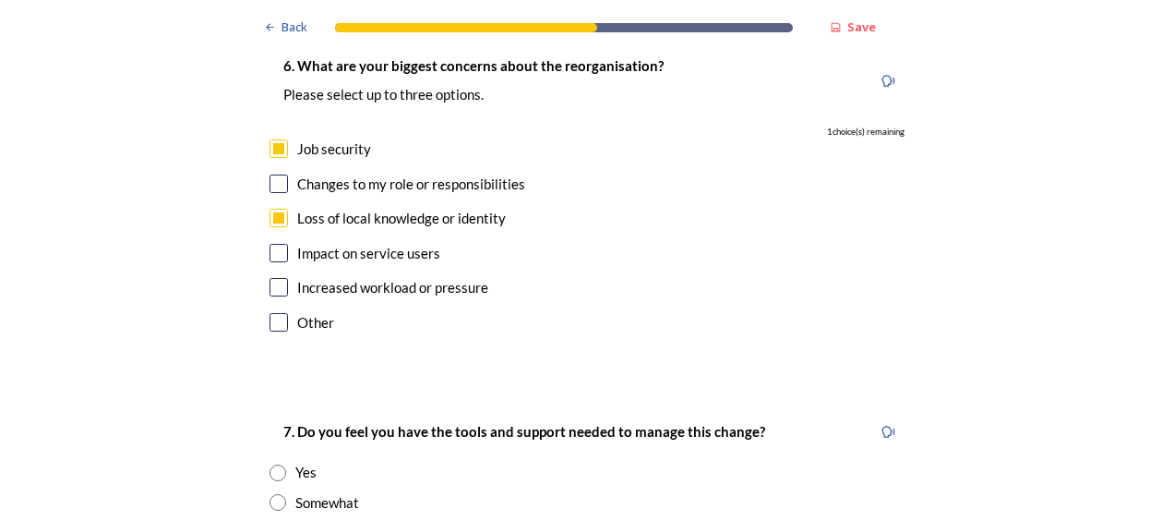
scroll to position [3692, 0]
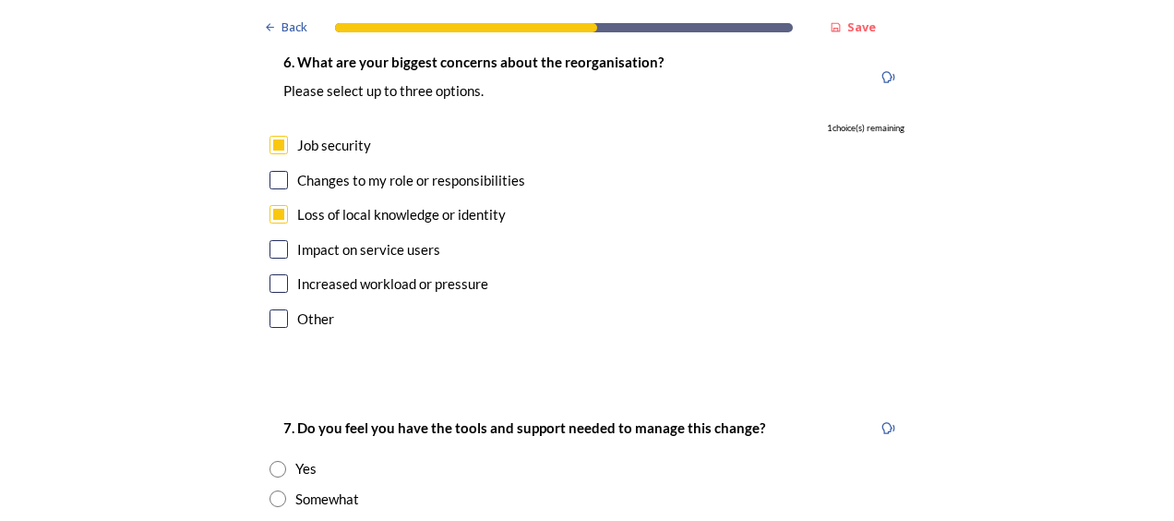
drag, startPoint x: 273, startPoint y: 373, endPoint x: 284, endPoint y: 373, distance: 11.1
click at [273, 461] on input "radio" at bounding box center [277, 469] width 17 height 17
radio input "true"
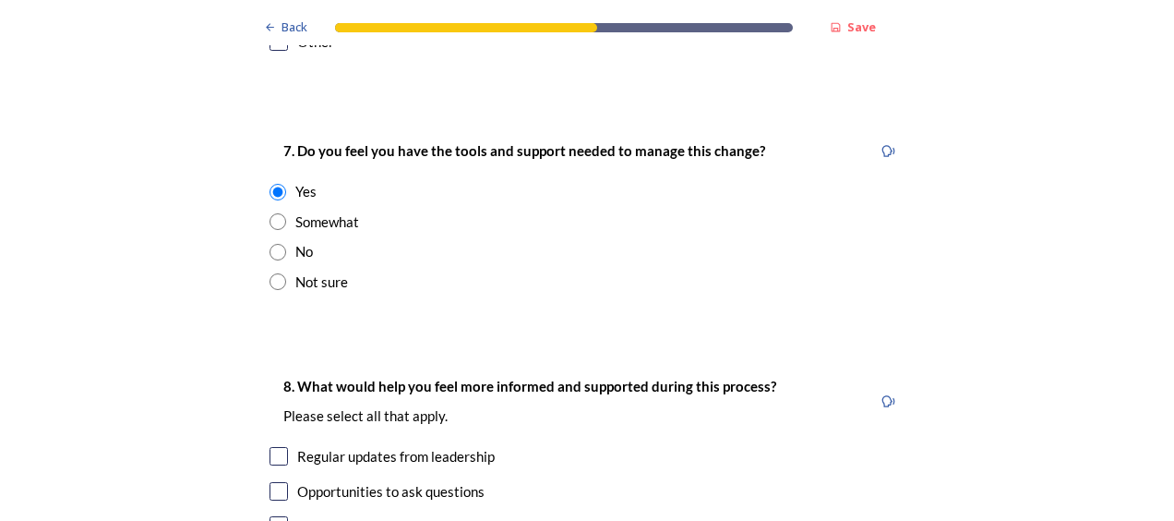
scroll to position [4061, 0]
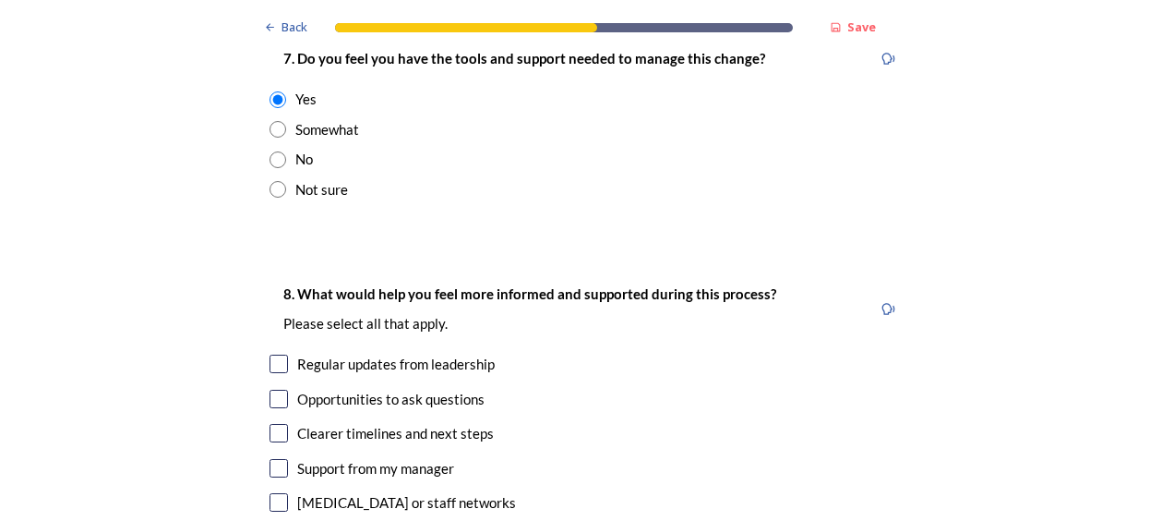
click at [271, 354] on input "checkbox" at bounding box center [278, 363] width 18 height 18
checkbox input "true"
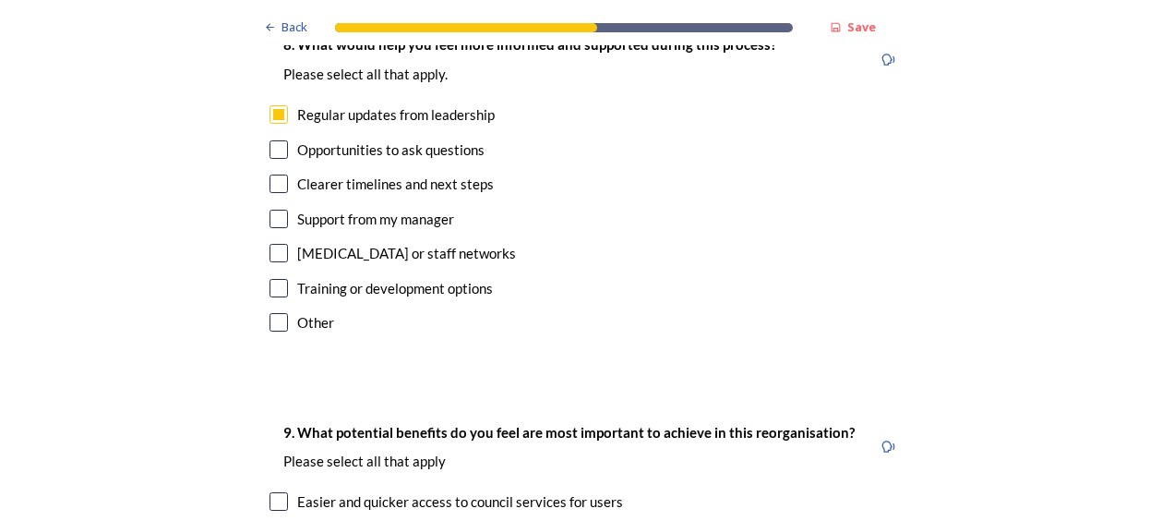
scroll to position [4338, 0]
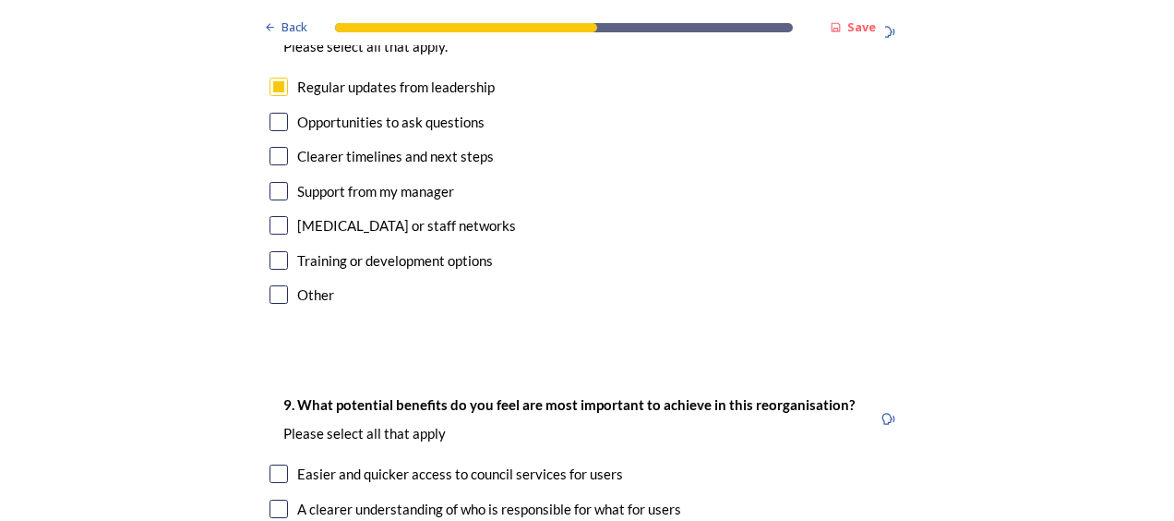
click at [271, 464] on input "checkbox" at bounding box center [278, 473] width 18 height 18
checkbox input "true"
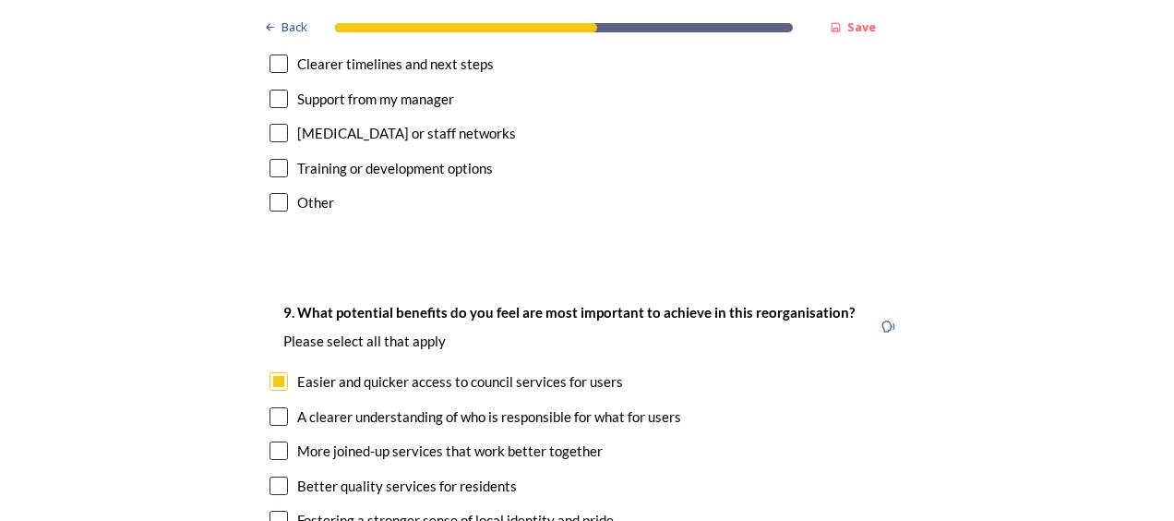
click at [273, 407] on input "checkbox" at bounding box center [278, 416] width 18 height 18
checkbox input "true"
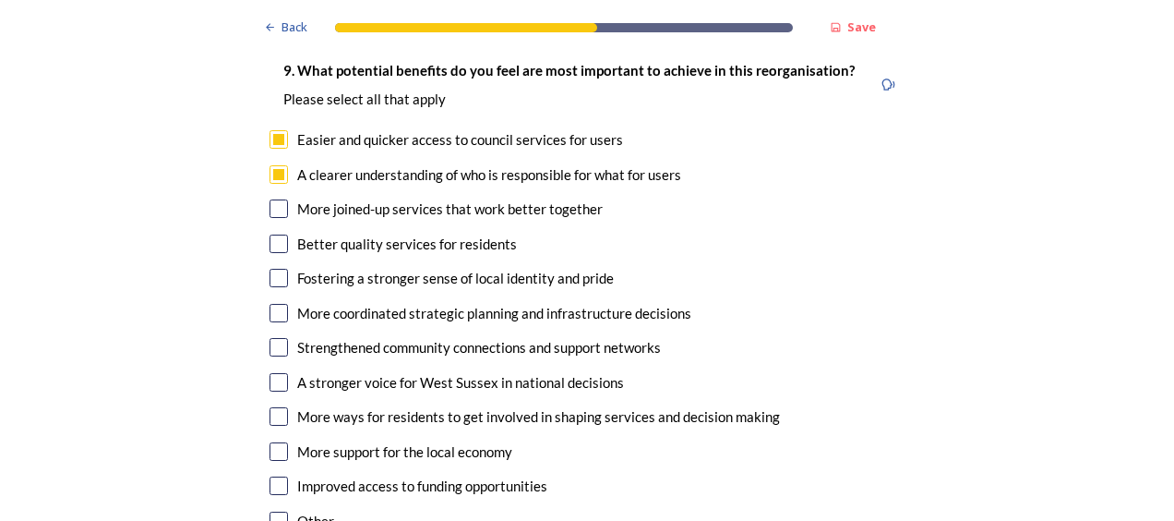
scroll to position [4615, 0]
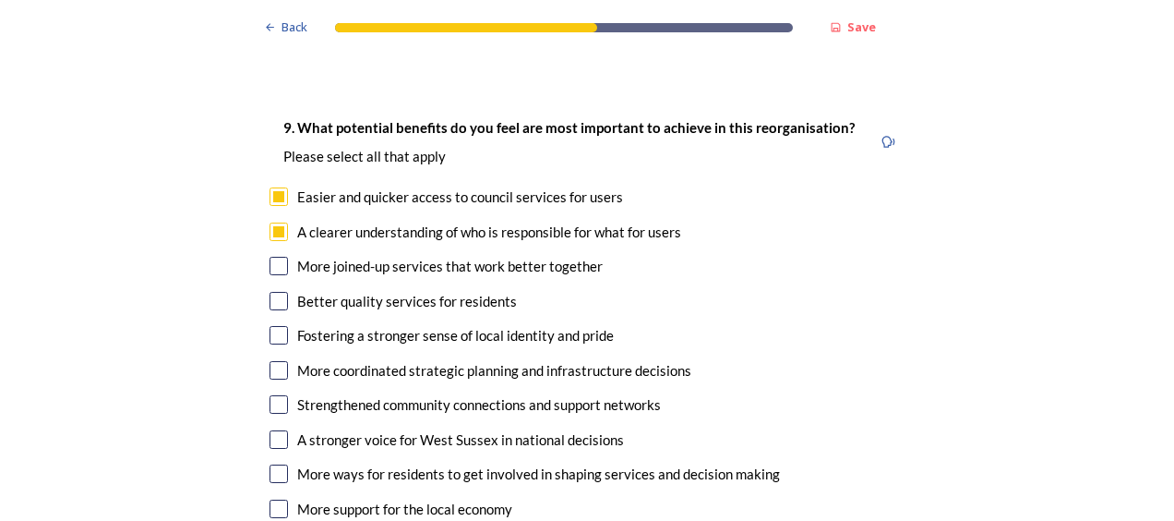
click at [275, 257] on input "checkbox" at bounding box center [278, 266] width 18 height 18
checkbox input "true"
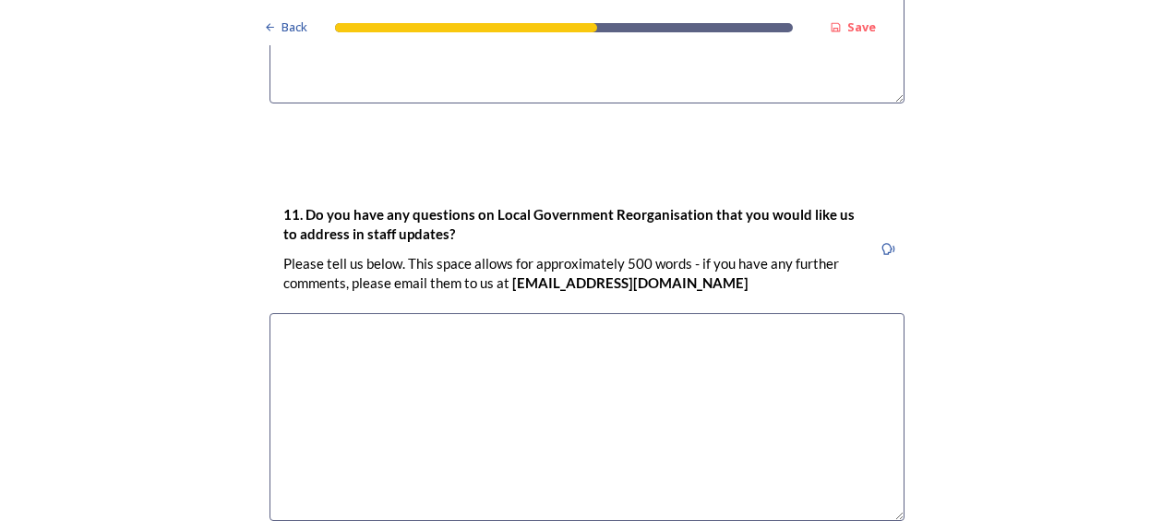
scroll to position [5630, 0]
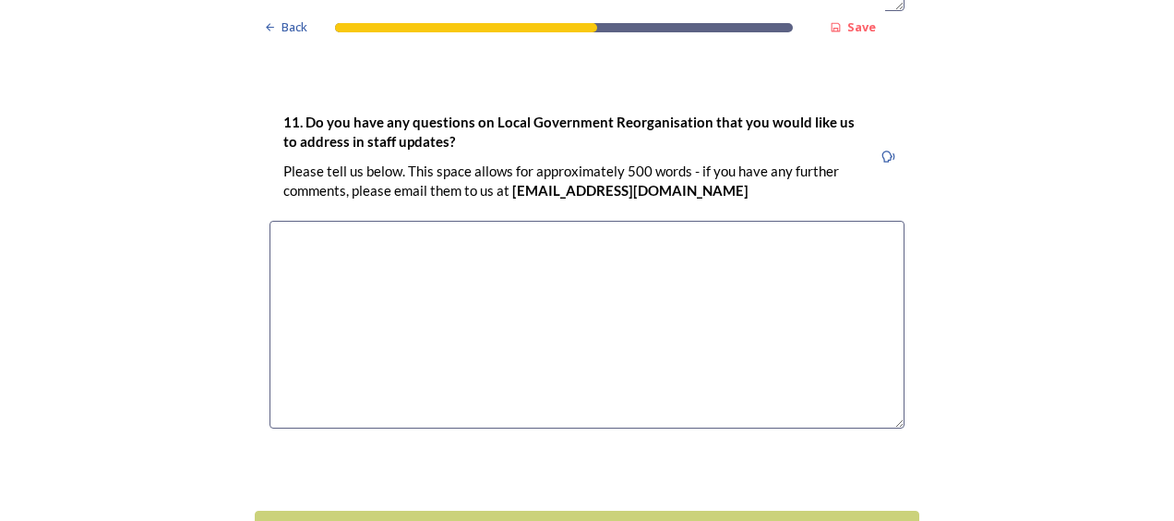
click at [279, 221] on textarea at bounding box center [586, 325] width 635 height 208
type textarea "w"
type textarea "We have been kept very well informed"
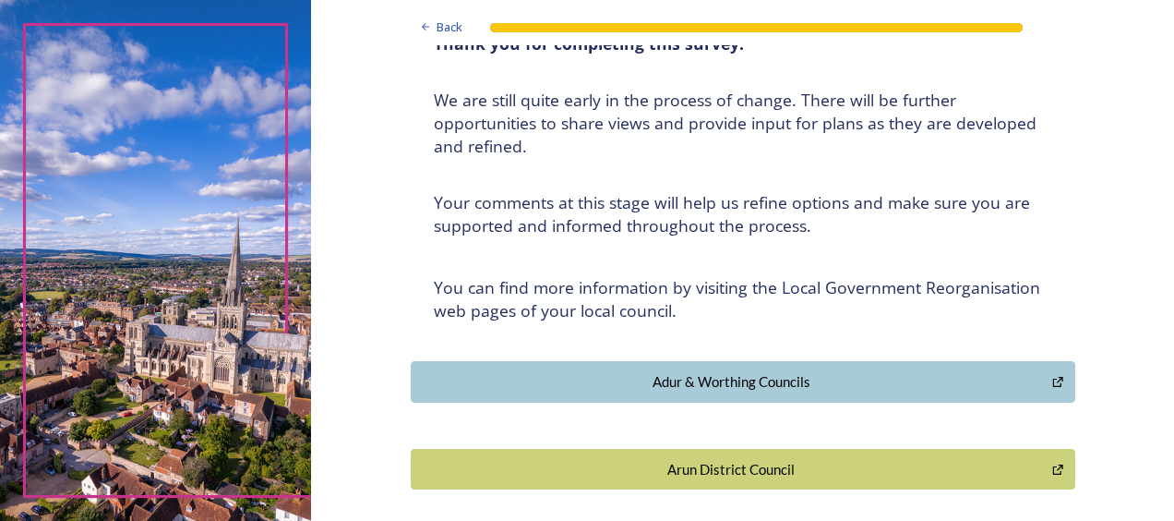
scroll to position [111, 0]
